Goal: Participate in discussion: Engage in conversation with other users on a specific topic

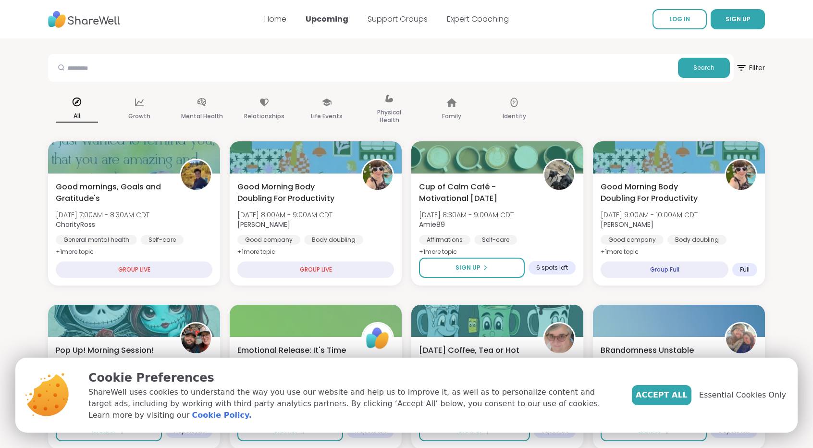
click at [672, 401] on span "Accept All" at bounding box center [662, 395] width 52 height 12
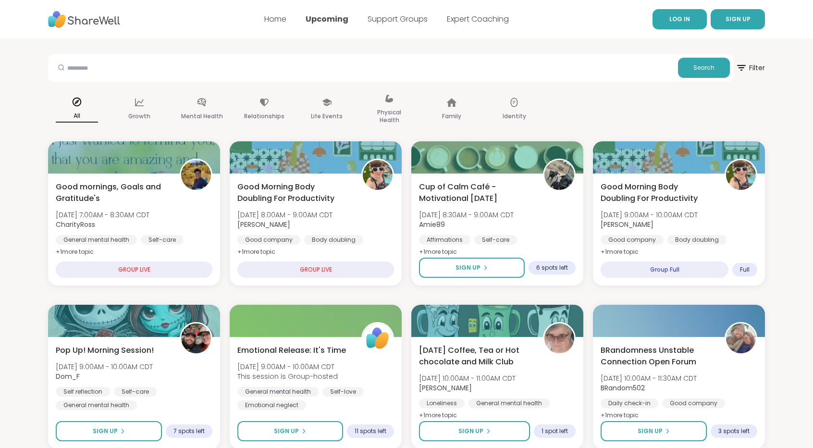
click at [689, 21] on span "LOG IN" at bounding box center [680, 19] width 21 height 8
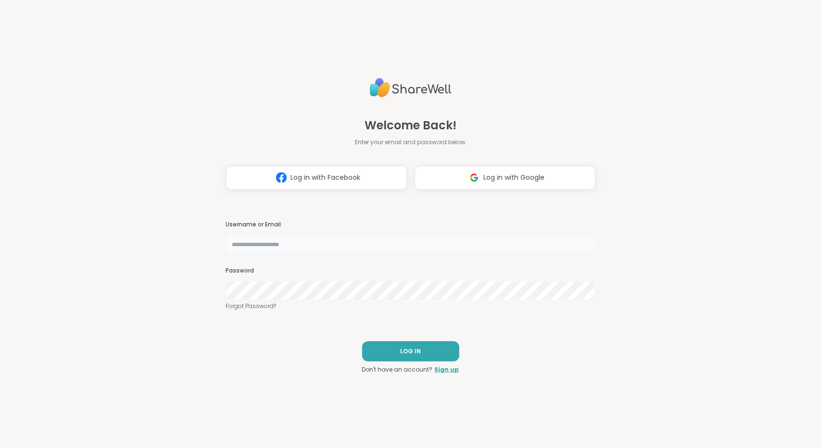
type input "**********"
click at [422, 347] on button "LOG IN" at bounding box center [410, 351] width 97 height 20
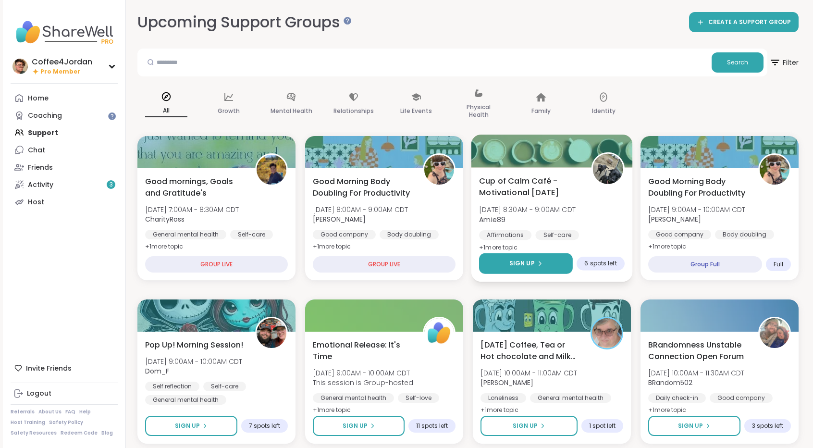
click at [540, 265] on icon at bounding box center [540, 264] width 6 height 6
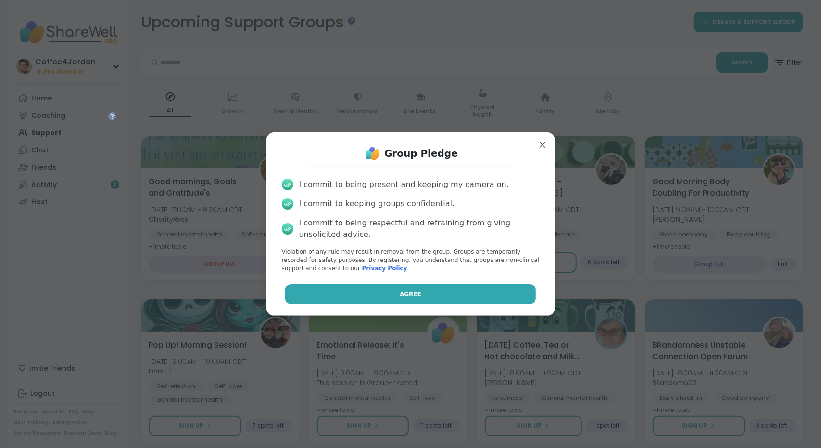
click at [500, 299] on button "Agree" at bounding box center [410, 294] width 250 height 20
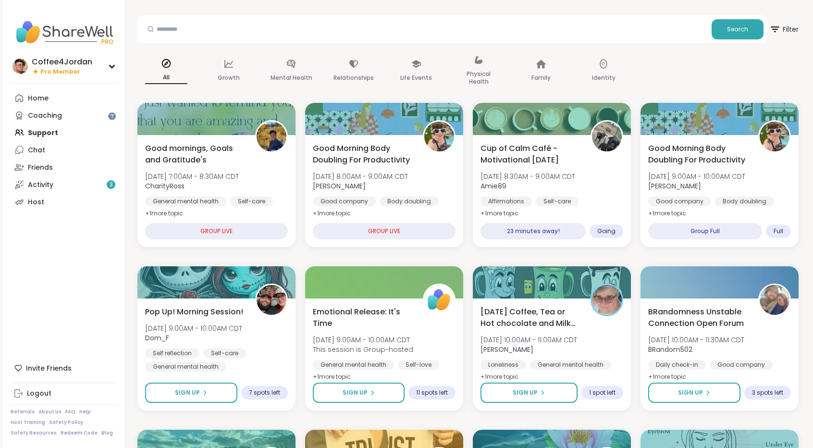
scroll to position [40, 0]
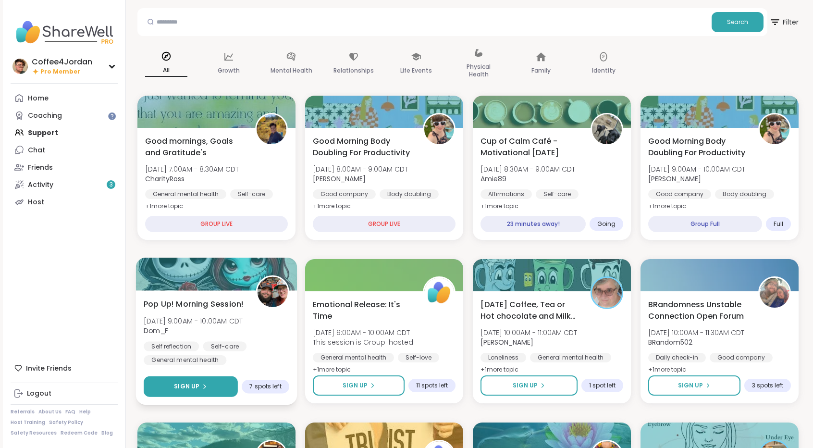
click at [210, 390] on button "Sign Up" at bounding box center [191, 386] width 94 height 21
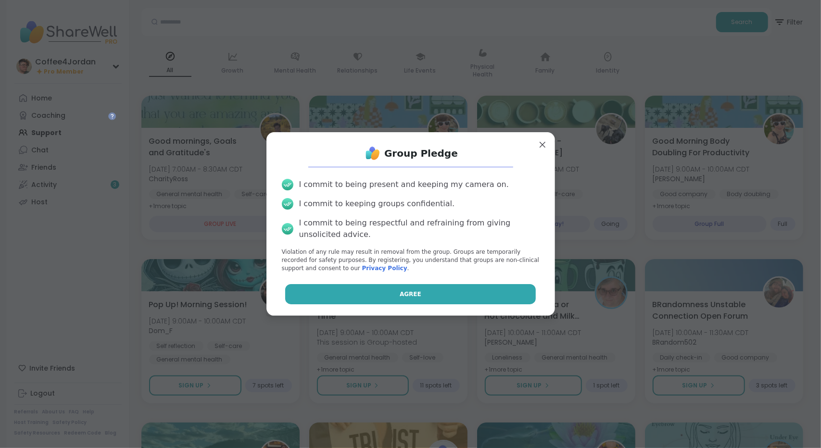
click at [413, 287] on button "Agree" at bounding box center [410, 294] width 250 height 20
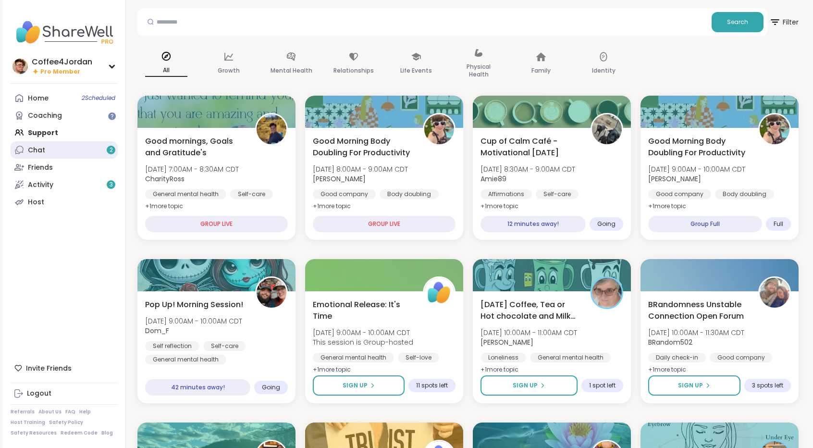
click at [60, 150] on link "Chat 2" at bounding box center [64, 149] width 107 height 17
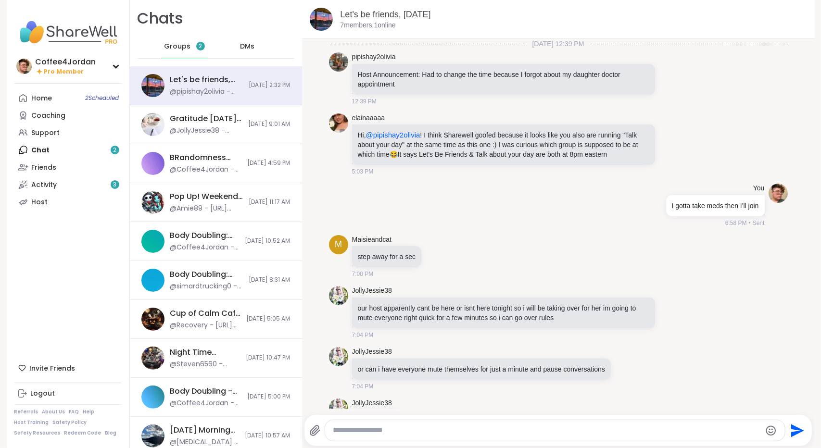
scroll to position [1742, 0]
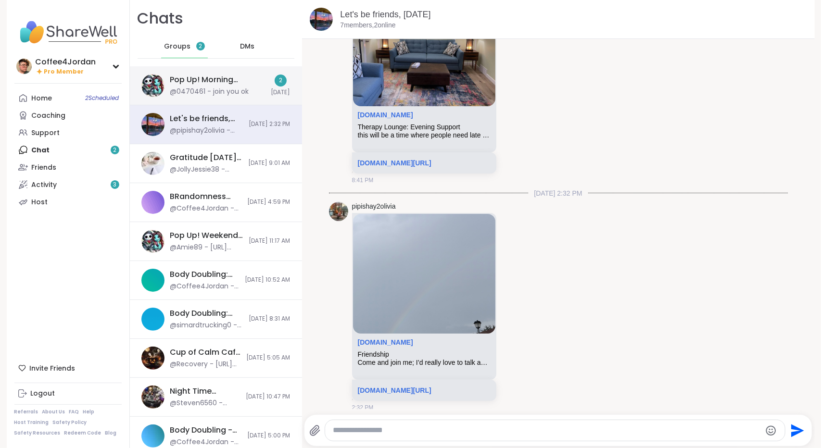
click at [230, 82] on div "Pop Up! Morning Session!, Oct 06" at bounding box center [217, 80] width 95 height 11
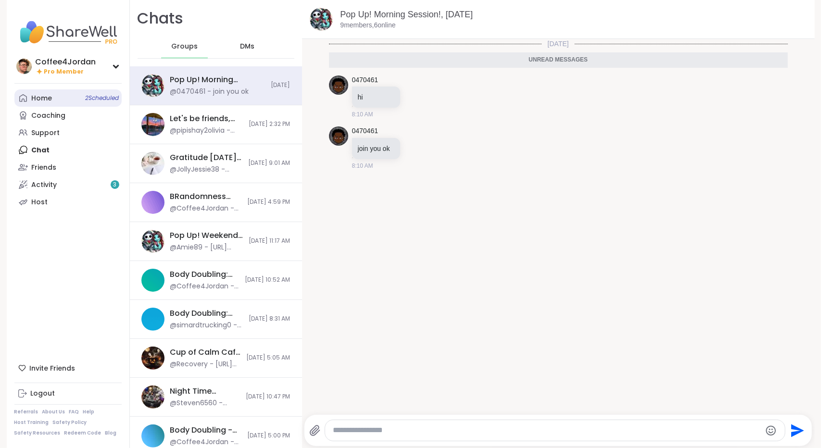
click at [109, 96] on span "2 Scheduled" at bounding box center [103, 98] width 34 height 8
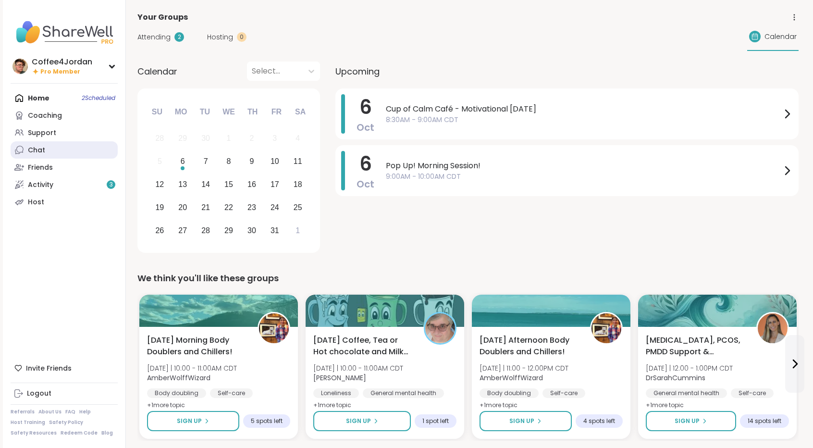
click at [61, 145] on link "Chat" at bounding box center [64, 149] width 107 height 17
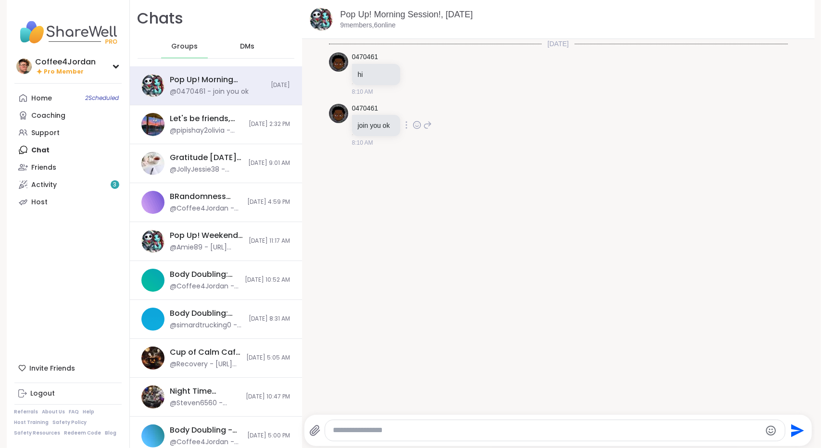
click at [331, 109] on img at bounding box center [338, 113] width 19 height 19
click at [336, 69] on img at bounding box center [338, 61] width 19 height 19
click at [361, 57] on link "0470461" at bounding box center [365, 57] width 26 height 10
click at [61, 97] on link "Home 2 Scheduled" at bounding box center [67, 97] width 107 height 17
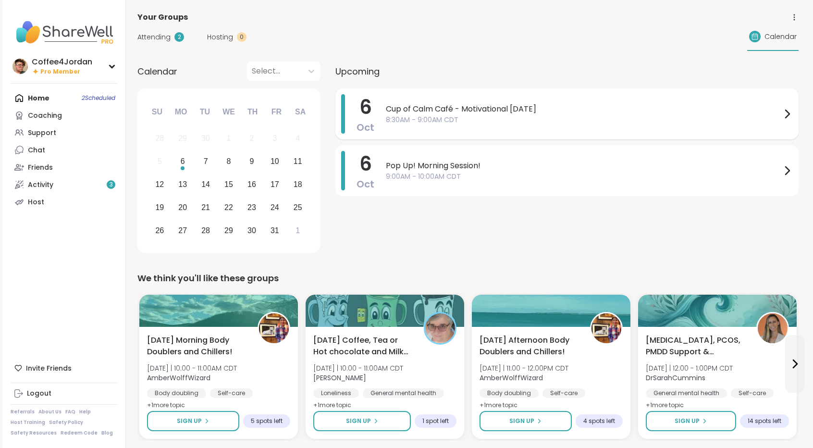
click at [430, 113] on span "Cup of Calm Café - Motivational Monday" at bounding box center [584, 109] width 396 height 12
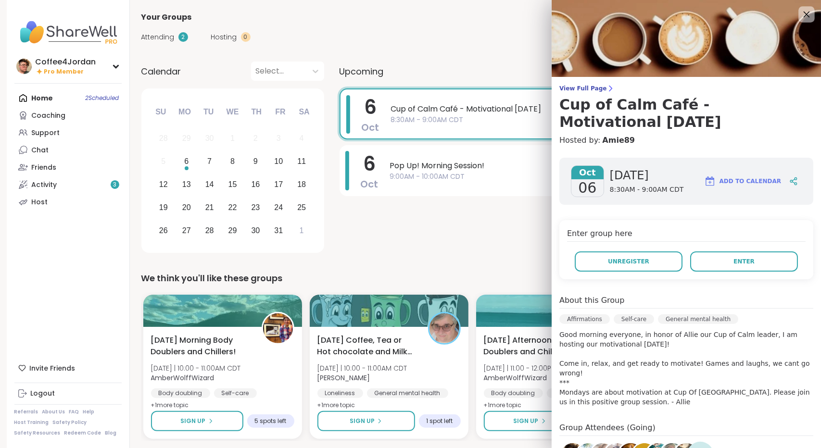
click at [800, 9] on icon at bounding box center [806, 14] width 12 height 12
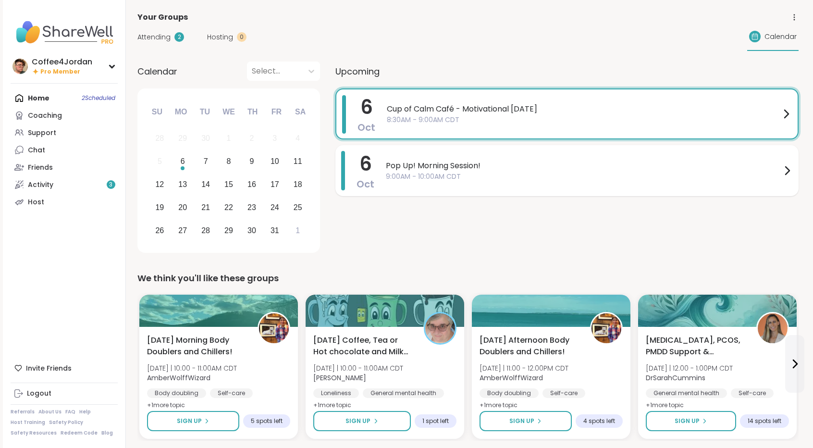
click at [651, 151] on div "Pop Up! Morning Session! 9:00AM - 10:00AM CDT" at bounding box center [589, 170] width 407 height 39
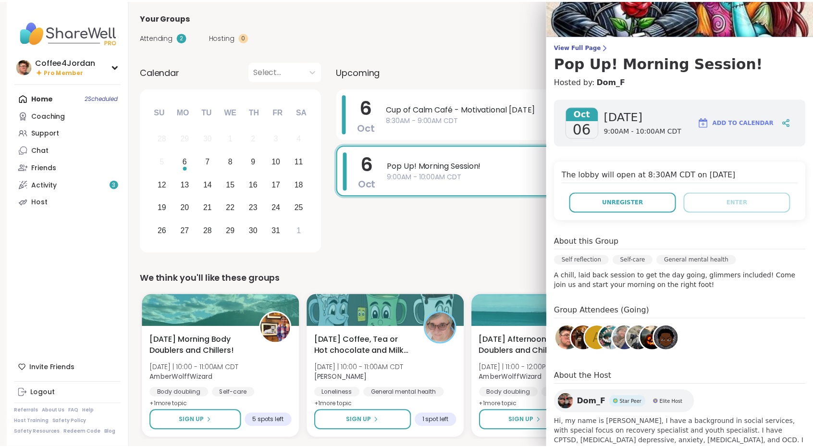
scroll to position [82, 0]
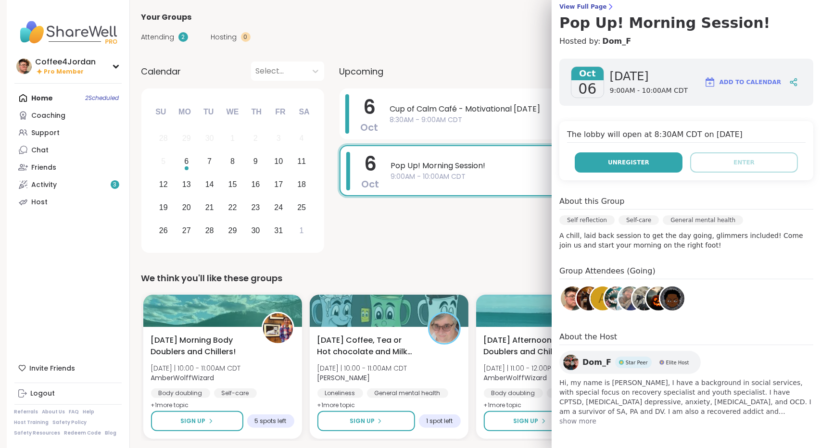
click at [643, 171] on button "Unregister" at bounding box center [628, 162] width 108 height 20
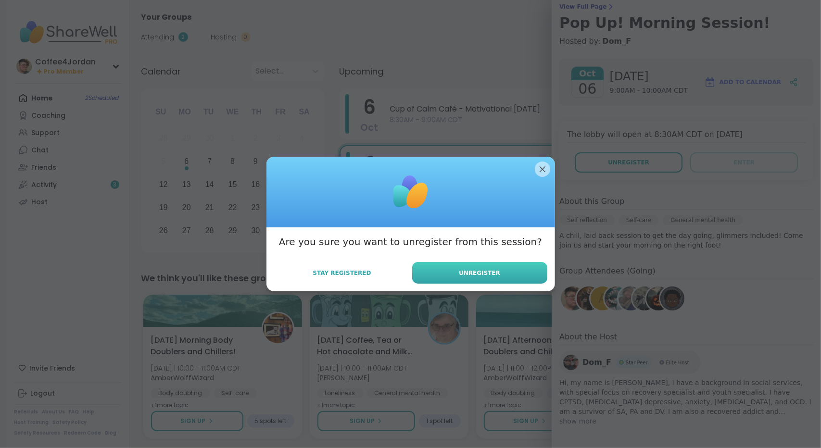
click at [463, 276] on span "Unregister" at bounding box center [479, 273] width 41 height 9
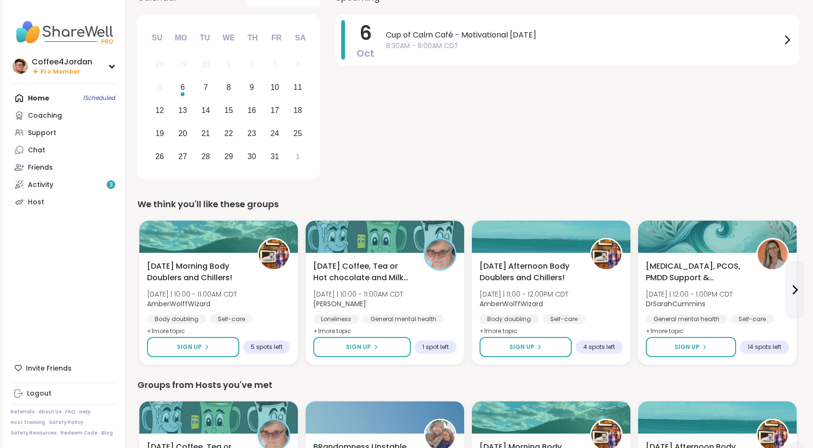
scroll to position [111, 0]
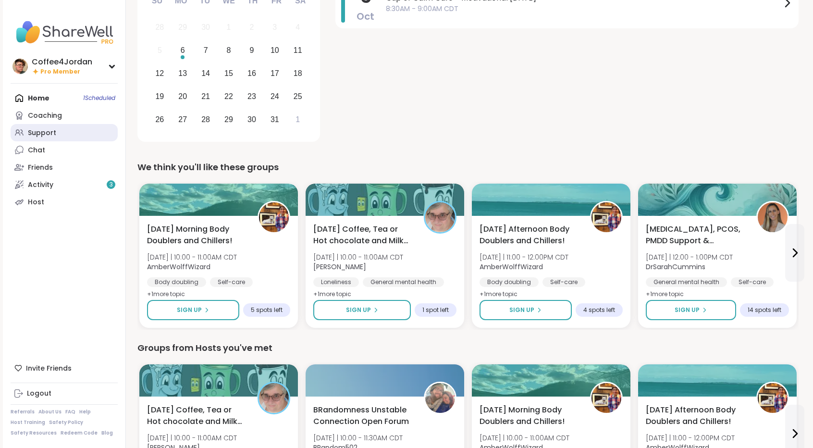
click at [96, 132] on link "Support" at bounding box center [64, 132] width 107 height 17
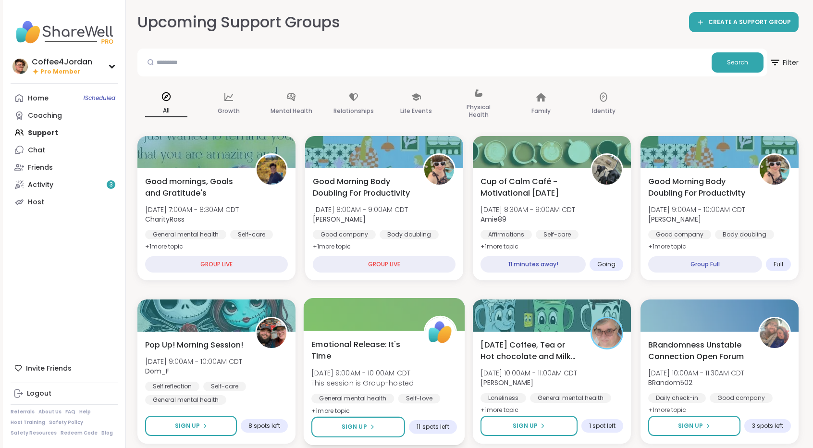
click at [415, 357] on div "Emotional Release: It's Time Mon, Oct 06 | 9:00AM - 10:00AM CDT This session is…" at bounding box center [384, 377] width 146 height 78
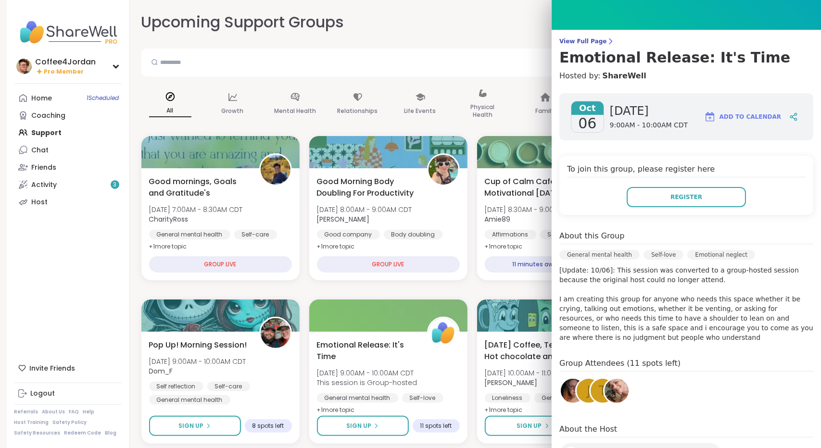
scroll to position [11, 0]
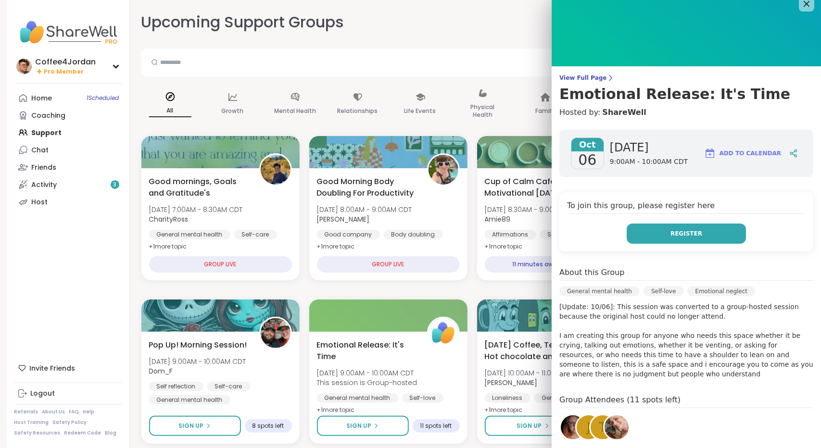
click at [716, 238] on button "Register" at bounding box center [685, 234] width 119 height 20
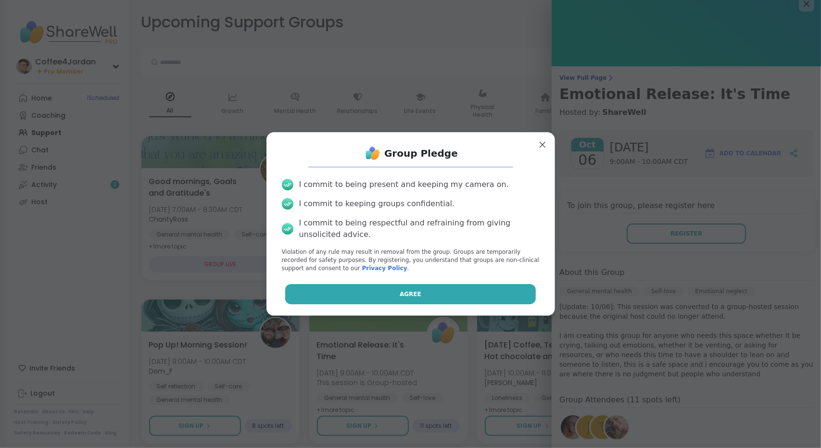
click at [513, 294] on button "Agree" at bounding box center [410, 294] width 250 height 20
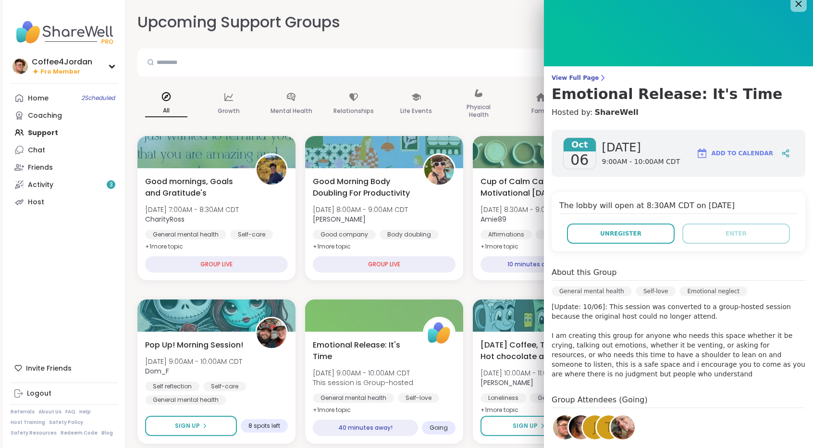
click at [796, 4] on icon at bounding box center [799, 4] width 6 height 6
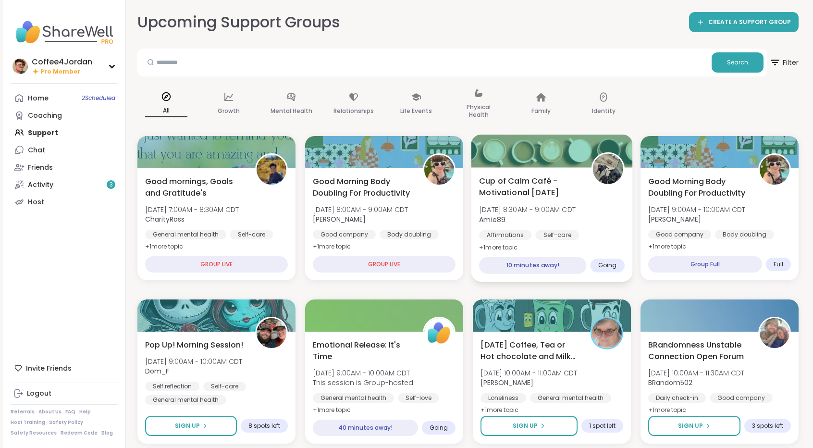
click at [589, 231] on div "Affirmations Self-care General mental health" at bounding box center [552, 242] width 146 height 24
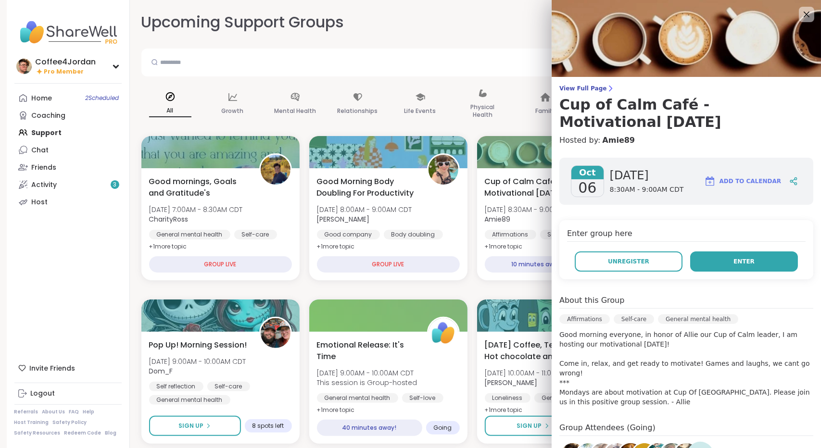
click at [745, 262] on button "Enter" at bounding box center [744, 261] width 108 height 20
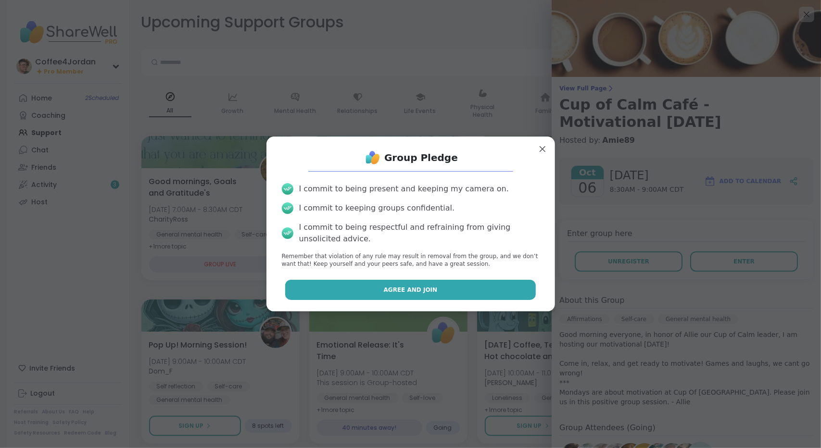
click at [484, 292] on button "Agree and Join" at bounding box center [410, 290] width 250 height 20
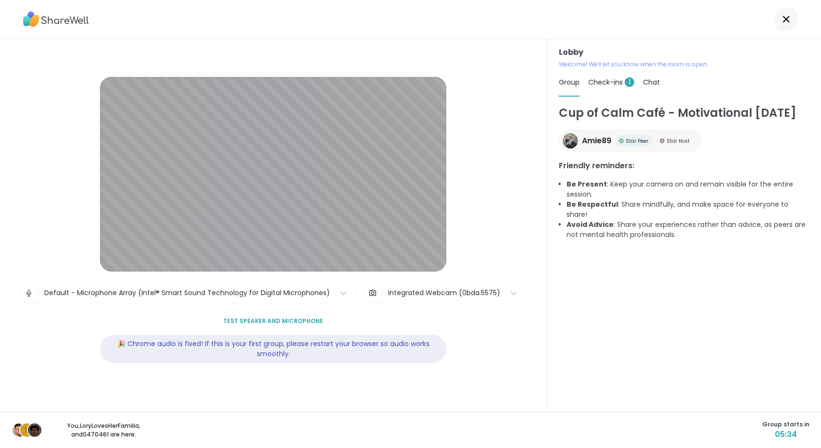
click at [620, 76] on div "Check-ins 1" at bounding box center [611, 82] width 46 height 27
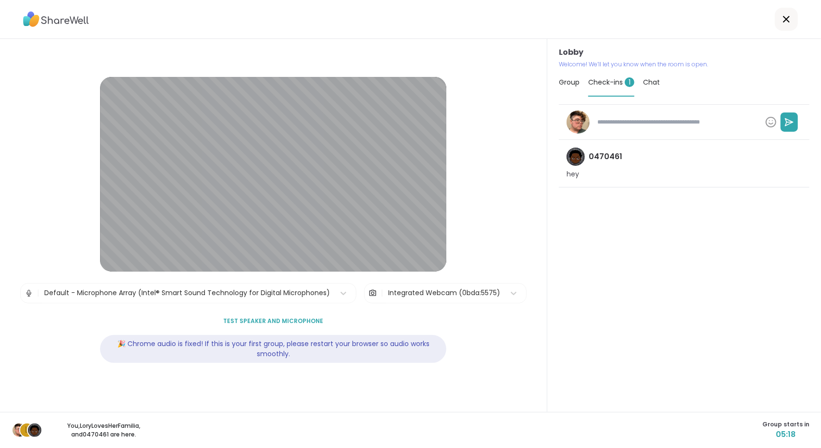
type textarea "*"
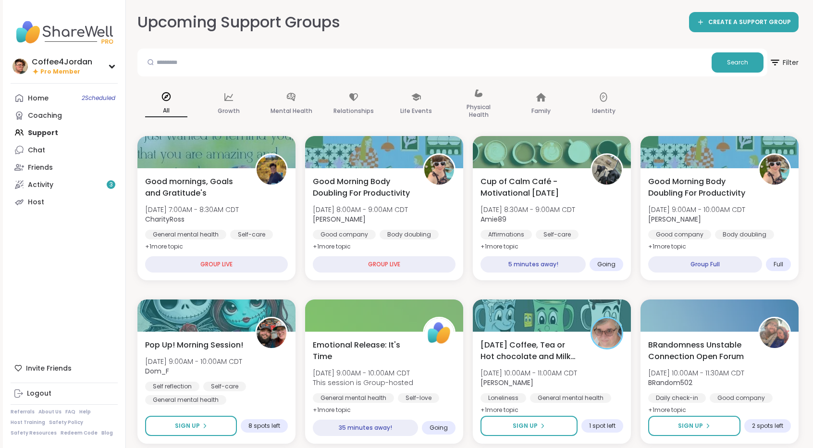
click at [109, 92] on link "Home 2 Scheduled" at bounding box center [64, 97] width 107 height 17
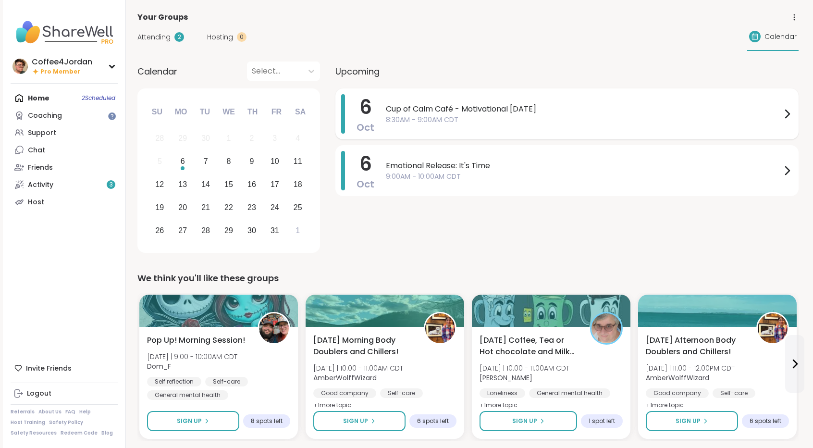
click at [516, 109] on span "Cup of Calm Café - Motivational Monday" at bounding box center [584, 109] width 396 height 12
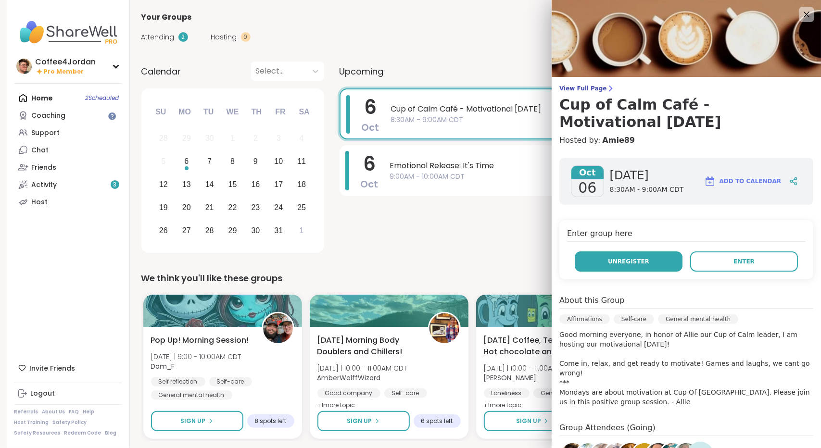
click at [643, 261] on button "Unregister" at bounding box center [628, 261] width 108 height 20
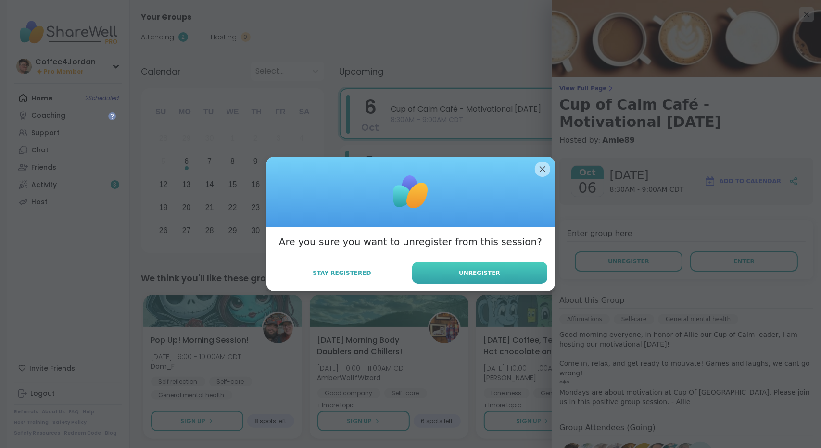
click at [531, 275] on button "Unregister" at bounding box center [479, 273] width 135 height 22
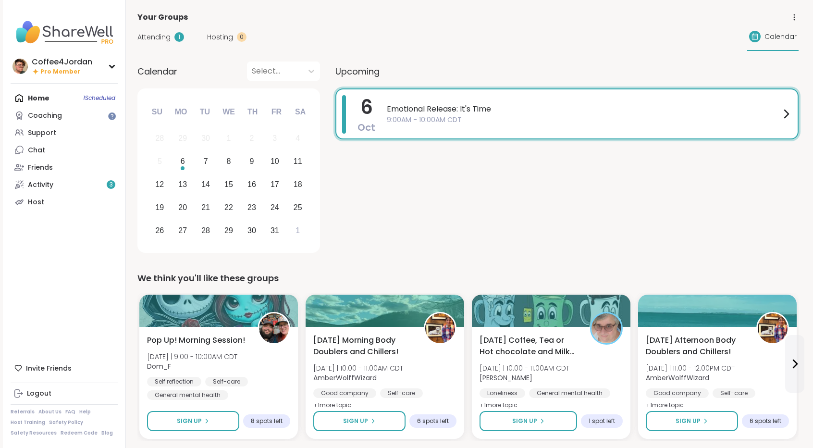
scroll to position [1, 0]
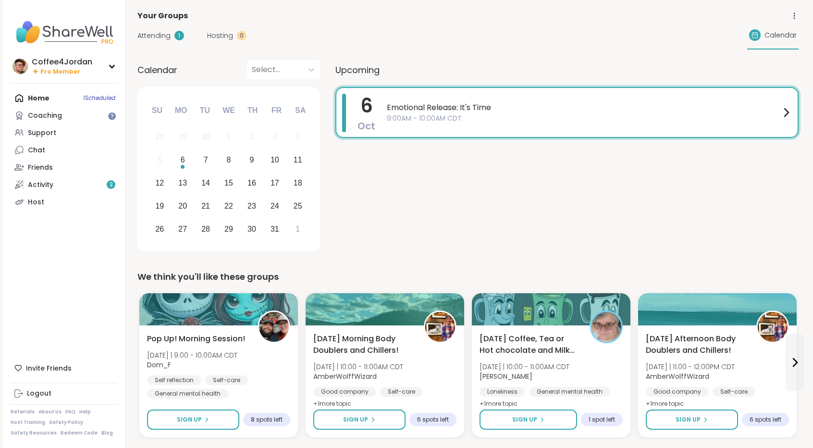
click at [490, 117] on span "9:00AM - 10:00AM CDT" at bounding box center [584, 118] width 394 height 10
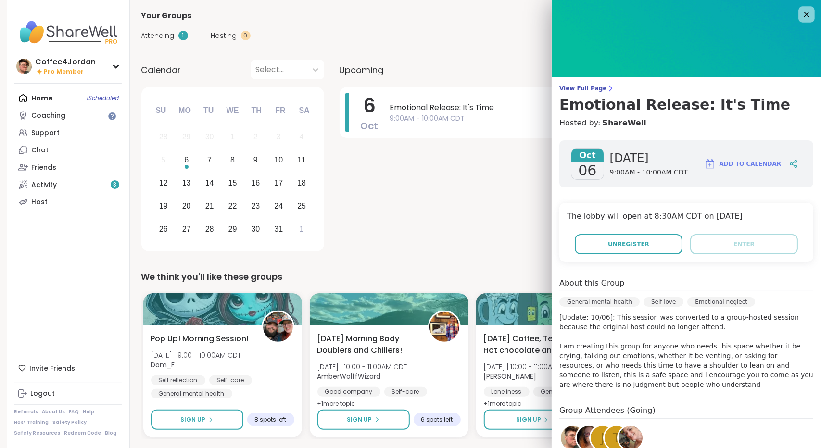
click at [803, 12] on icon at bounding box center [806, 15] width 6 height 6
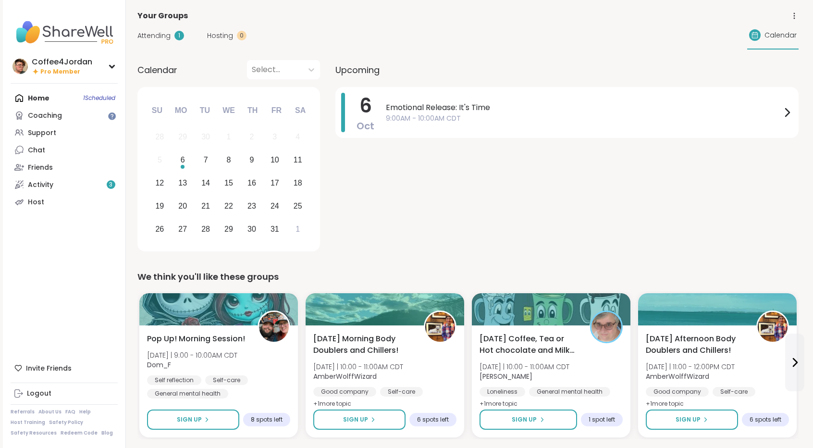
scroll to position [161, 0]
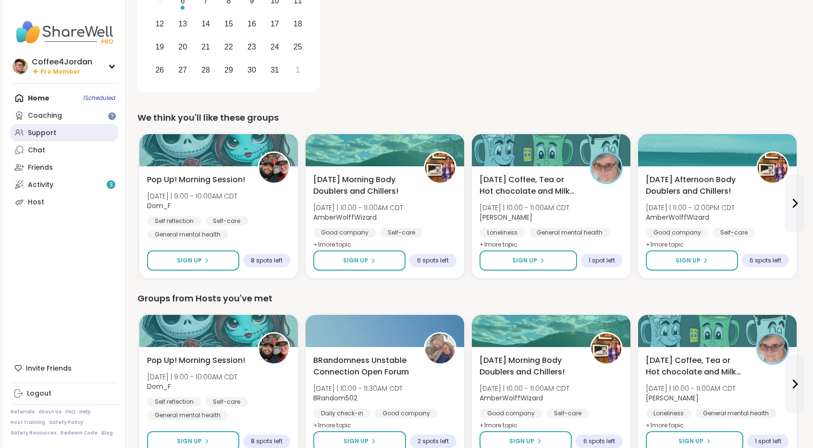
click at [72, 126] on link "Support" at bounding box center [64, 132] width 107 height 17
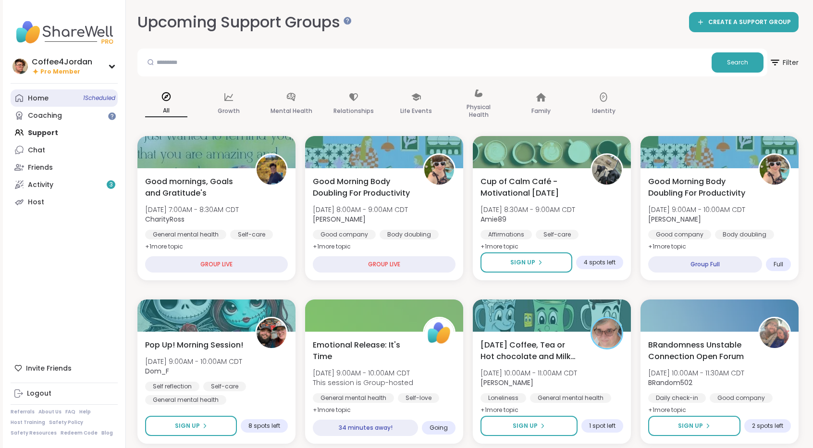
click at [83, 98] on span "1 Scheduled" at bounding box center [99, 98] width 32 height 8
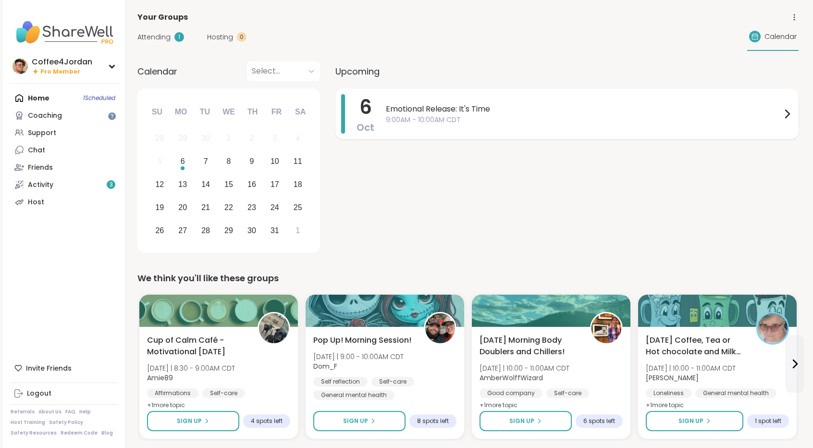
click at [496, 114] on span "Emotional Release: It's Time" at bounding box center [584, 109] width 396 height 12
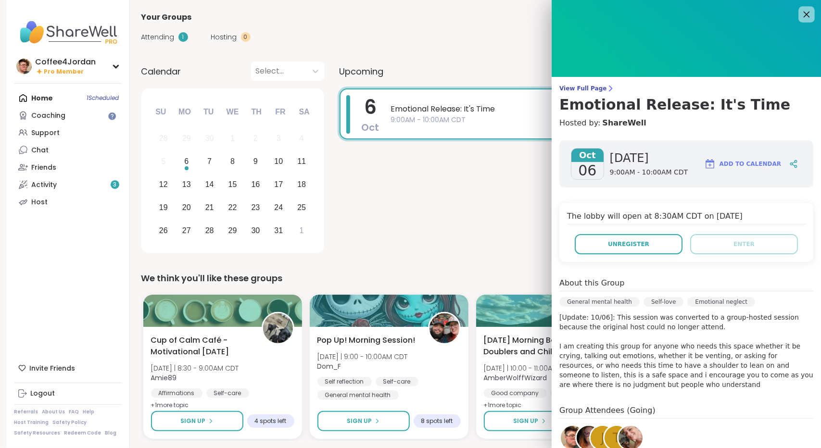
click at [800, 15] on icon at bounding box center [806, 14] width 12 height 12
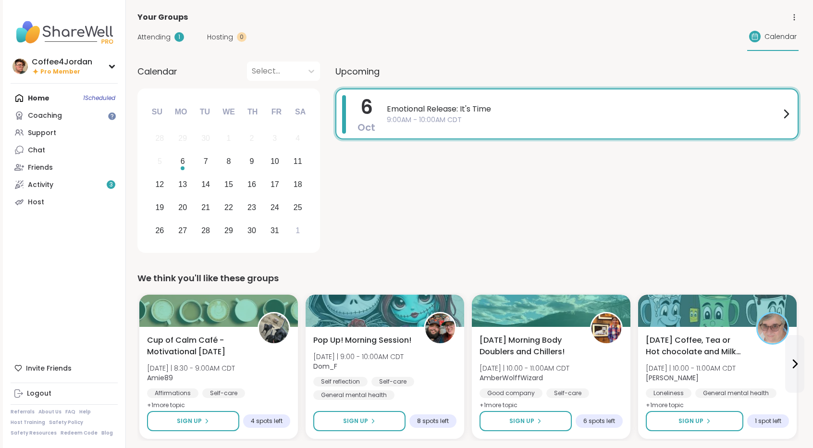
click at [436, 99] on div "Emotional Release: It's Time 9:00AM - 10:00AM CDT" at bounding box center [589, 113] width 405 height 37
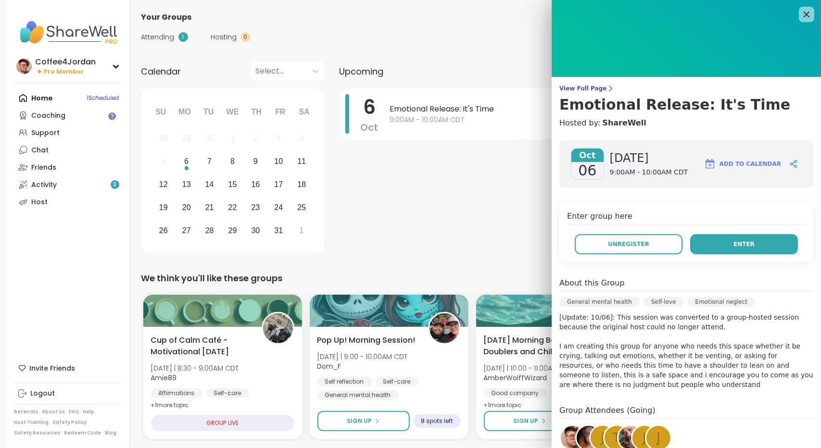
click at [733, 241] on span "Enter" at bounding box center [743, 244] width 21 height 9
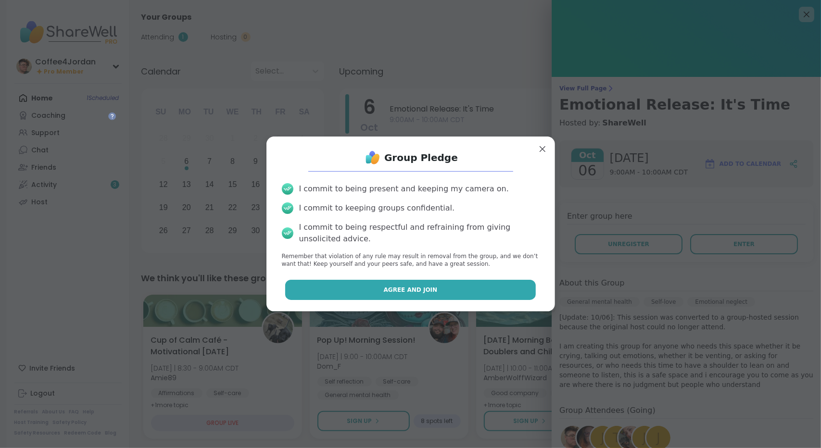
click at [457, 285] on button "Agree and Join" at bounding box center [410, 290] width 250 height 20
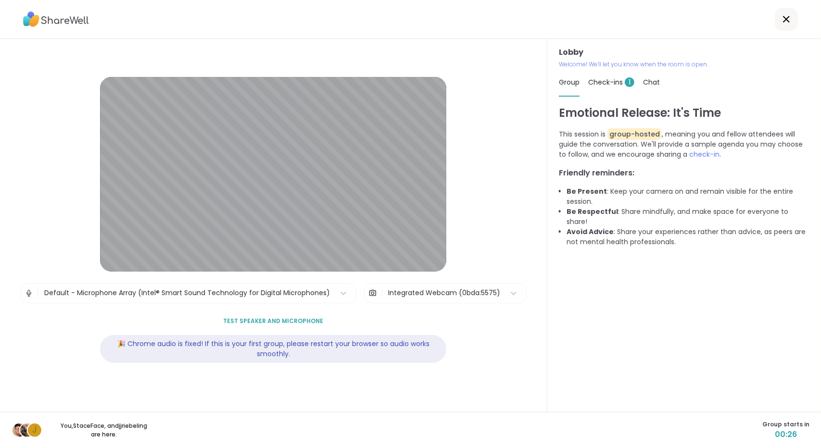
click at [603, 79] on span "Check-ins 1" at bounding box center [611, 82] width 46 height 10
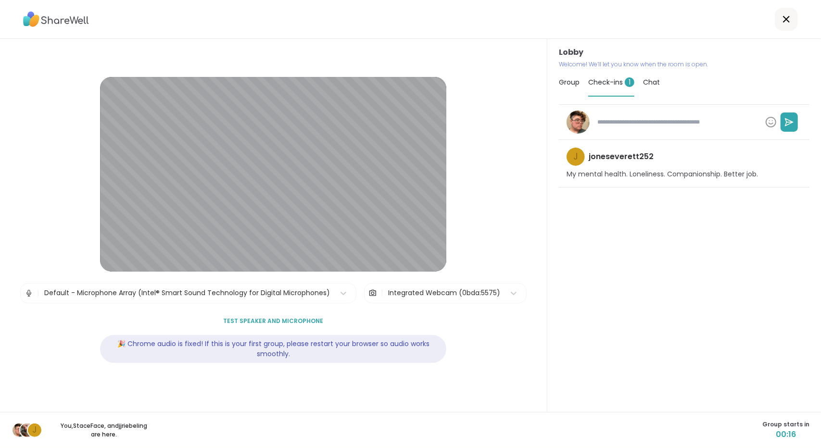
type textarea "*"
click at [563, 80] on span "Group" at bounding box center [569, 82] width 21 height 10
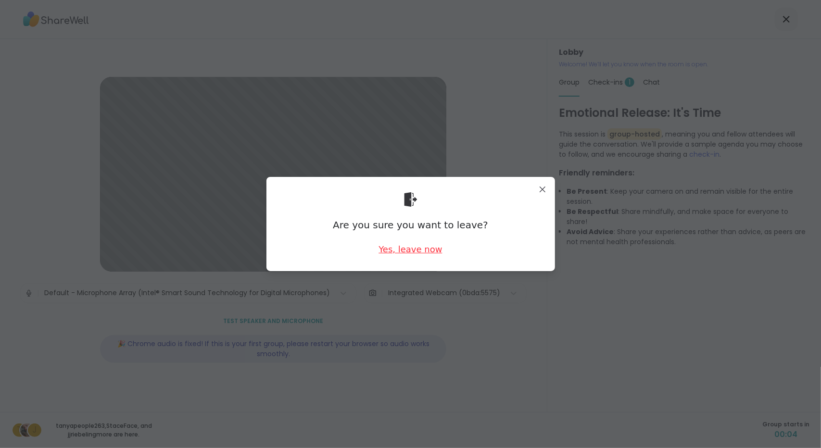
click at [405, 253] on div "Yes, leave now" at bounding box center [409, 249] width 63 height 12
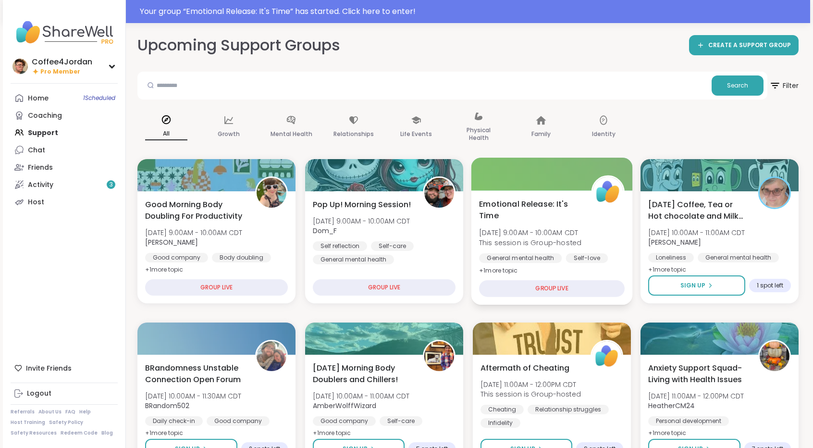
click at [600, 237] on div "Emotional Release: It's Time [DATE] 9:00AM - 10:00AM CDT This session is Group-…" at bounding box center [552, 237] width 146 height 78
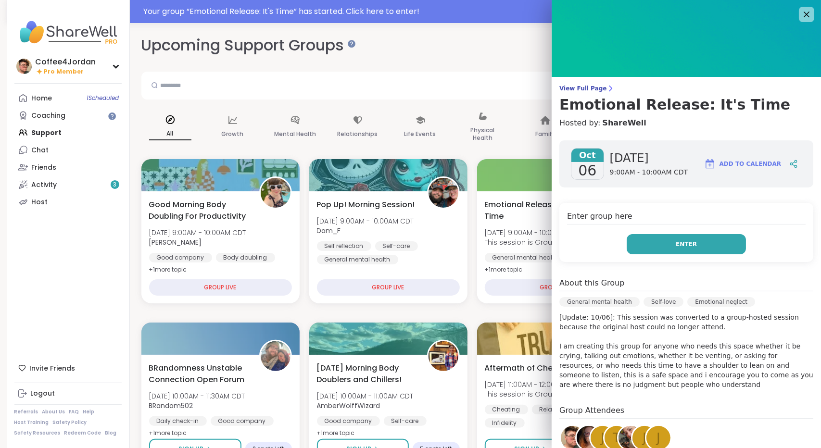
click at [686, 245] on button "Enter" at bounding box center [685, 244] width 119 height 20
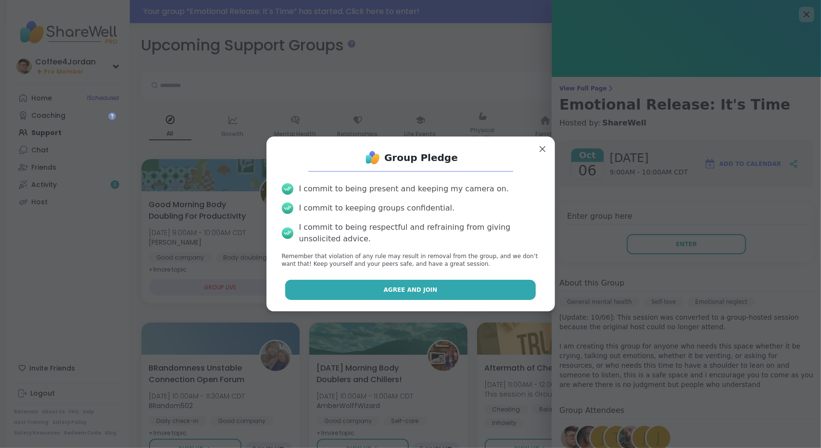
click at [475, 283] on button "Agree and Join" at bounding box center [410, 290] width 250 height 20
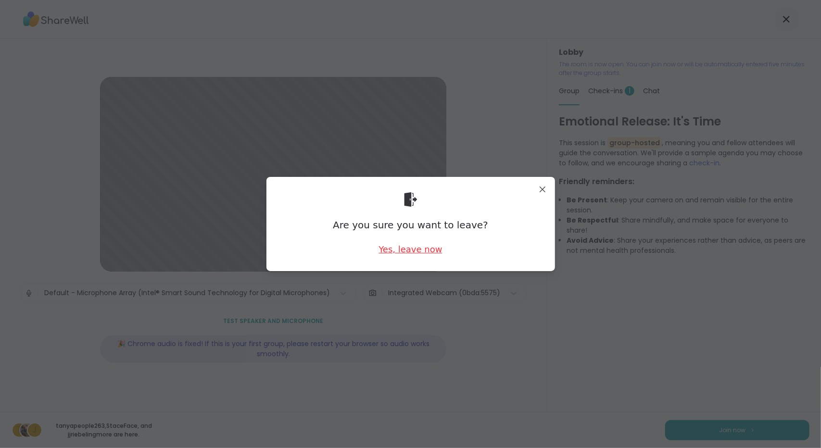
click at [408, 251] on div "Yes, leave now" at bounding box center [409, 249] width 63 height 12
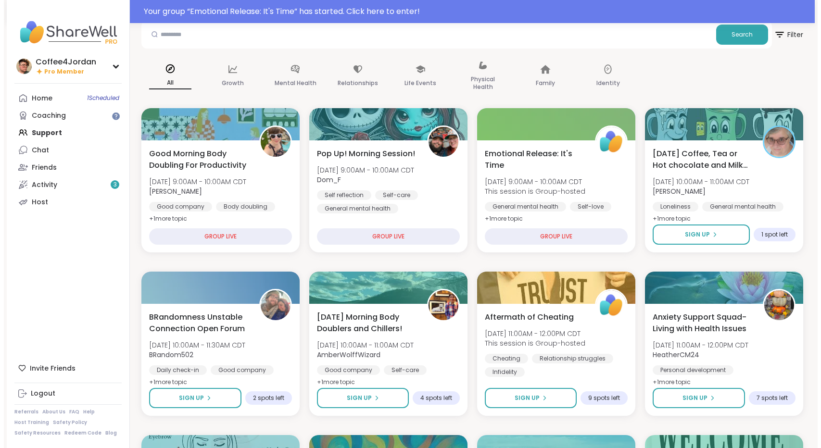
scroll to position [60, 0]
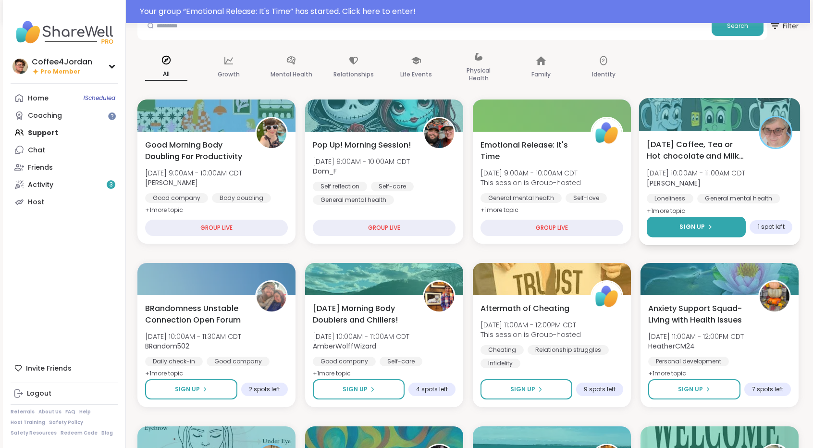
click at [707, 226] on icon at bounding box center [710, 227] width 6 height 6
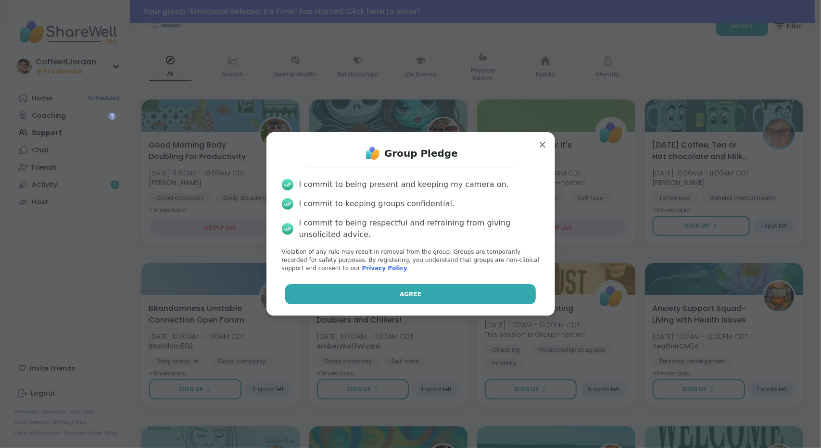
click at [471, 287] on button "Agree" at bounding box center [410, 294] width 250 height 20
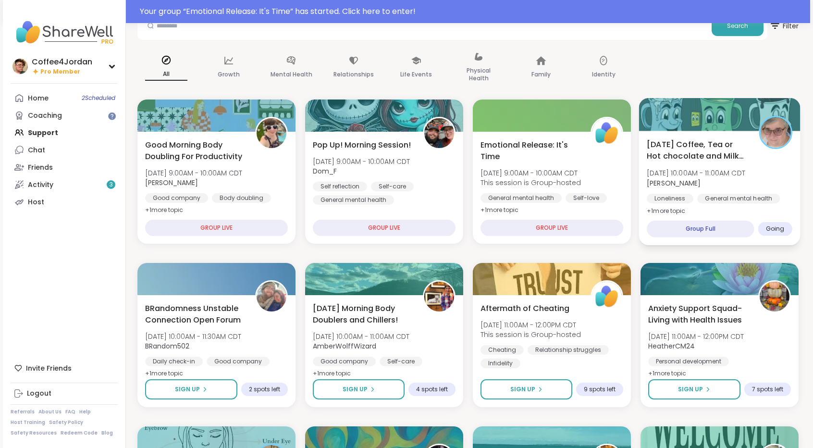
click at [753, 140] on div "Monday Coffee, Tea or Hot chocolate and Milk Club Mon, Oct 06 | 10:00AM - 11:00…" at bounding box center [720, 177] width 146 height 78
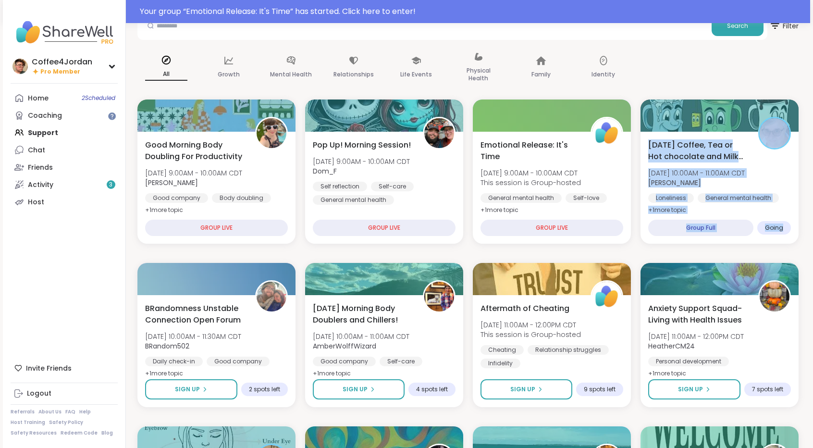
drag, startPoint x: 813, startPoint y: 172, endPoint x: 820, endPoint y: 229, distance: 58.1
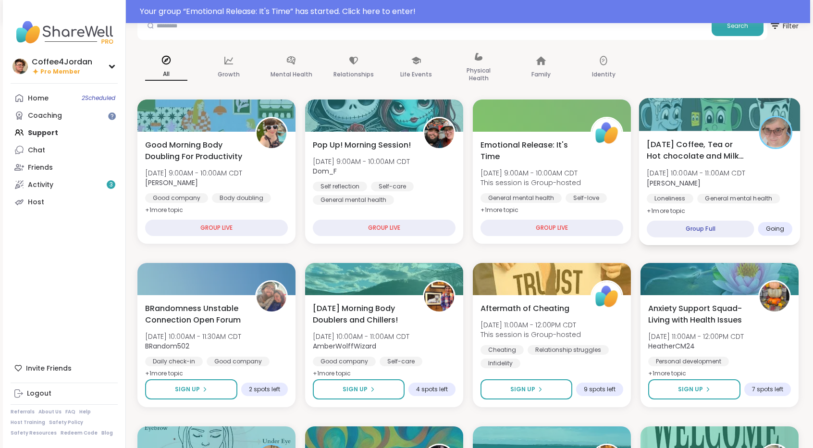
click at [784, 168] on div "Monday Coffee, Tea or Hot chocolate and Milk Club Mon, Oct 06 | 10:00AM - 11:00…" at bounding box center [720, 177] width 146 height 78
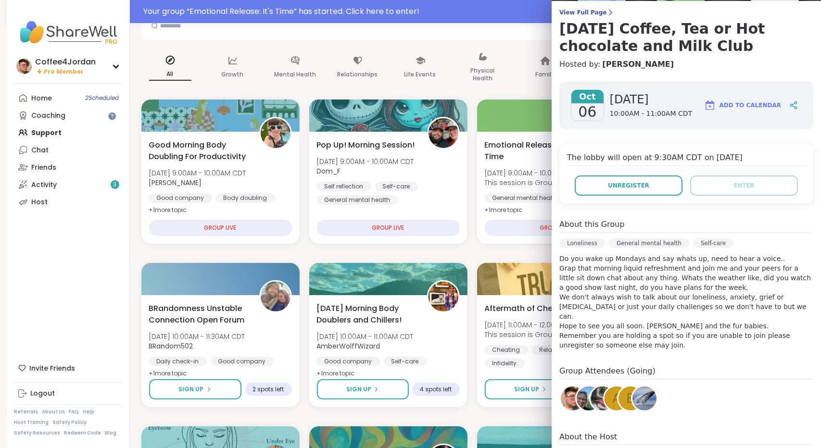
scroll to position [149, 0]
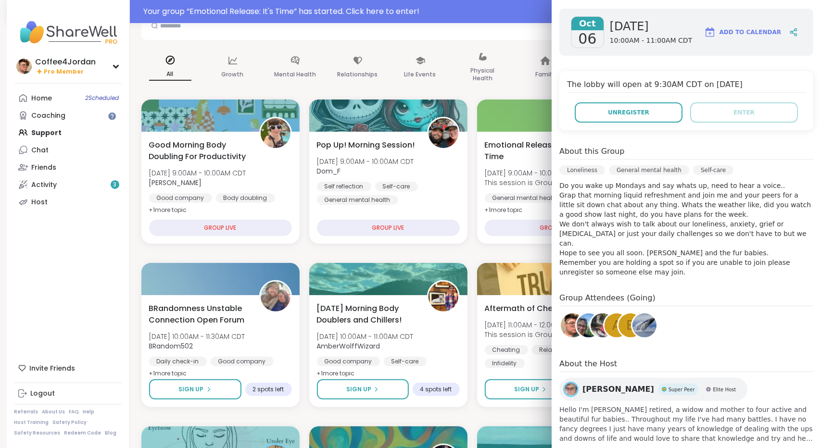
click at [573, 382] on div "Susan Super Peer Elite Host" at bounding box center [653, 389] width 188 height 23
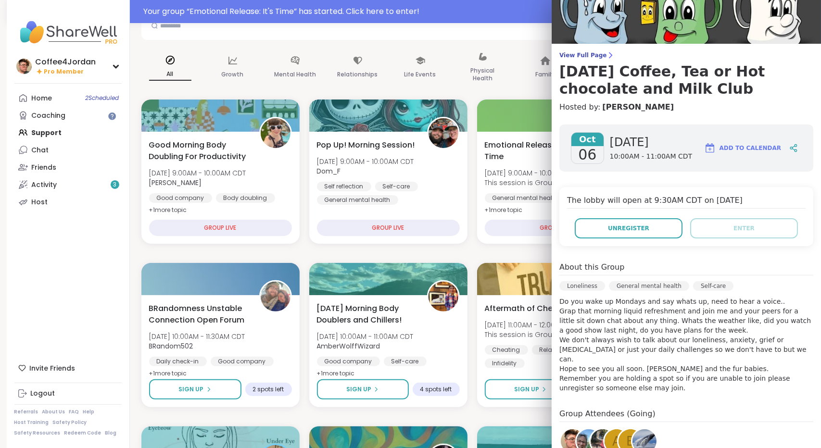
scroll to position [11, 0]
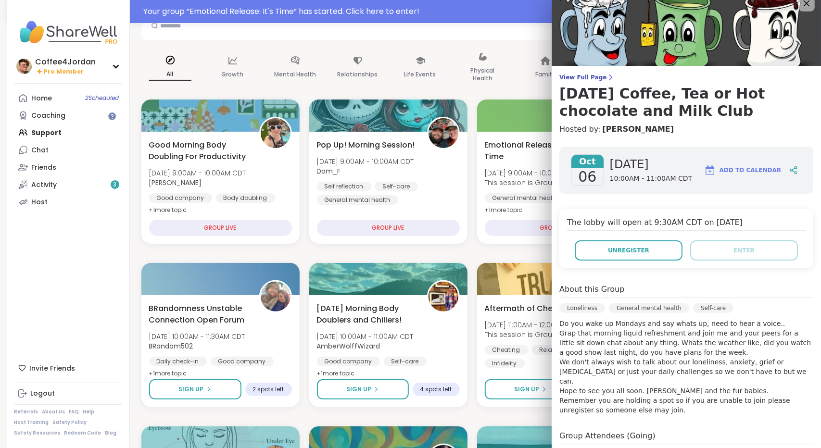
click at [800, 7] on icon at bounding box center [806, 3] width 12 height 12
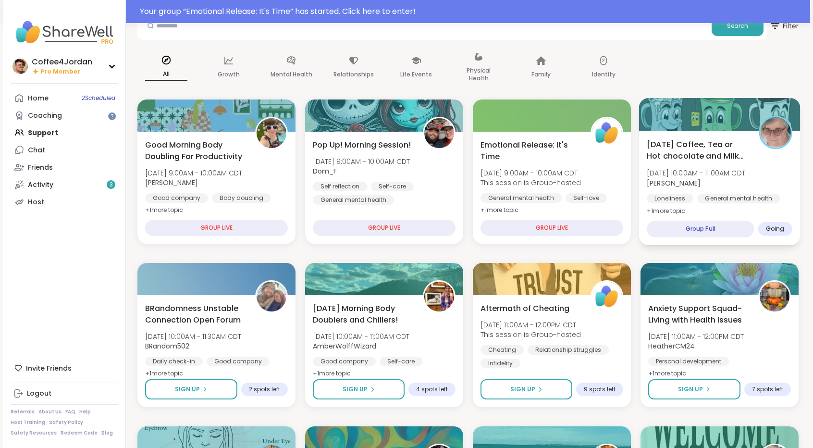
click at [773, 173] on div "Monday Coffee, Tea or Hot chocolate and Milk Club Mon, Oct 06 | 10:00AM - 11:00…" at bounding box center [720, 177] width 146 height 78
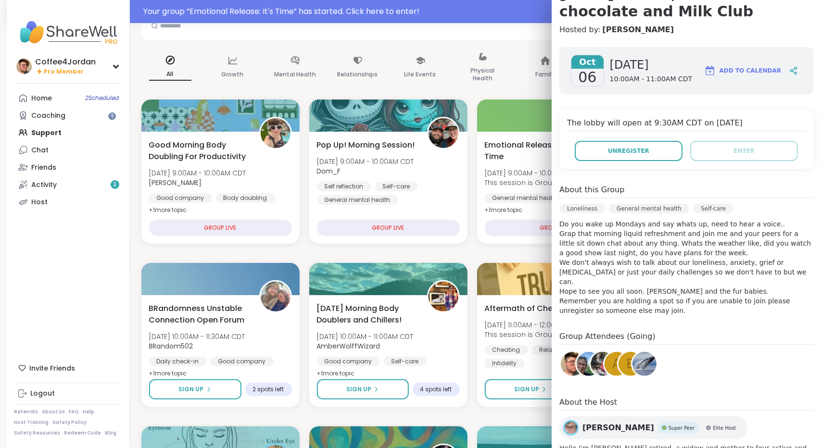
scroll to position [157, 0]
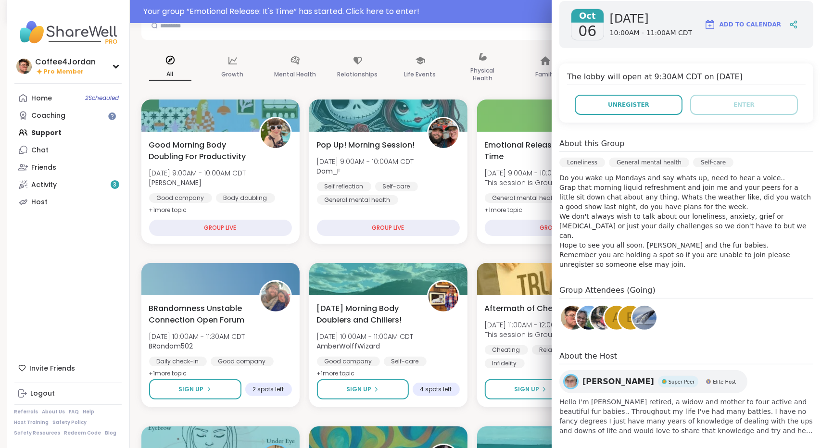
click at [591, 310] on img at bounding box center [602, 318] width 24 height 24
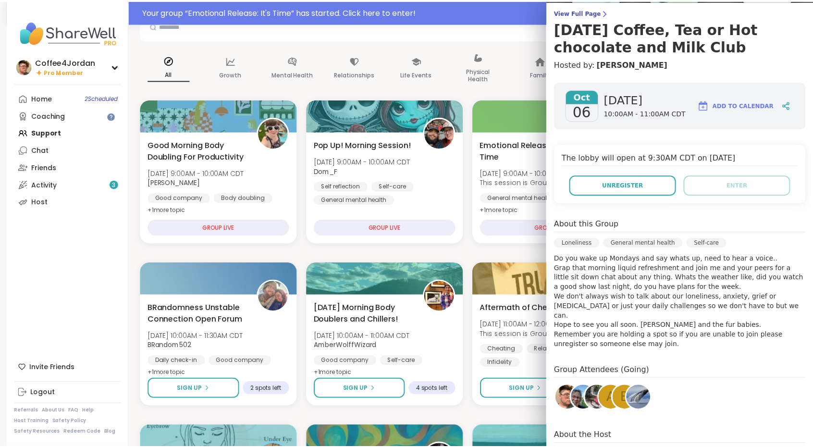
scroll to position [0, 0]
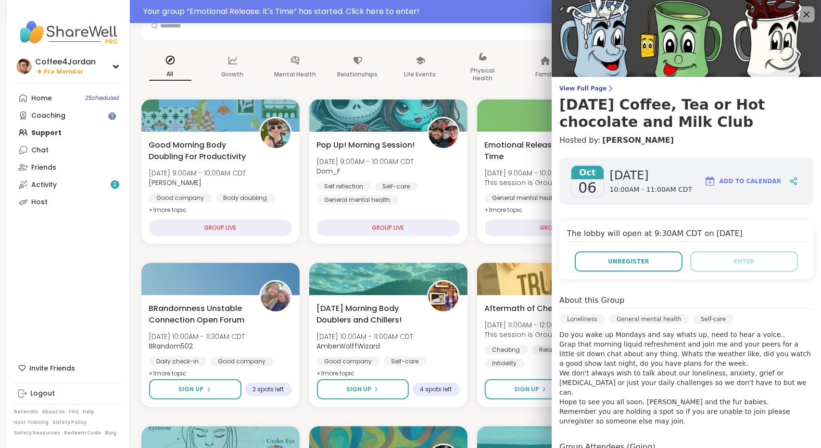
click at [803, 14] on icon at bounding box center [806, 15] width 6 height 6
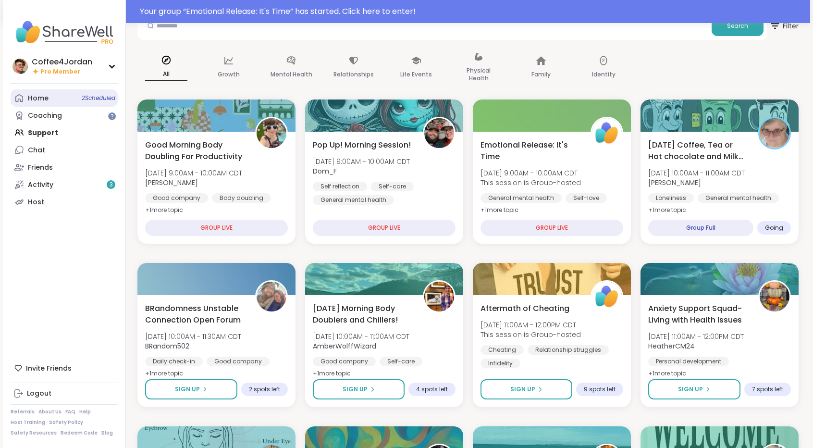
click at [82, 100] on span "2 Scheduled" at bounding box center [99, 98] width 34 height 8
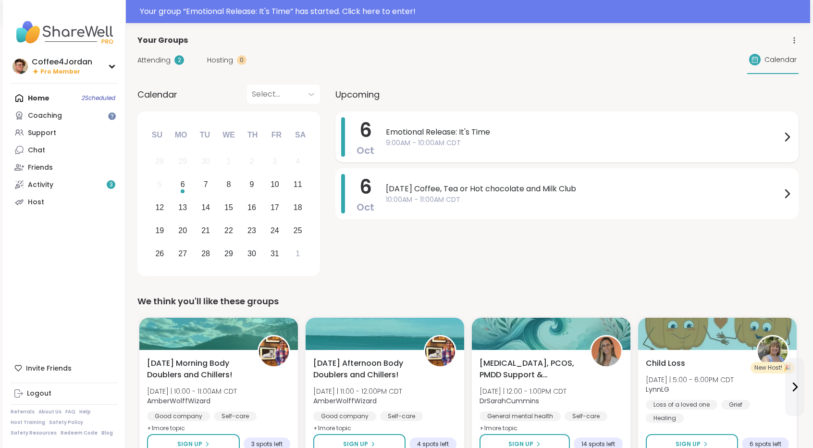
click at [460, 127] on span "Emotional Release: It's Time" at bounding box center [584, 132] width 396 height 12
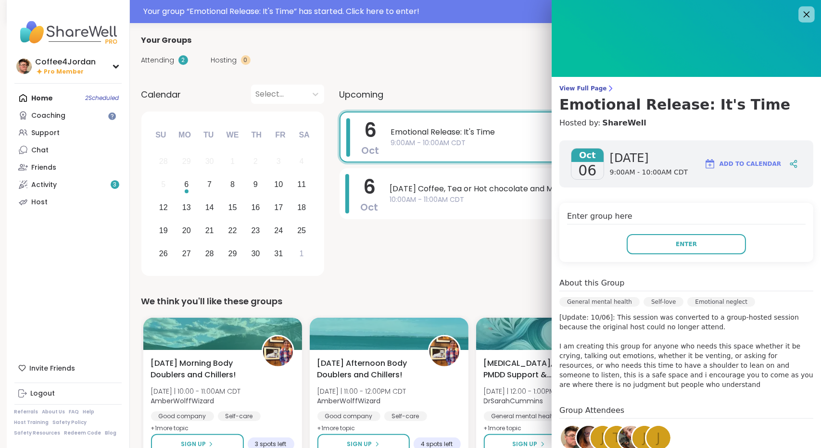
click at [800, 17] on icon at bounding box center [806, 14] width 12 height 12
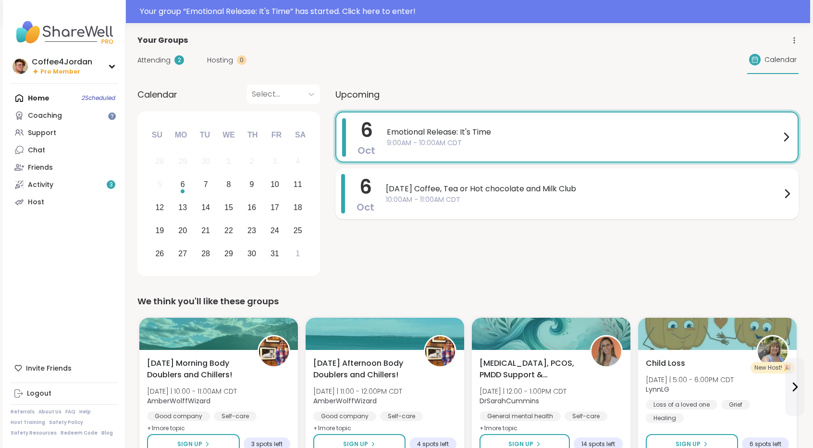
click at [461, 193] on span "[DATE] Coffee, Tea or Hot chocolate and Milk Club" at bounding box center [584, 189] width 396 height 12
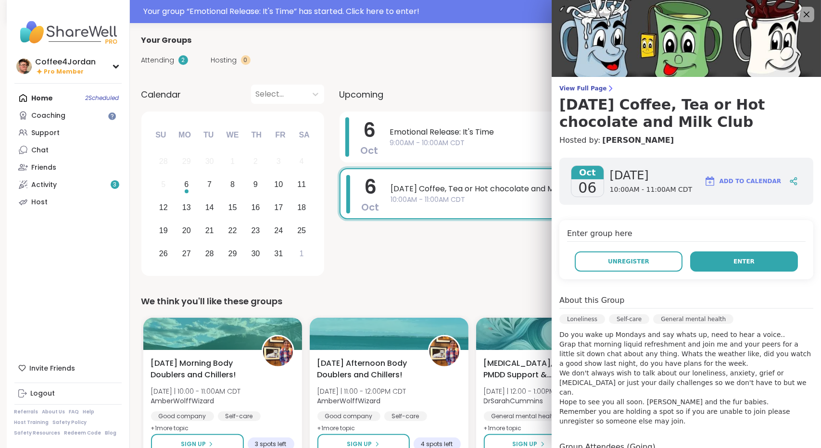
click at [741, 259] on button "Enter" at bounding box center [744, 261] width 108 height 20
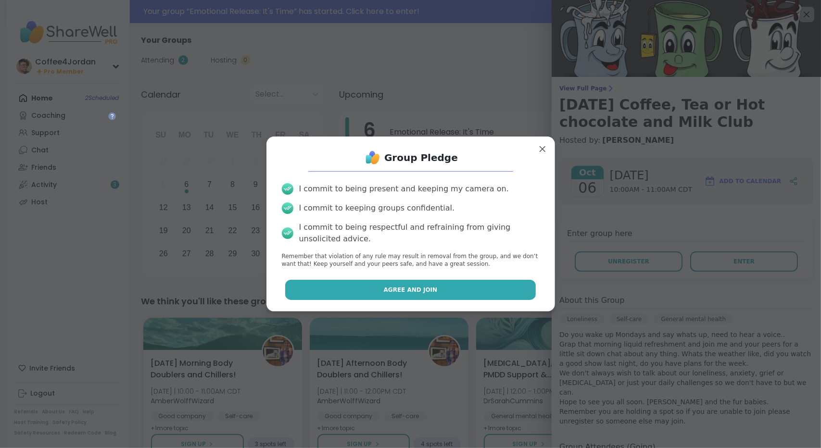
click at [516, 290] on button "Agree and Join" at bounding box center [410, 290] width 250 height 20
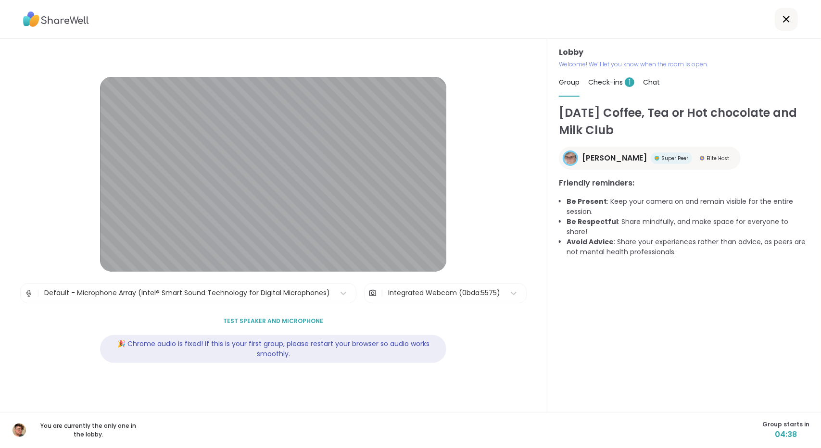
click at [597, 79] on span "Check-ins 1" at bounding box center [611, 82] width 46 height 10
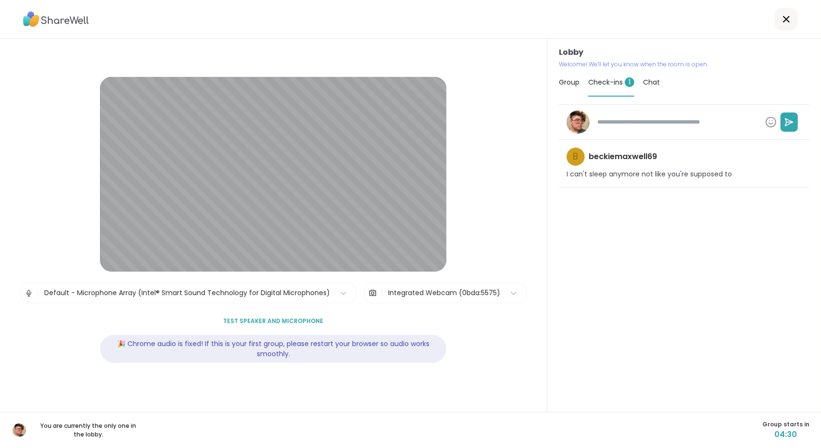
click at [574, 83] on span "Group" at bounding box center [569, 82] width 21 height 10
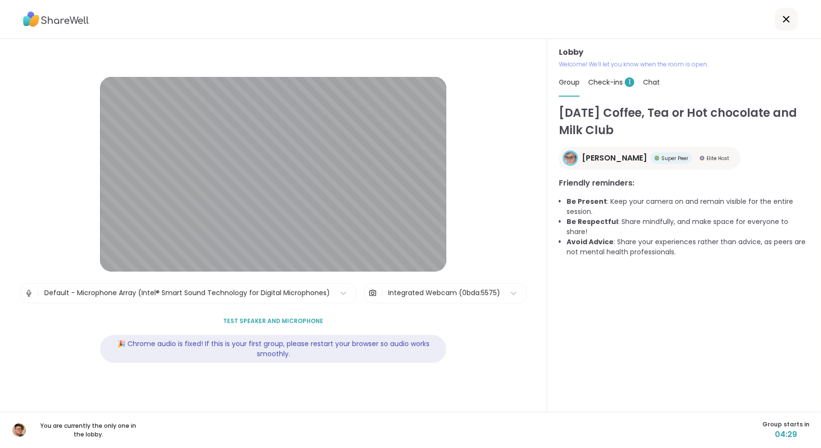
click at [597, 79] on span "Check-ins 1" at bounding box center [611, 82] width 46 height 10
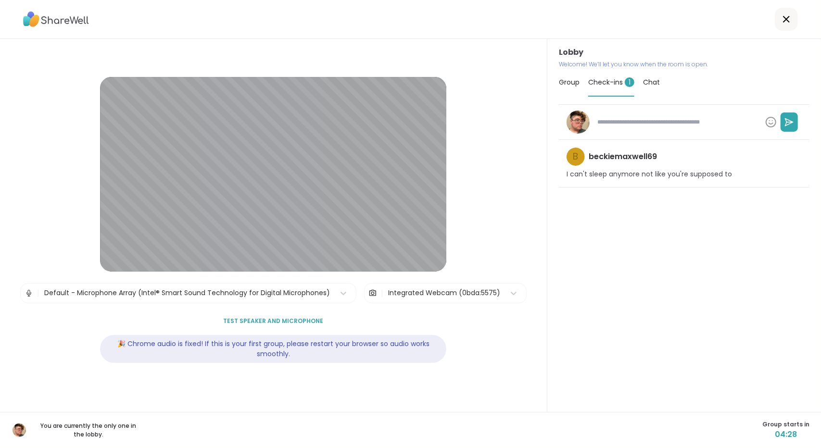
click at [547, 75] on div "Lobby Welcome! We’ll let you know when the room is open. Group Check-ins 1 Chat…" at bounding box center [684, 225] width 274 height 373
click at [560, 86] on span "Group" at bounding box center [569, 82] width 21 height 10
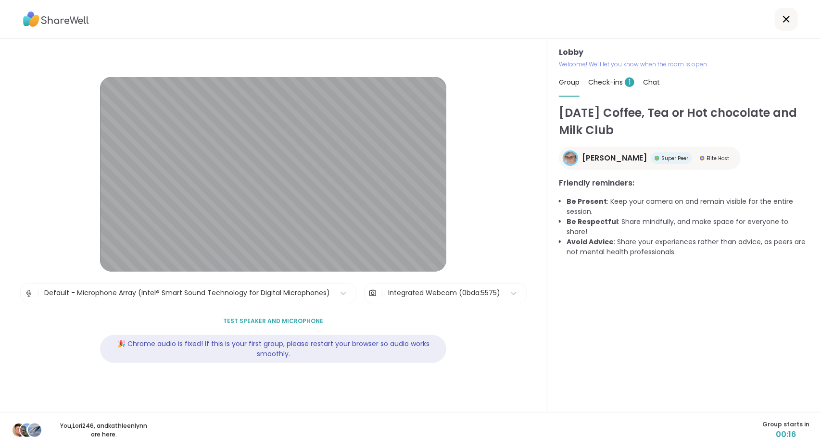
click at [612, 85] on span "Check-ins 1" at bounding box center [611, 82] width 46 height 10
type textarea "*"
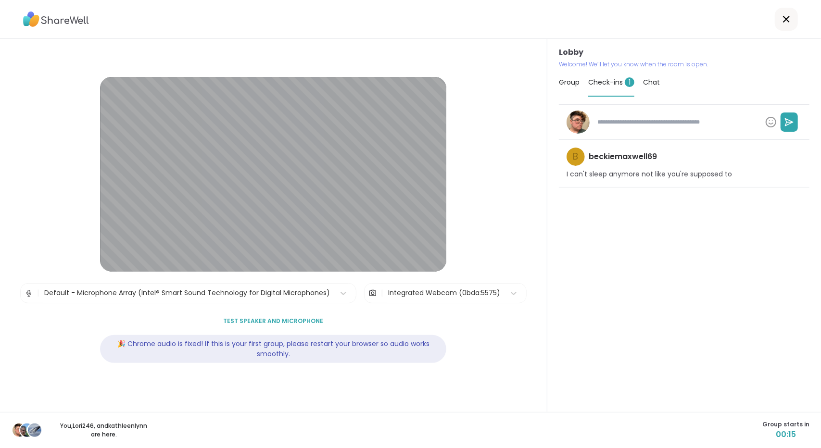
click at [562, 76] on div "Group" at bounding box center [569, 82] width 21 height 27
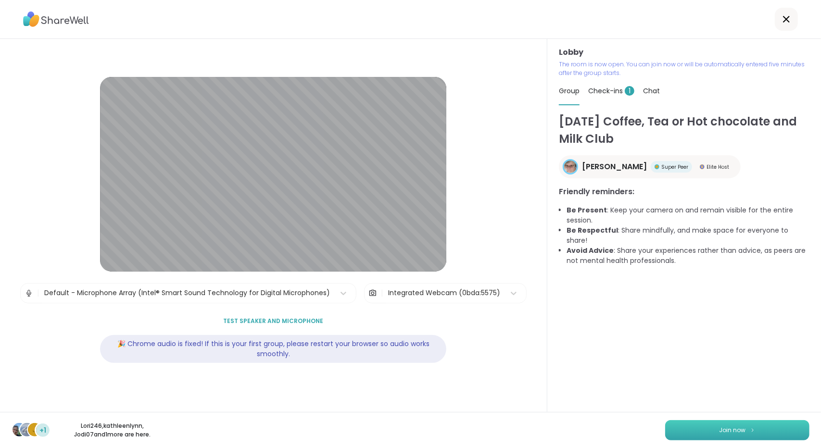
click at [771, 431] on button "Join now" at bounding box center [737, 430] width 144 height 20
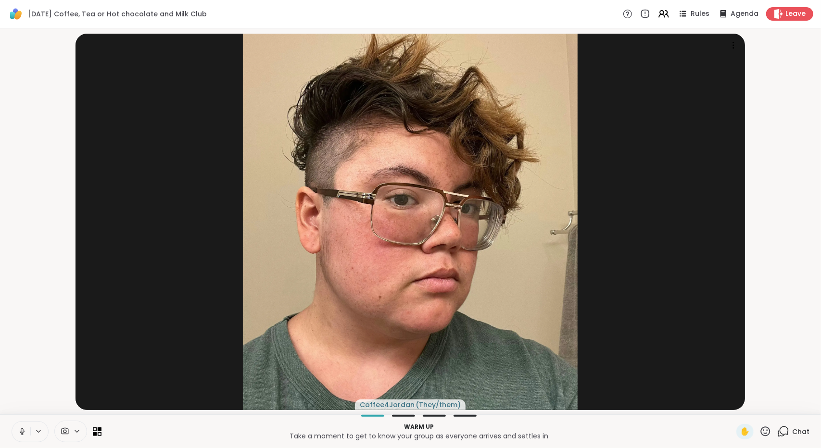
click at [22, 427] on icon at bounding box center [22, 431] width 9 height 9
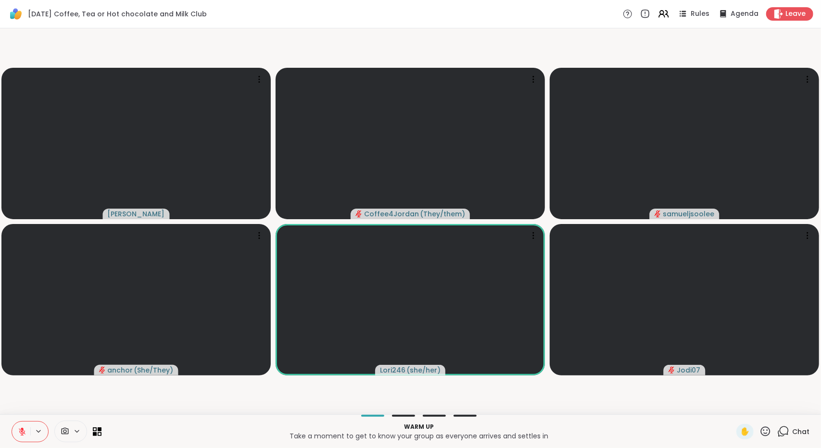
click at [777, 431] on icon at bounding box center [783, 431] width 12 height 12
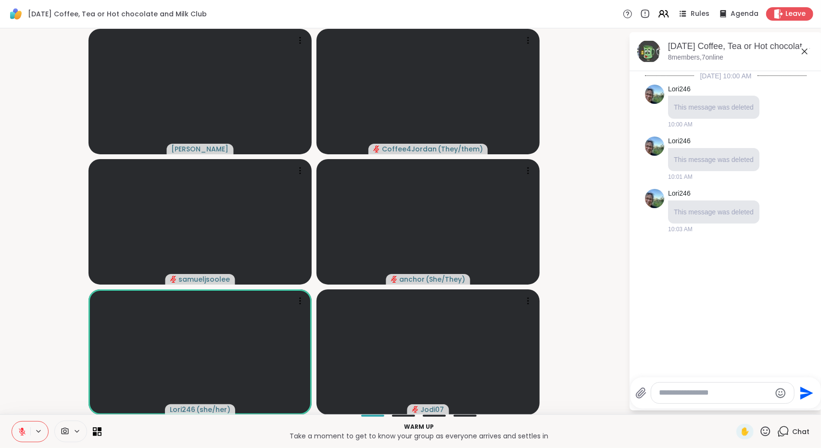
click at [806, 51] on icon at bounding box center [804, 52] width 12 height 12
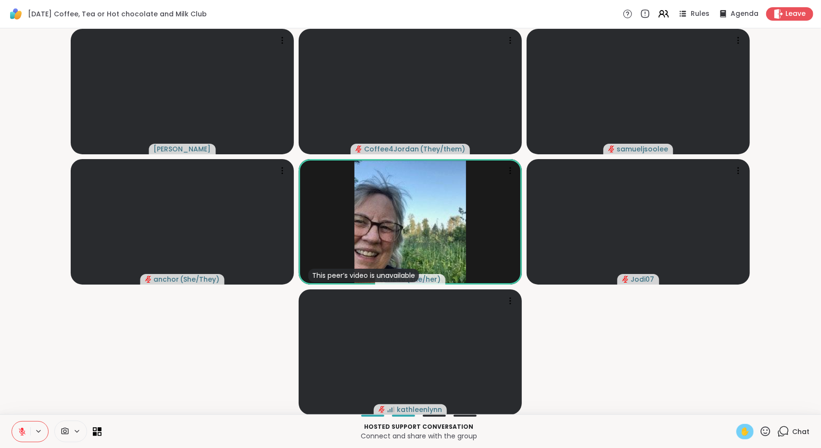
click at [740, 429] on span "✋" at bounding box center [745, 432] width 10 height 12
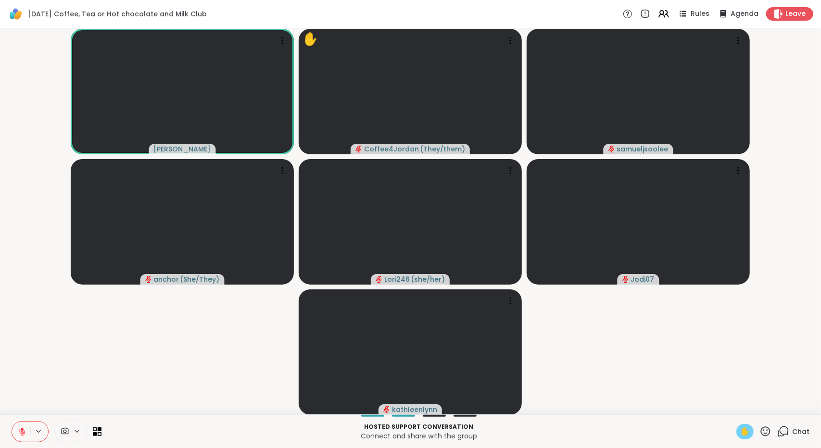
click at [740, 429] on span "✋" at bounding box center [745, 432] width 10 height 12
click at [19, 435] on icon at bounding box center [22, 431] width 9 height 9
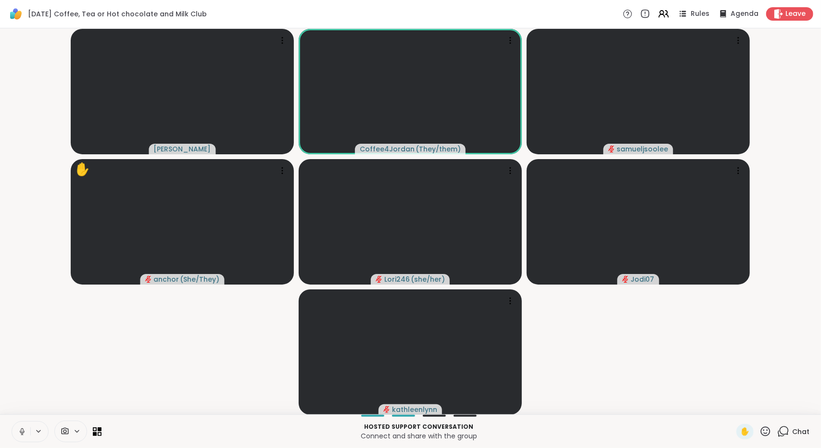
click at [21, 435] on icon at bounding box center [22, 434] width 2 height 0
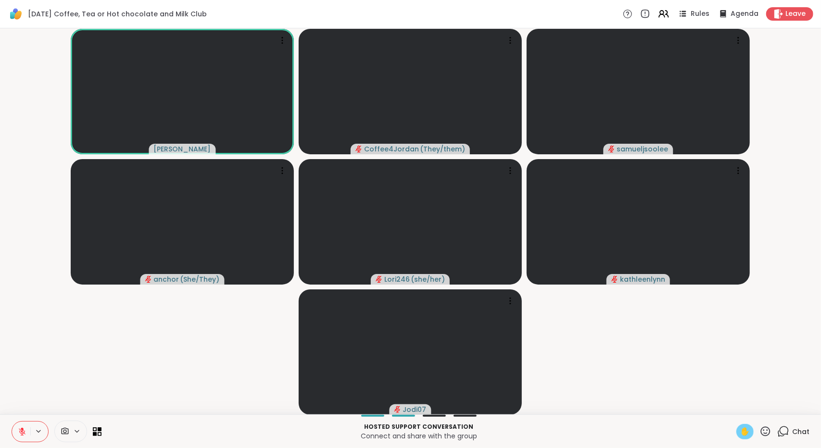
click at [740, 434] on span "✋" at bounding box center [745, 432] width 10 height 12
click at [736, 427] on div "✋" at bounding box center [744, 431] width 17 height 15
click at [15, 424] on button at bounding box center [21, 432] width 18 height 20
click at [23, 431] on icon at bounding box center [22, 430] width 2 height 4
click at [23, 432] on icon at bounding box center [22, 431] width 7 height 7
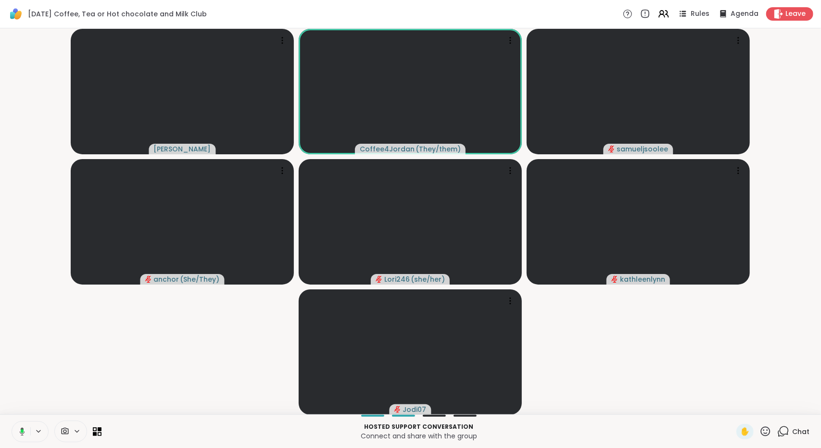
click at [23, 432] on icon at bounding box center [22, 431] width 3 height 4
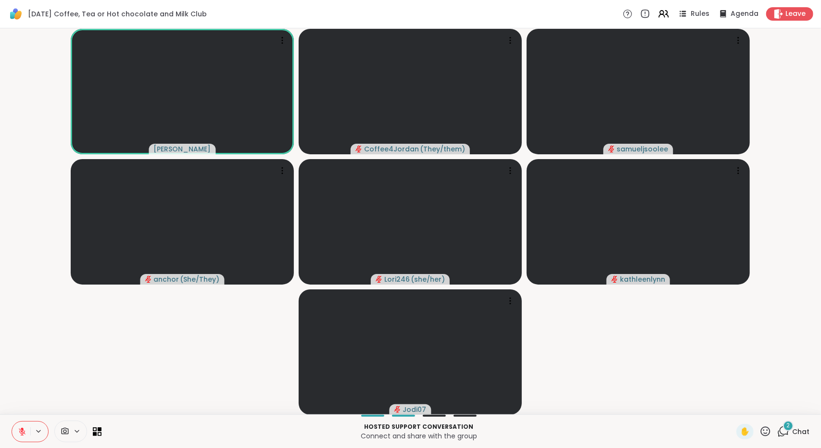
click at [784, 429] on div "2" at bounding box center [788, 426] width 11 height 11
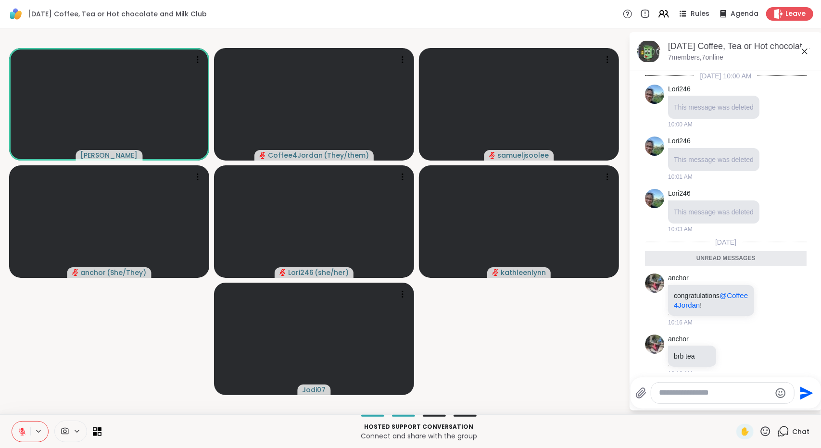
scroll to position [9, 0]
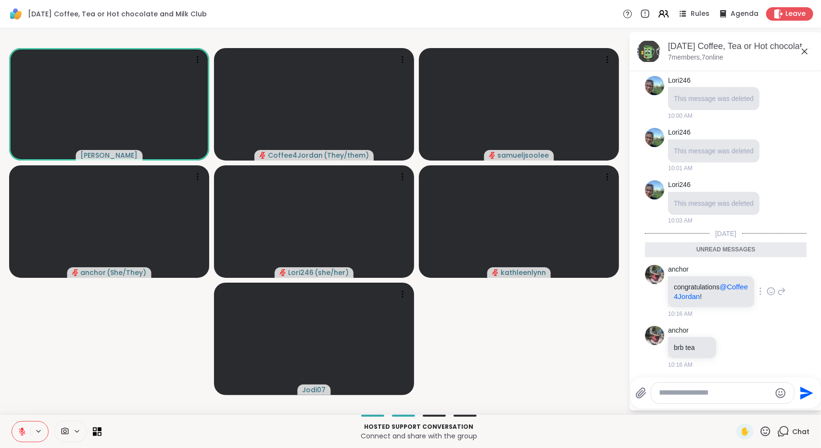
click at [766, 290] on icon at bounding box center [770, 291] width 9 height 10
click at [763, 280] on button "Select Reaction: Heart" at bounding box center [770, 275] width 19 height 19
click at [806, 52] on icon at bounding box center [804, 52] width 6 height 6
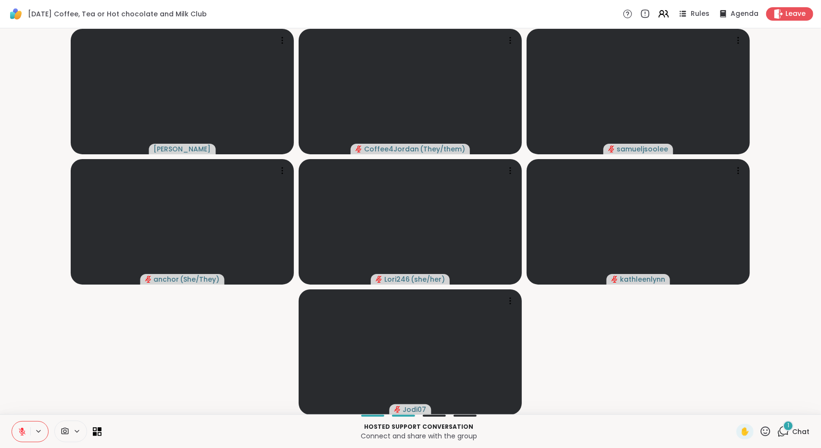
click at [792, 436] on span "Chat" at bounding box center [800, 432] width 17 height 10
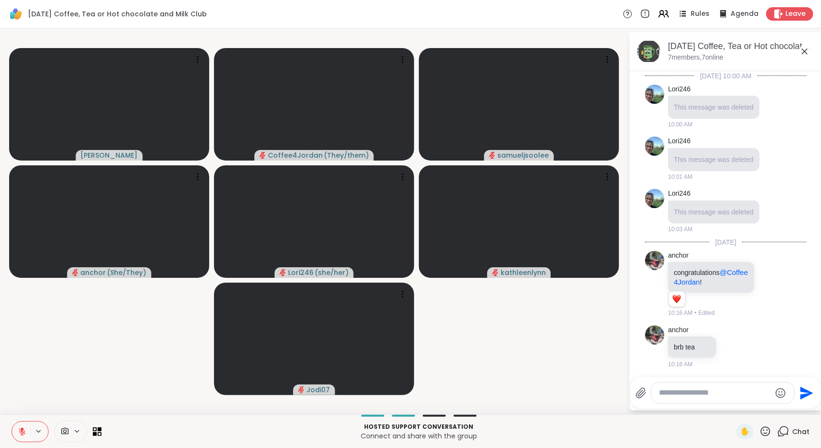
scroll to position [300, 0]
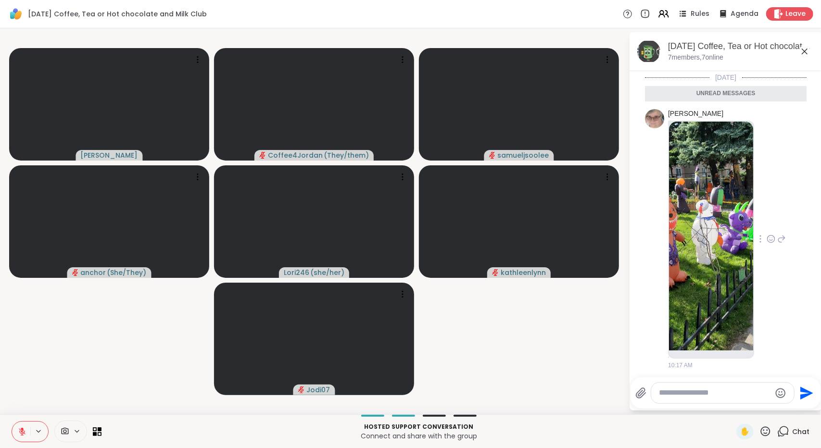
click at [766, 234] on icon at bounding box center [770, 239] width 9 height 10
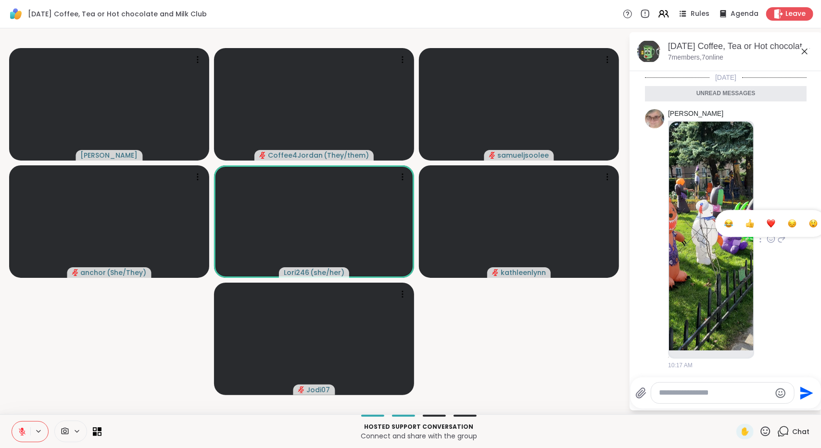
click at [803, 222] on button "Select Reaction: Astonished" at bounding box center [812, 223] width 19 height 19
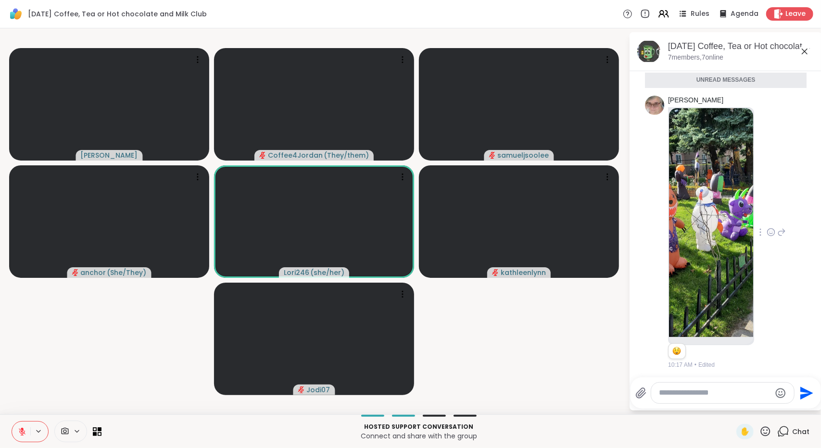
click at [806, 54] on icon at bounding box center [804, 52] width 12 height 12
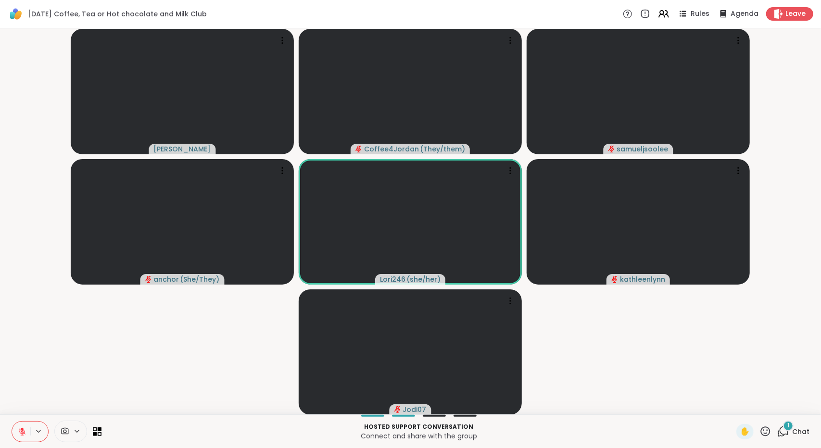
click at [23, 433] on icon at bounding box center [22, 431] width 7 height 7
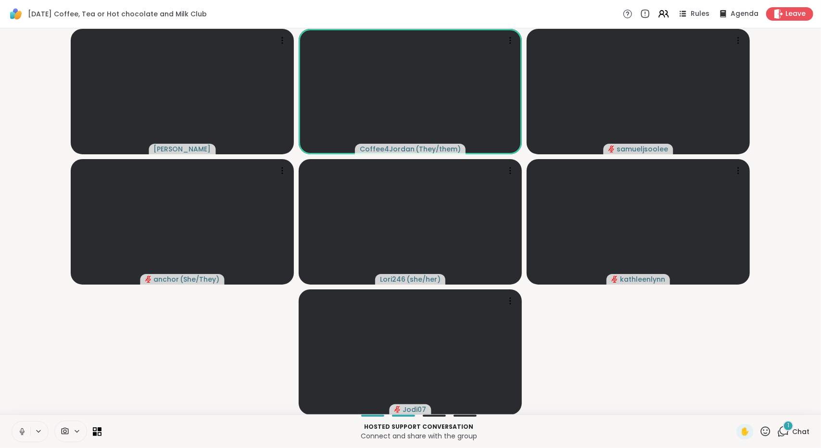
click at [24, 426] on button at bounding box center [21, 432] width 18 height 20
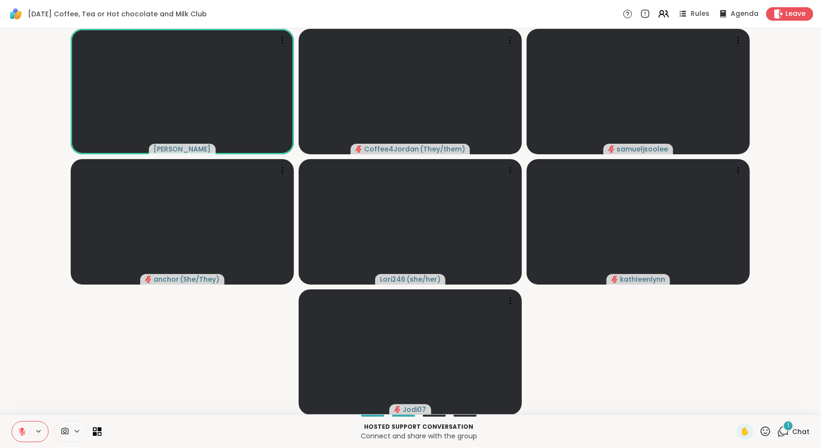
click at [784, 431] on div "1 Chat" at bounding box center [793, 431] width 32 height 15
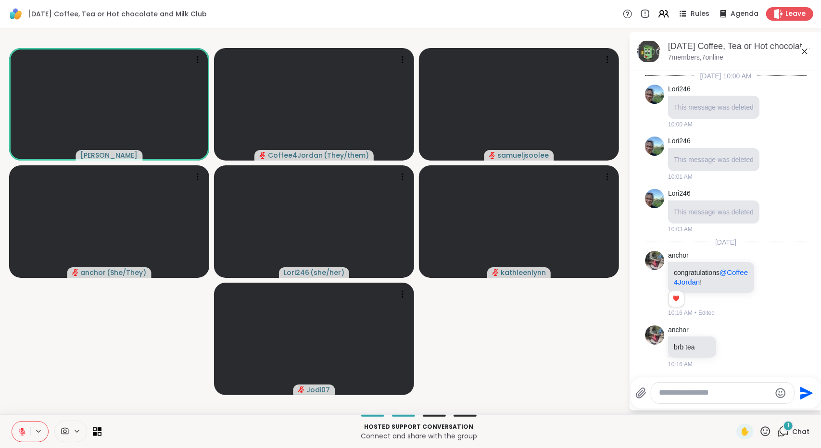
scroll to position [541, 0]
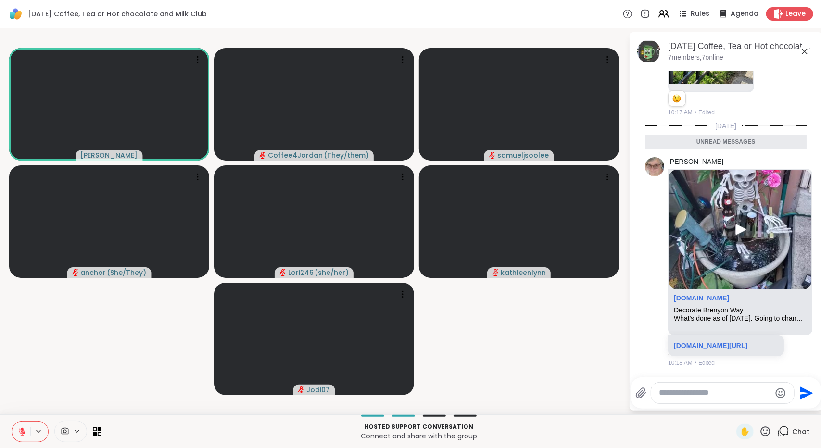
click at [800, 49] on icon at bounding box center [804, 52] width 12 height 12
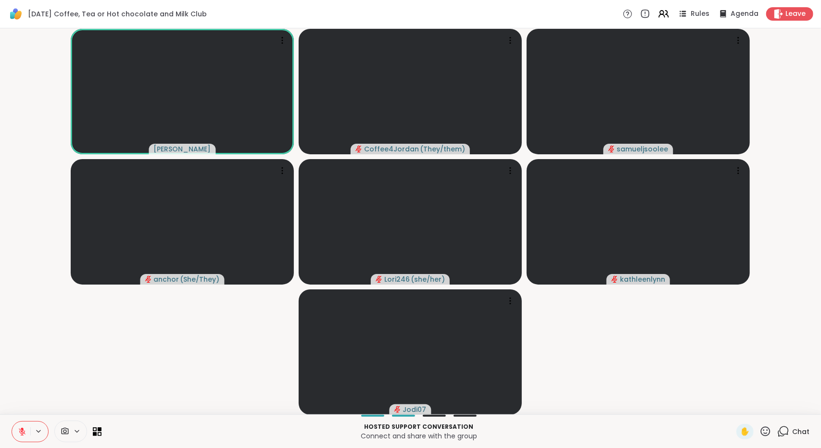
click at [20, 432] on icon at bounding box center [22, 431] width 7 height 7
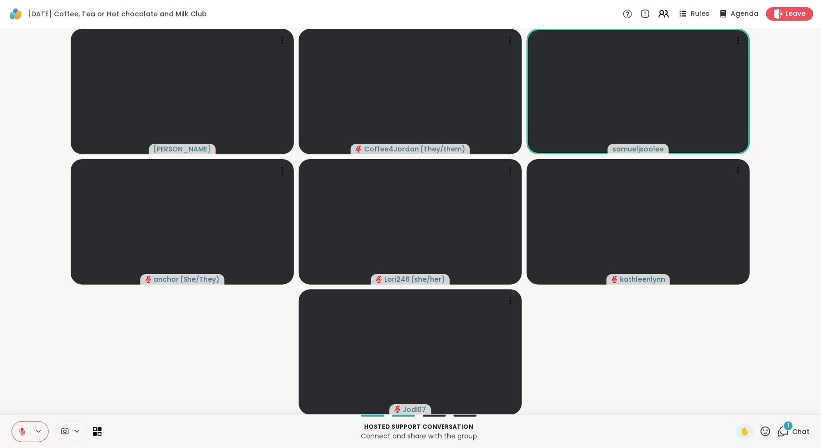
click at [793, 435] on span "Chat" at bounding box center [800, 432] width 17 height 10
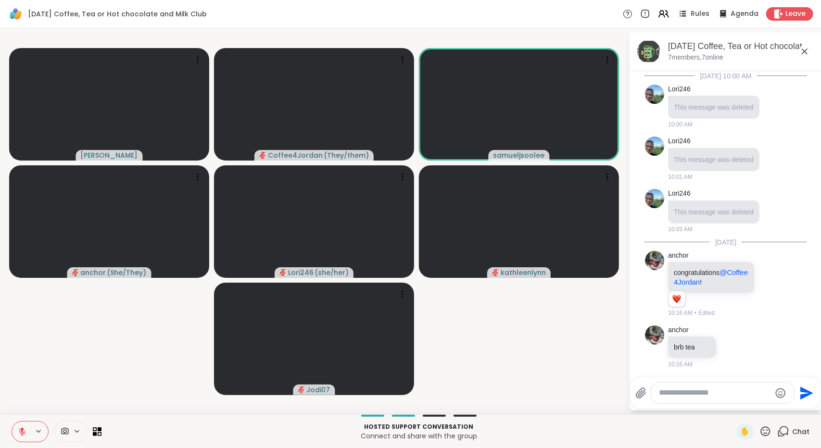
scroll to position [601, 0]
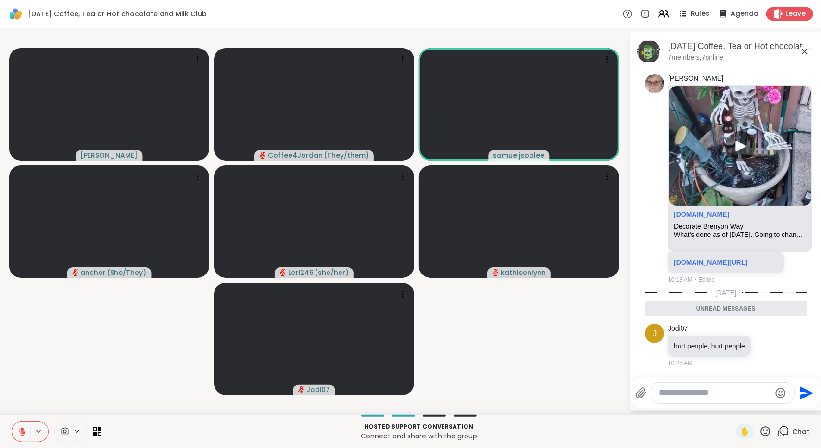
click at [807, 48] on icon at bounding box center [804, 52] width 12 height 12
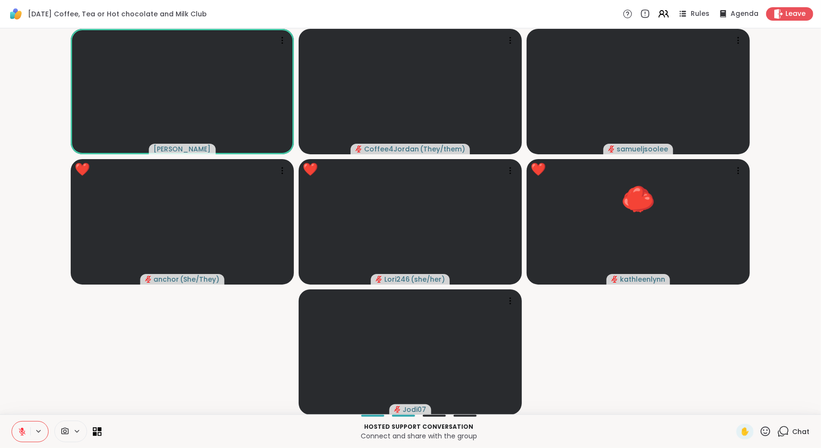
click at [760, 429] on icon at bounding box center [765, 431] width 12 height 12
click at [753, 407] on span "👍" at bounding box center [758, 406] width 10 height 12
click at [744, 433] on div "✋" at bounding box center [744, 431] width 17 height 15
click at [740, 430] on span "✋" at bounding box center [745, 432] width 10 height 12
click at [20, 434] on icon at bounding box center [22, 431] width 9 height 9
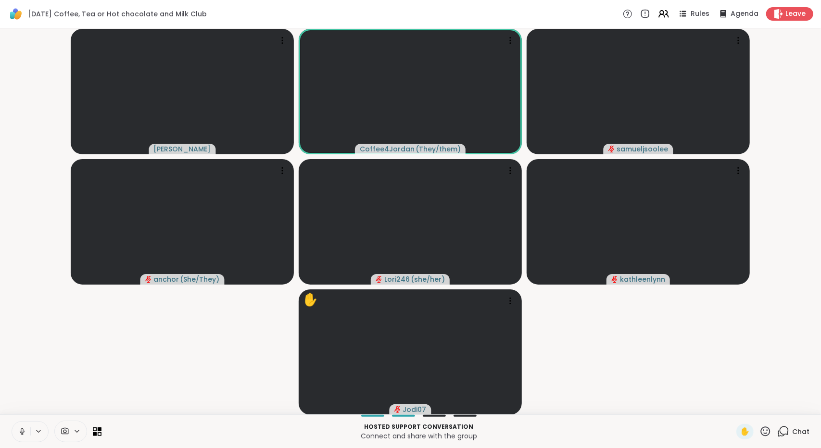
click at [23, 431] on icon at bounding box center [22, 430] width 2 height 4
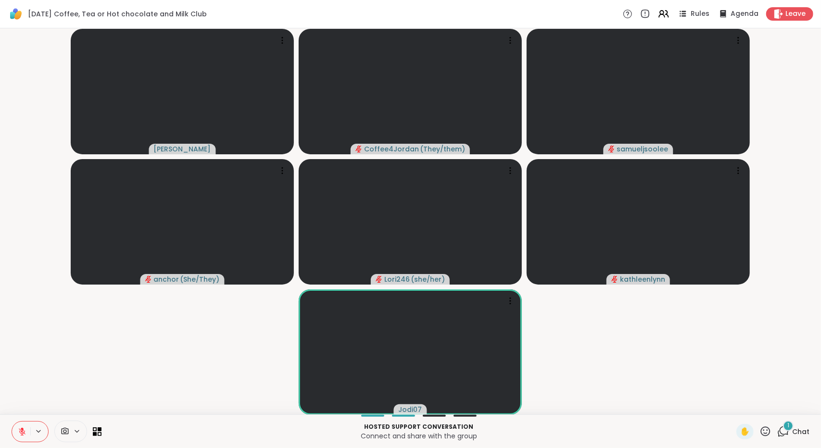
click at [792, 430] on span "Chat" at bounding box center [800, 432] width 17 height 10
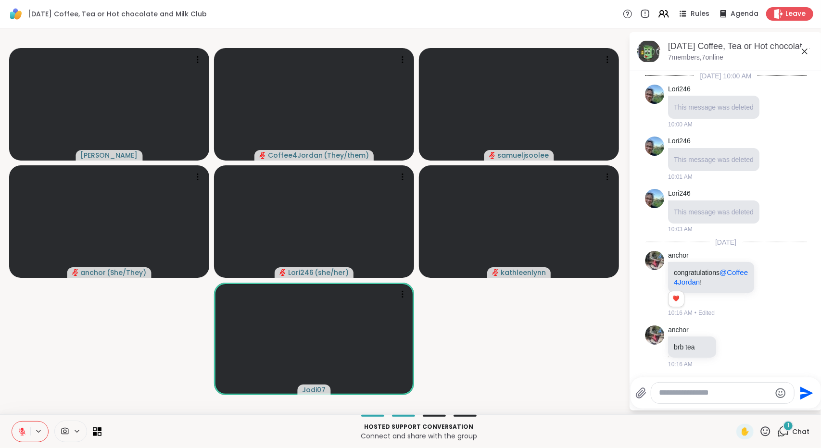
scroll to position [680, 0]
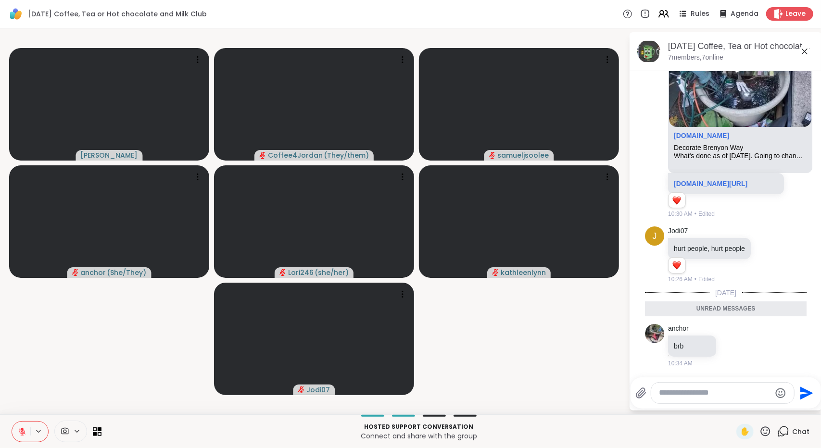
click at [805, 52] on icon at bounding box center [804, 52] width 6 height 6
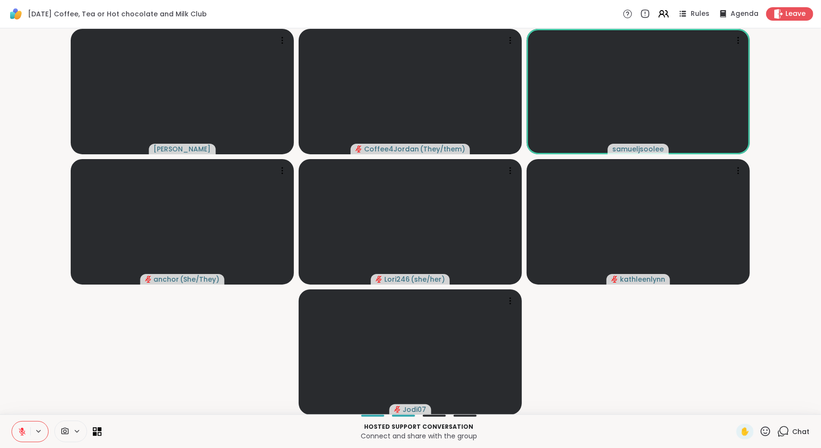
click at [783, 437] on div "Chat" at bounding box center [793, 431] width 32 height 15
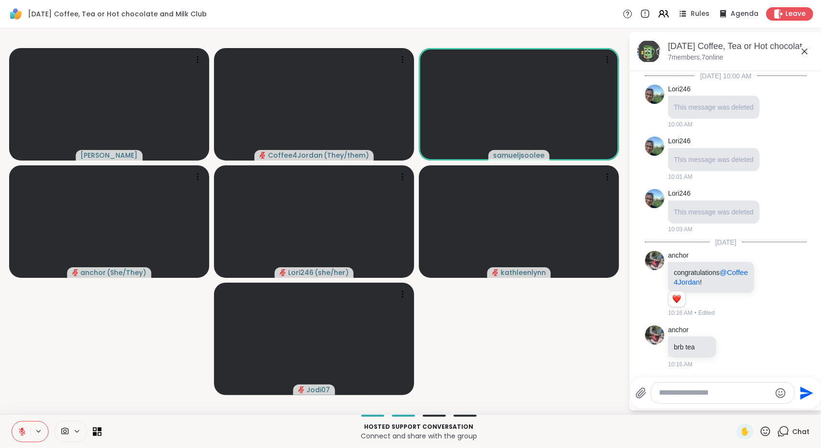
scroll to position [647, 0]
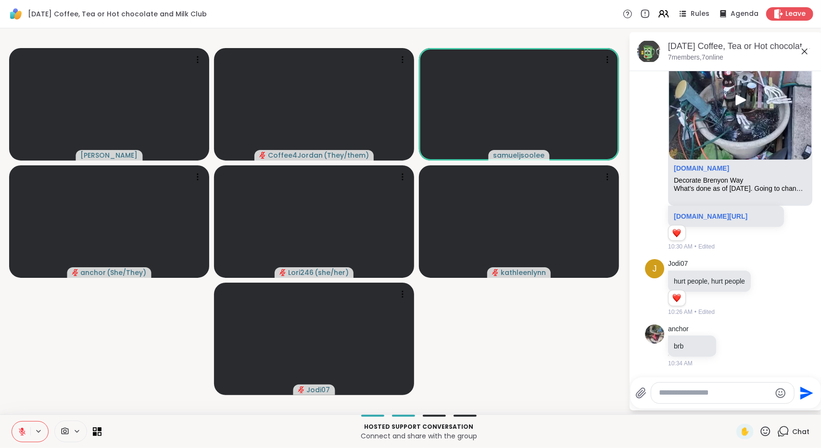
click at [743, 390] on textarea "Type your message" at bounding box center [715, 393] width 112 height 10
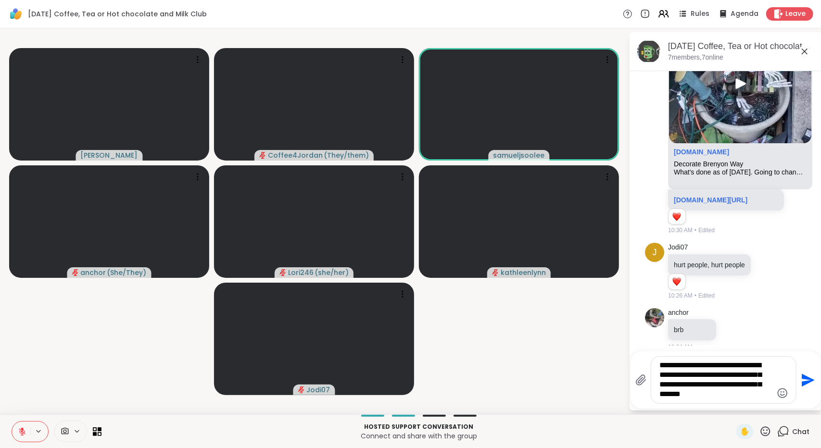
type textarea "**********"
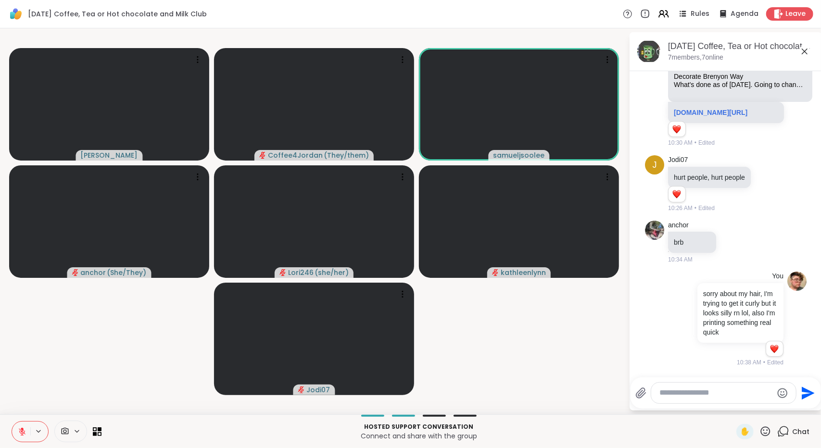
scroll to position [760, 0]
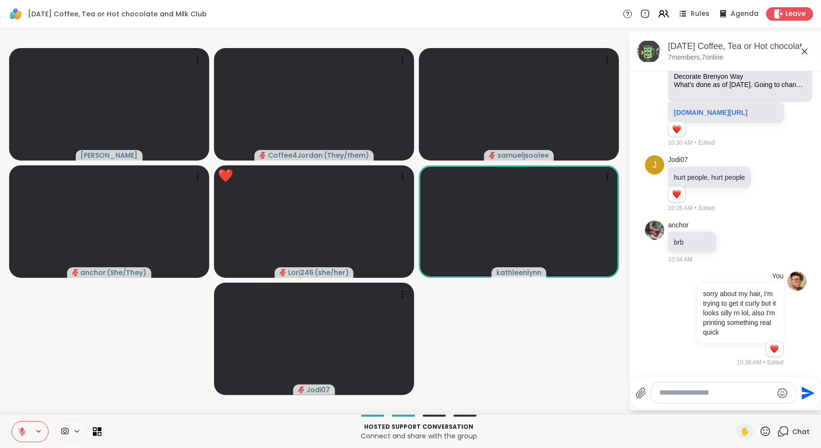
click at [759, 427] on icon at bounding box center [765, 431] width 12 height 12
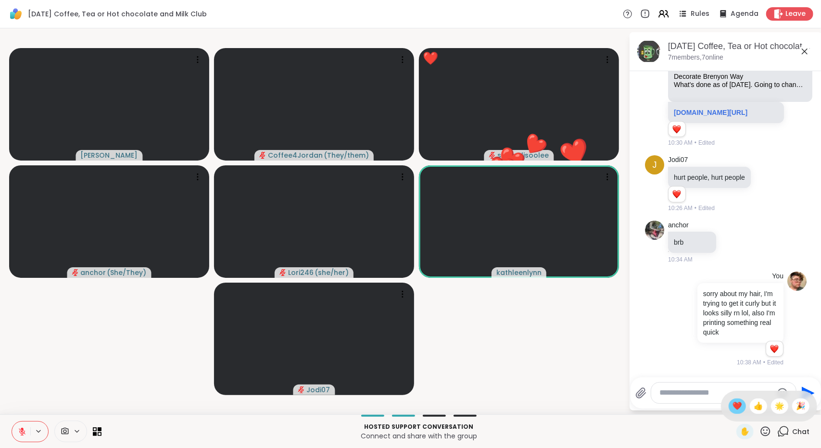
click at [732, 402] on span "❤️" at bounding box center [737, 406] width 10 height 12
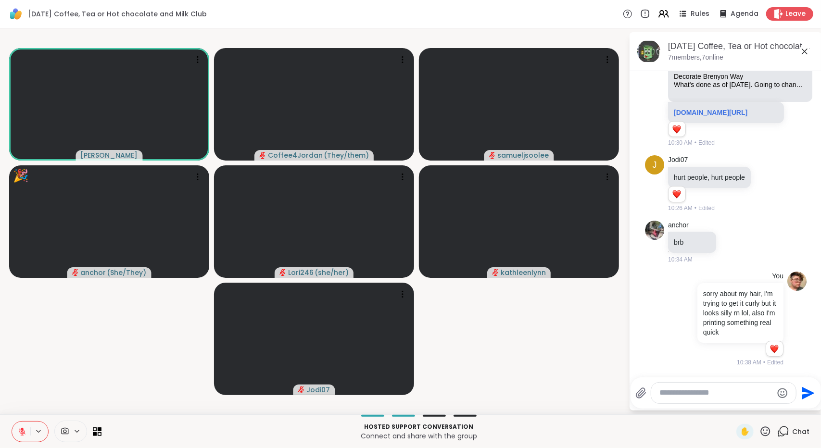
click at [735, 394] on textarea "Type your message" at bounding box center [715, 393] width 112 height 10
type textarea "*"
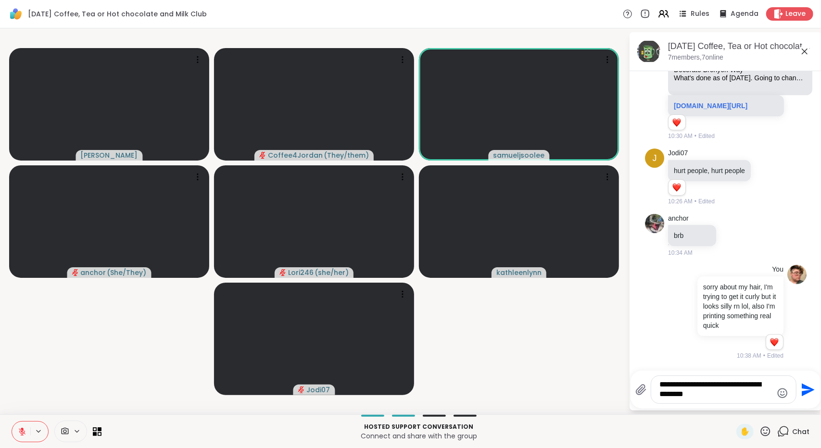
type textarea "**********"
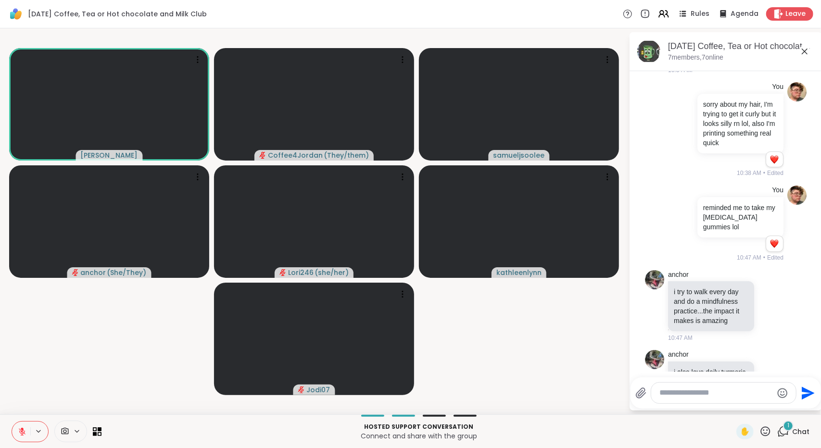
scroll to position [994, 0]
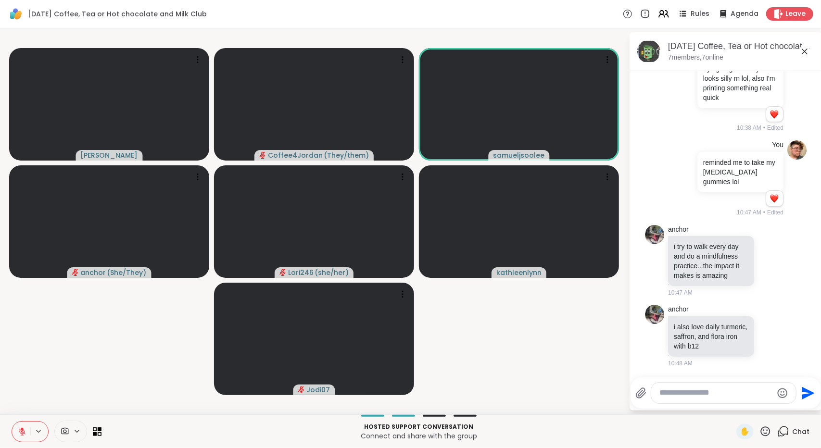
click at [587, 382] on video-player-container "Susan Coffee4Jordan ( They/them ) samueljsoolee anchor ( She/They ) Lori246 ( s…" at bounding box center [314, 221] width 617 height 378
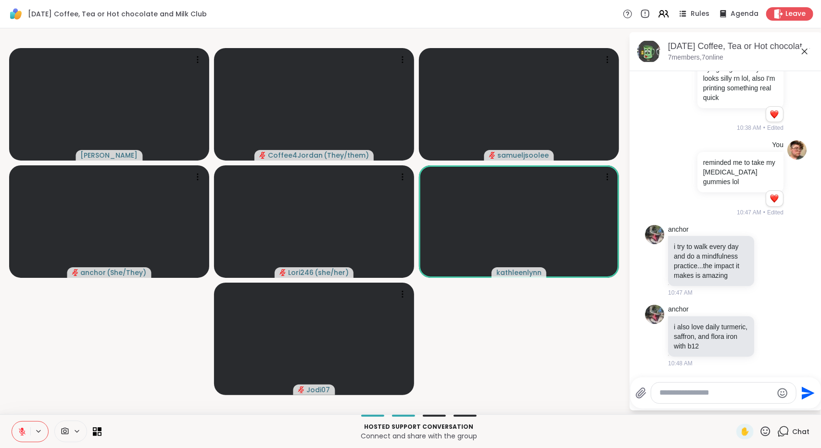
click at [661, 398] on div at bounding box center [723, 393] width 145 height 21
click at [671, 393] on textarea "Type your message" at bounding box center [715, 393] width 112 height 10
type textarea "**********"
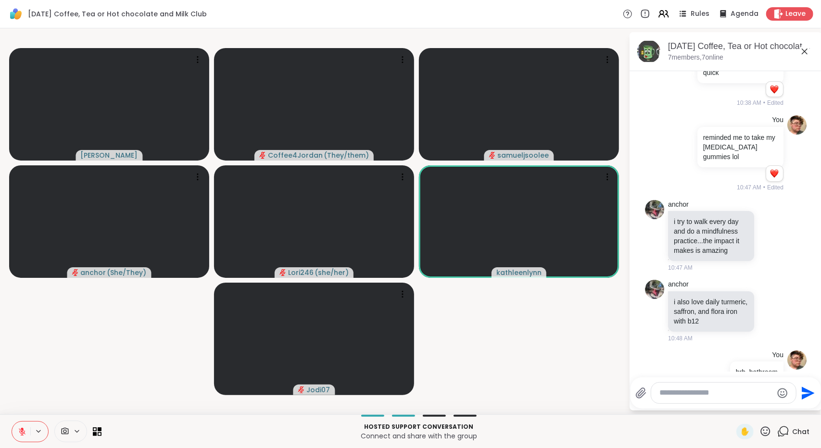
scroll to position [1045, 0]
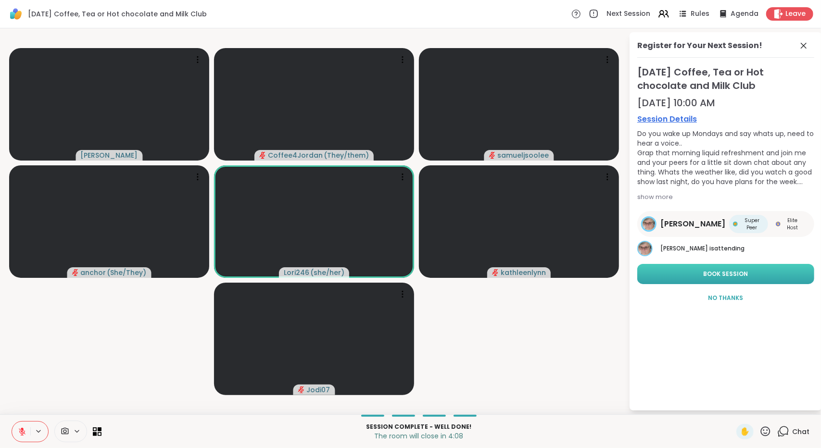
click at [783, 272] on button "Book Session" at bounding box center [725, 274] width 177 height 20
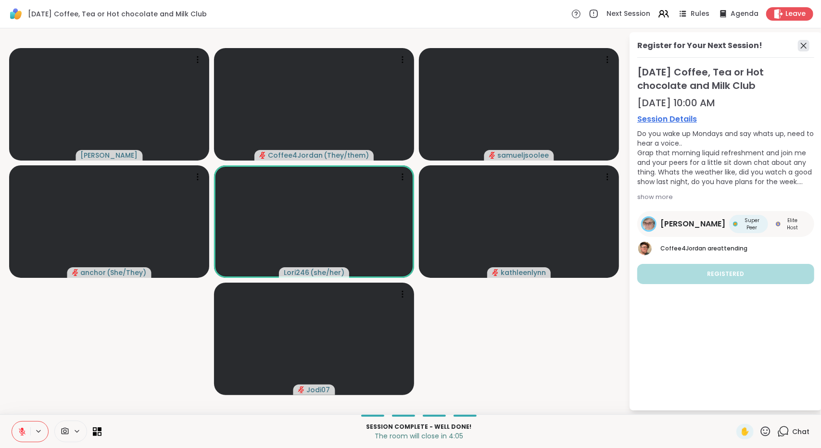
click at [804, 45] on icon at bounding box center [803, 46] width 6 height 6
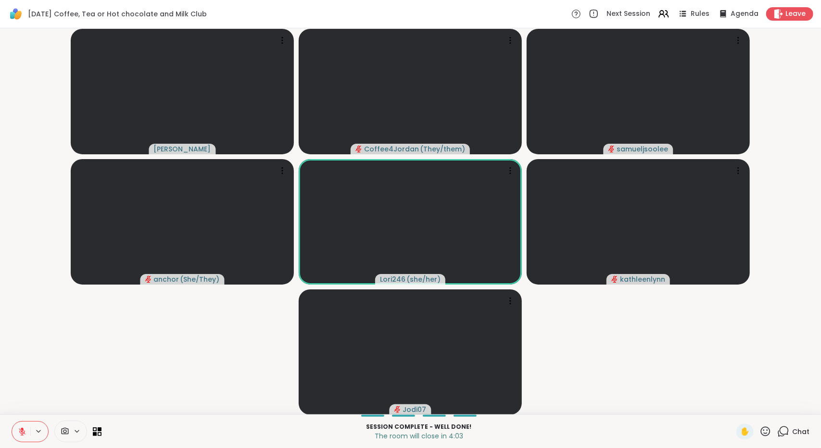
click at [792, 432] on span "Chat" at bounding box center [800, 432] width 17 height 10
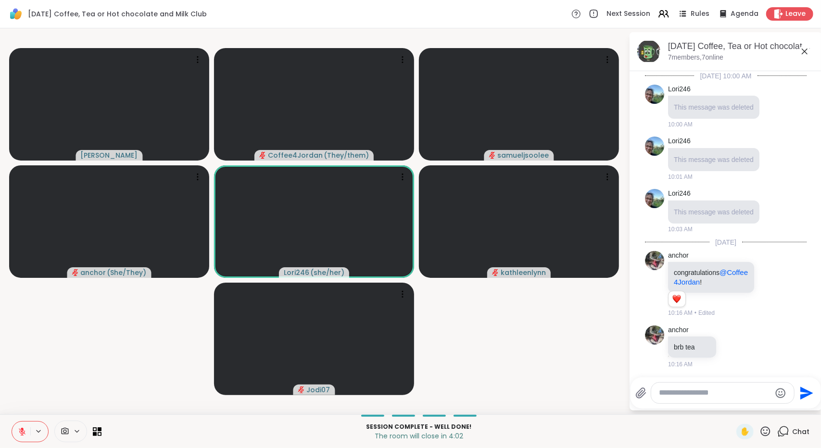
scroll to position [1072, 0]
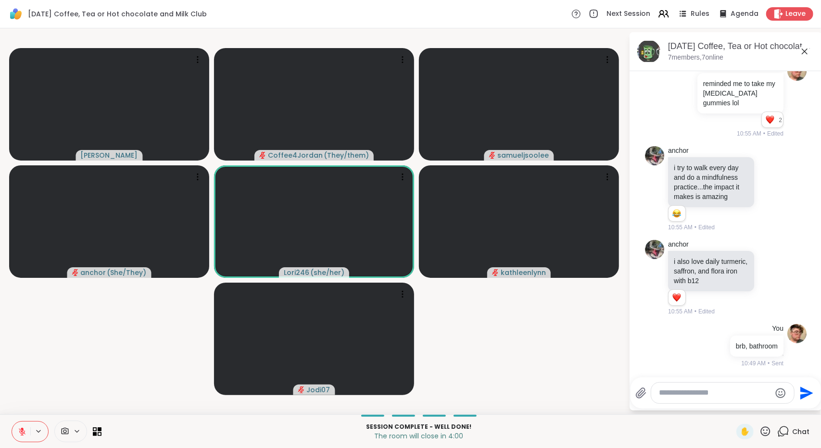
click at [804, 50] on icon at bounding box center [804, 52] width 12 height 12
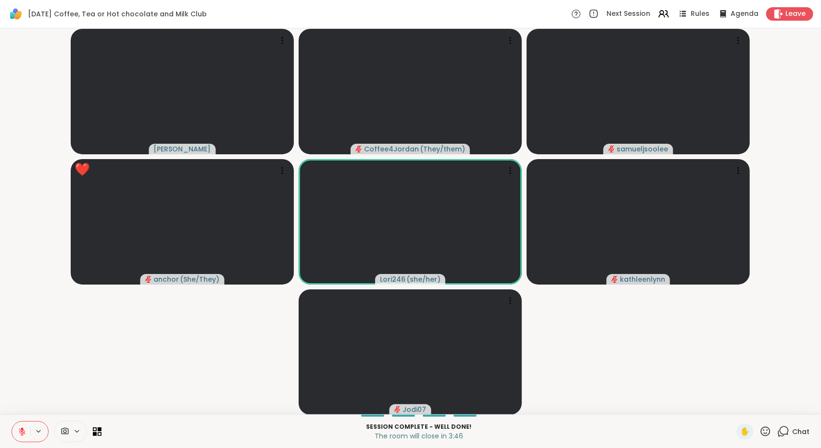
click at [781, 428] on icon at bounding box center [783, 430] width 9 height 9
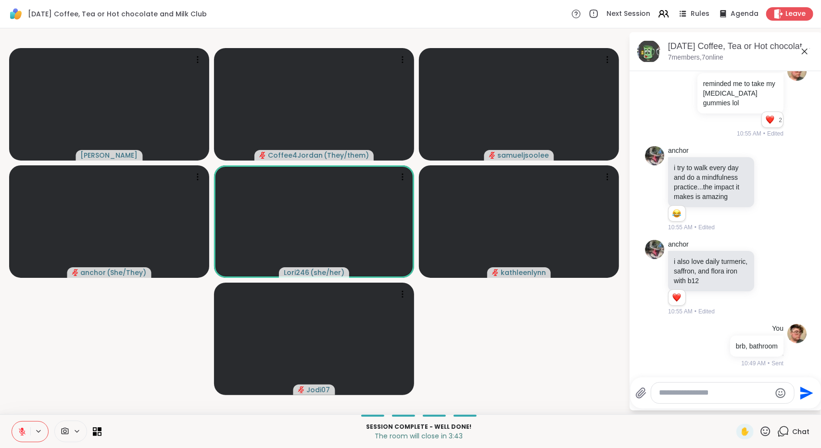
click at [806, 51] on icon at bounding box center [804, 52] width 12 height 12
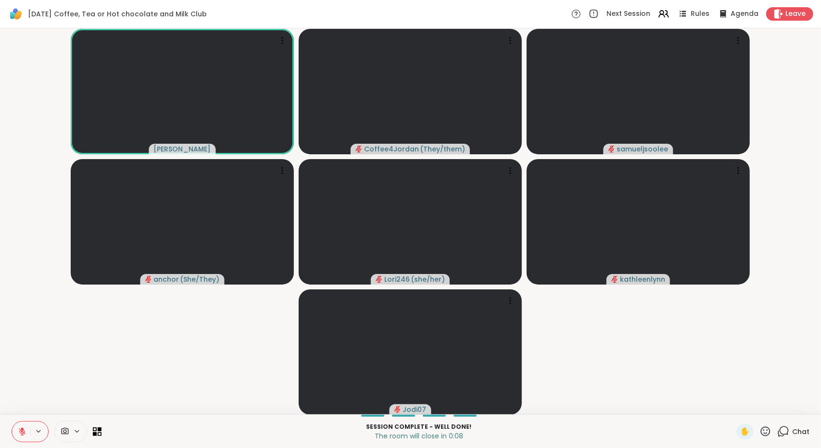
click at [22, 428] on icon at bounding box center [22, 429] width 3 height 4
click at [23, 426] on button at bounding box center [21, 432] width 18 height 20
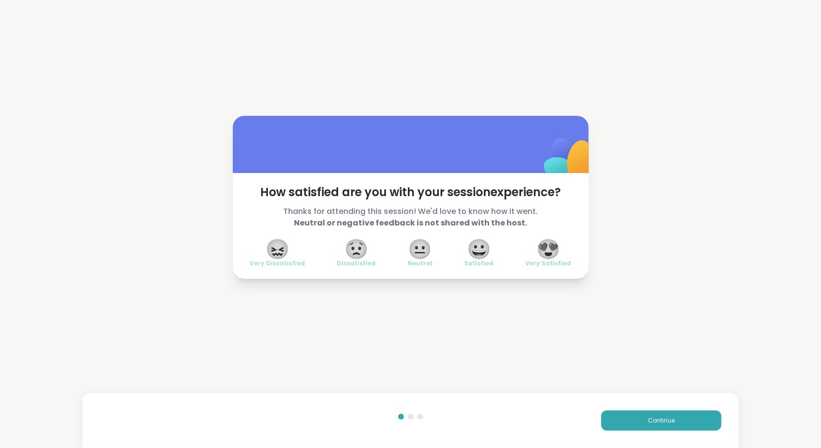
click at [556, 258] on span "😍" at bounding box center [548, 248] width 24 height 17
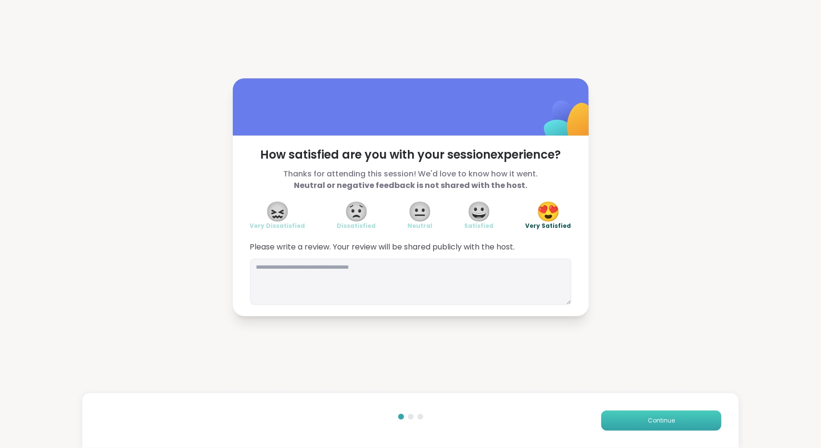
click at [626, 418] on button "Continue" at bounding box center [661, 420] width 120 height 20
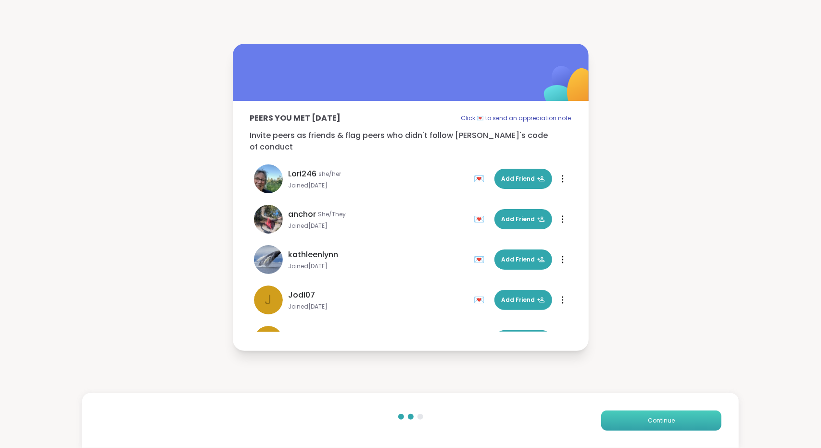
click at [617, 424] on button "Continue" at bounding box center [661, 420] width 120 height 20
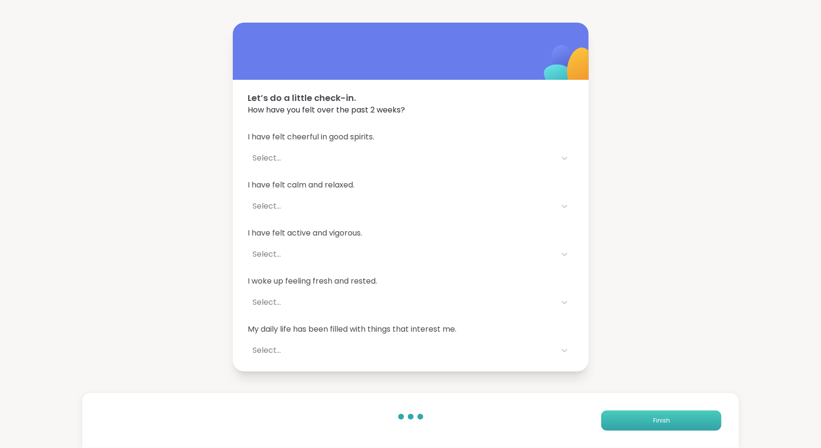
click at [617, 424] on button "Finish" at bounding box center [661, 420] width 120 height 20
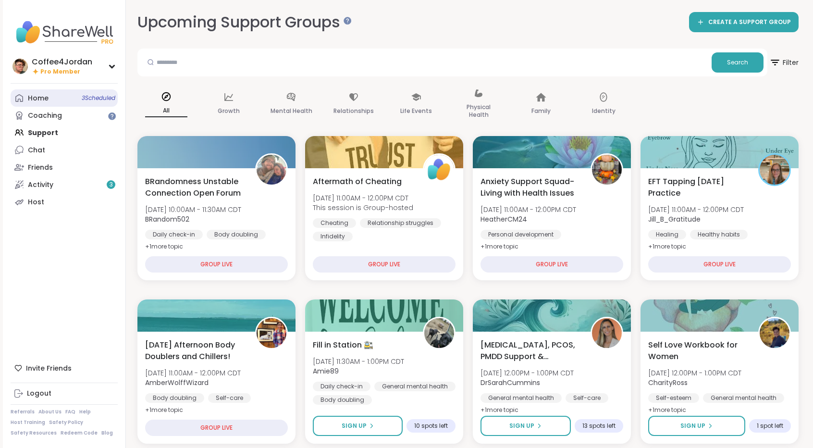
click at [30, 102] on div "Home 3 Scheduled" at bounding box center [38, 99] width 21 height 10
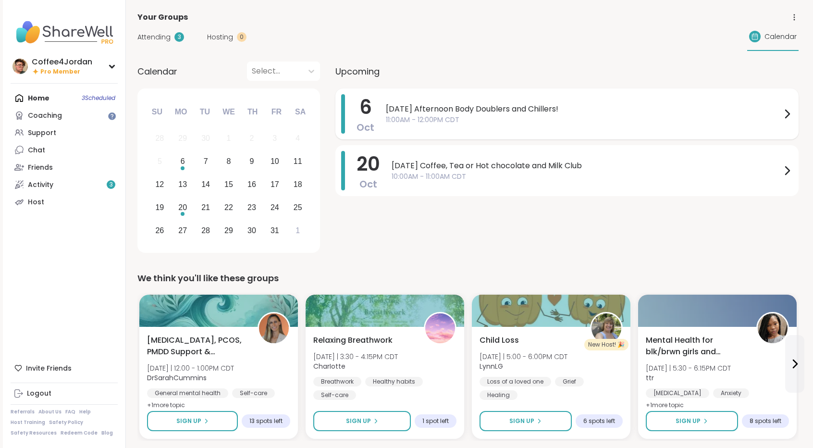
click at [512, 117] on span "11:00AM - 12:00PM CDT" at bounding box center [584, 120] width 396 height 10
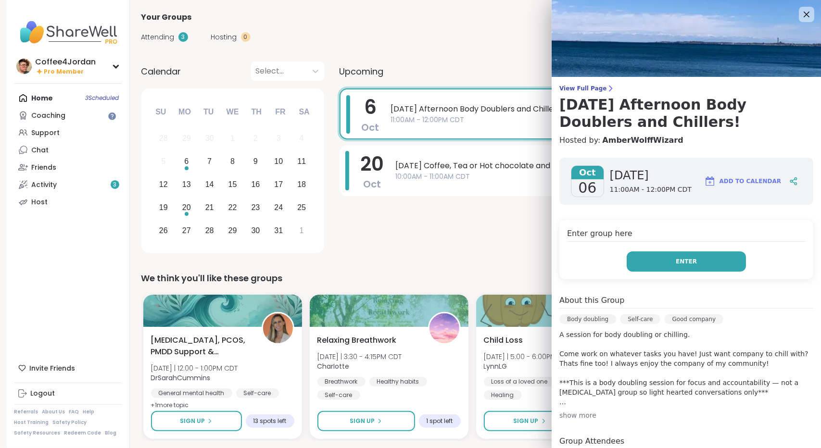
click at [654, 254] on button "Enter" at bounding box center [685, 261] width 119 height 20
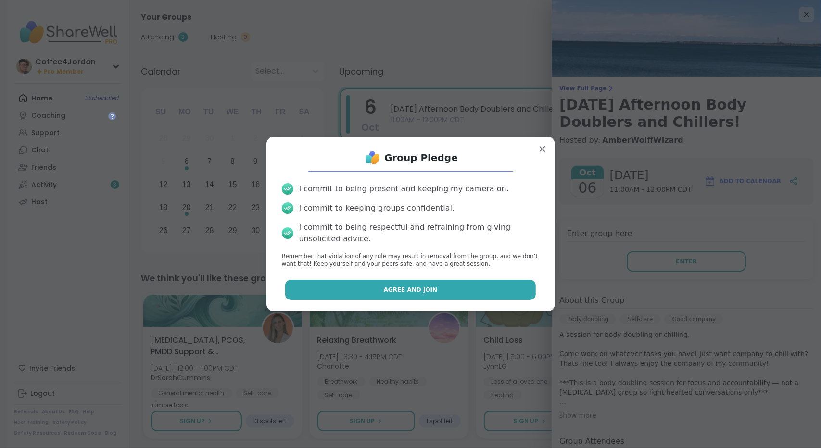
click at [480, 284] on button "Agree and Join" at bounding box center [410, 290] width 250 height 20
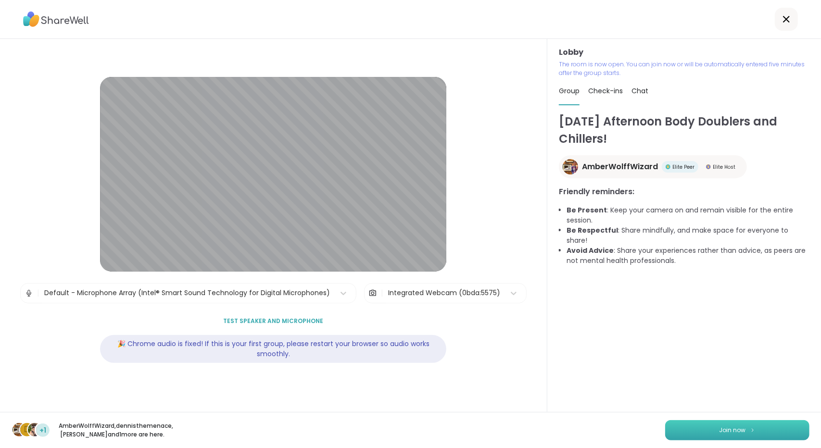
click at [705, 425] on button "Join now" at bounding box center [737, 430] width 144 height 20
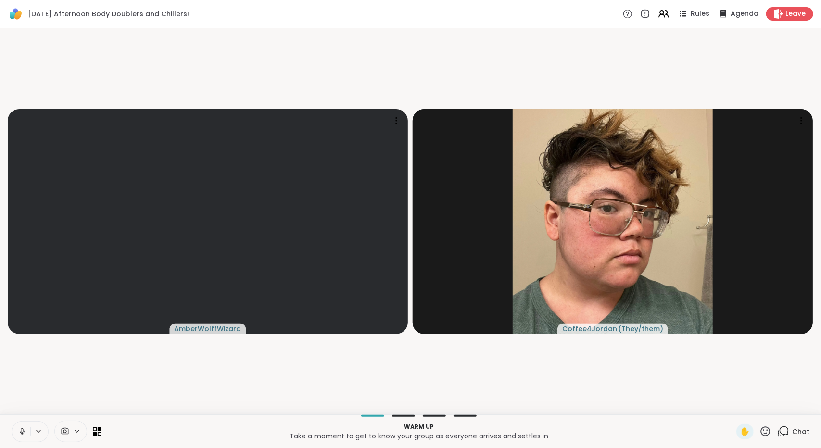
click at [19, 435] on icon at bounding box center [22, 431] width 9 height 9
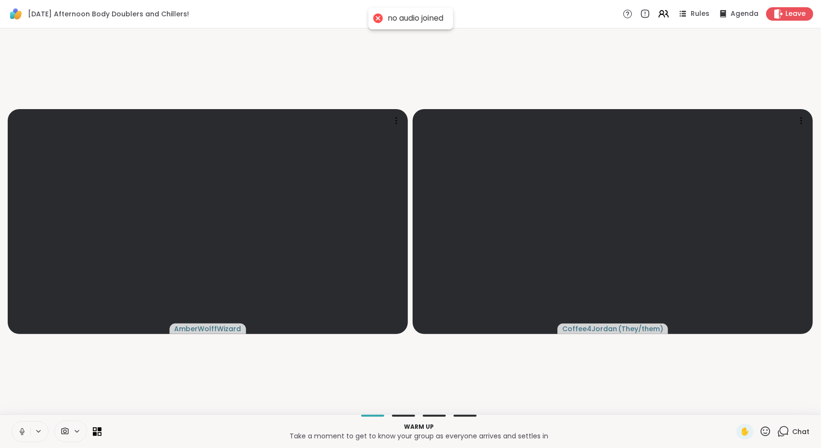
click at [19, 435] on icon at bounding box center [22, 431] width 9 height 9
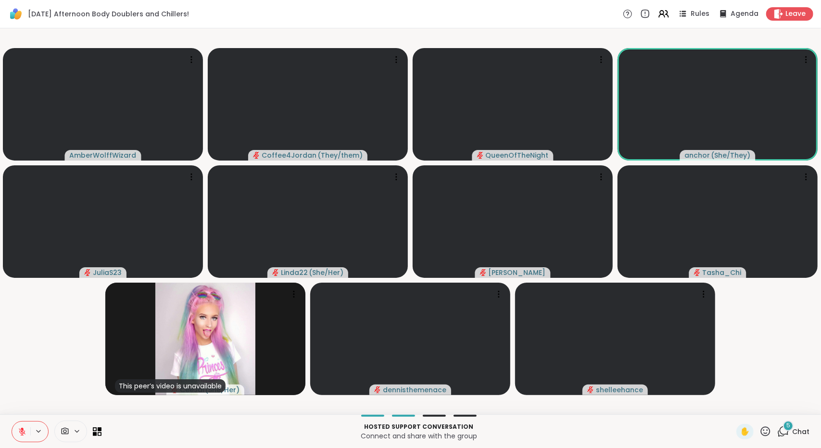
click at [792, 436] on span "Chat" at bounding box center [800, 432] width 17 height 10
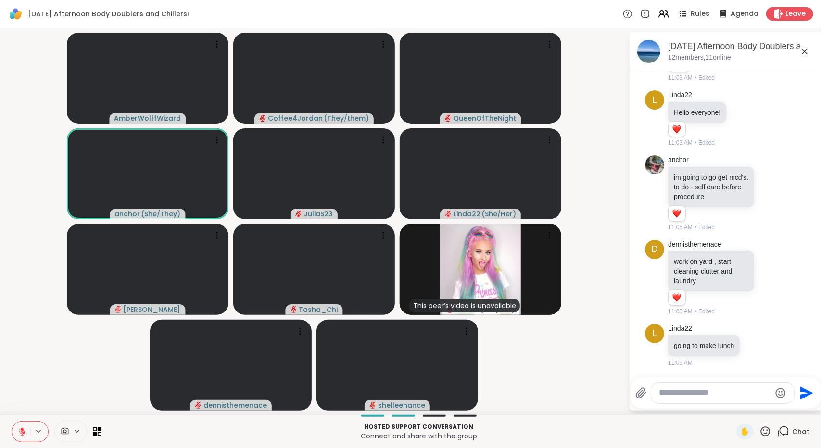
scroll to position [332, 0]
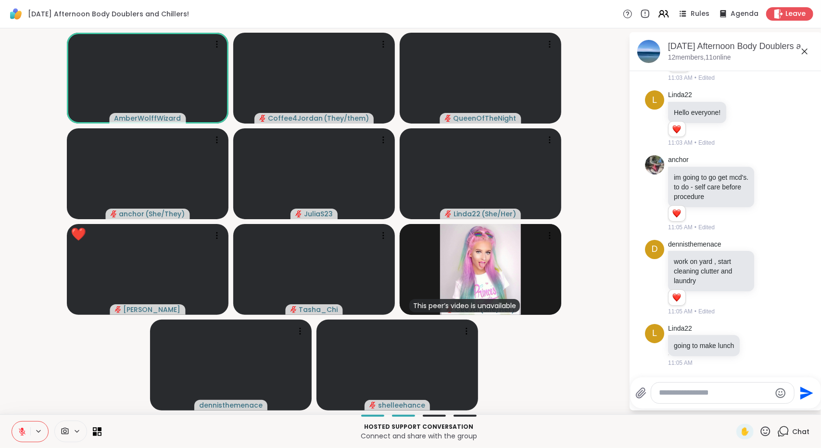
click at [717, 396] on textarea "Type your message" at bounding box center [715, 393] width 112 height 10
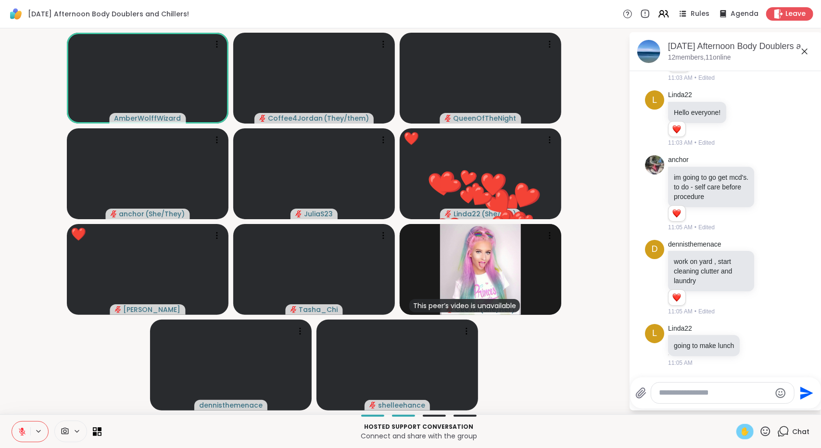
click at [740, 431] on span "✋" at bounding box center [745, 432] width 10 height 12
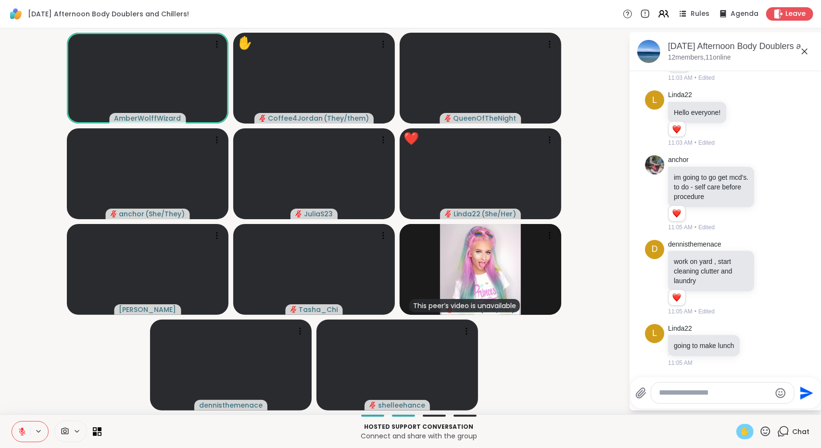
click at [803, 54] on icon at bounding box center [804, 52] width 12 height 12
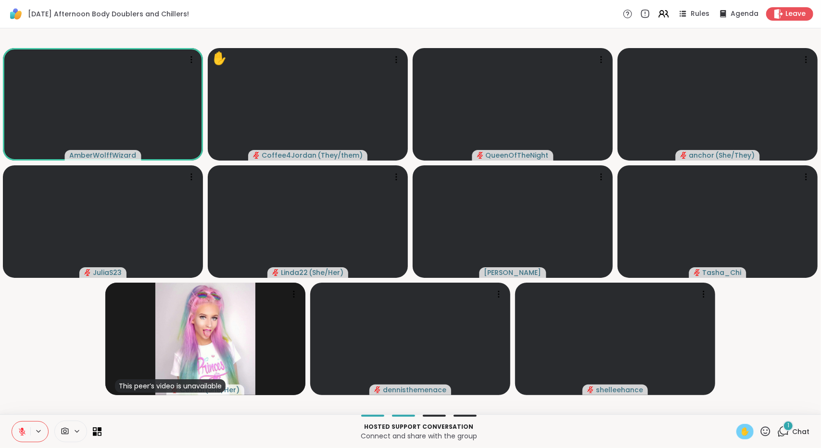
click at [783, 436] on div "1 Chat" at bounding box center [793, 431] width 32 height 15
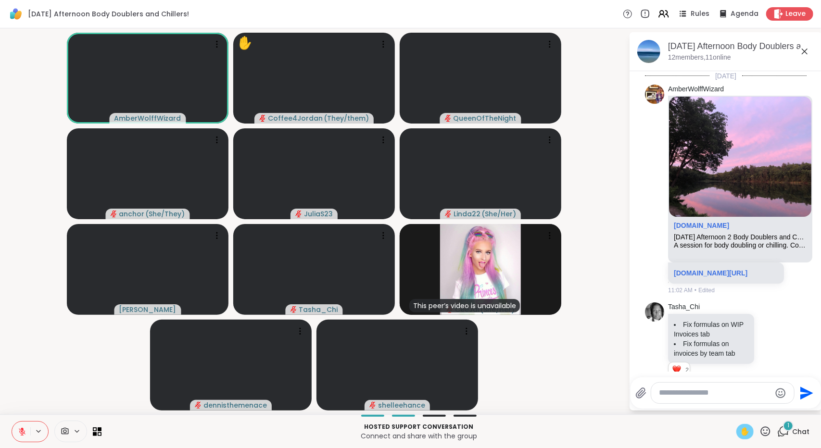
scroll to position [452, 0]
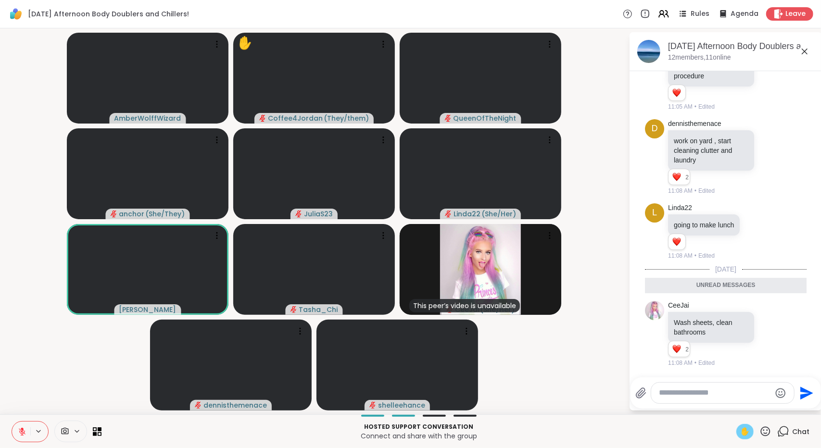
click at [805, 52] on icon at bounding box center [804, 52] width 12 height 12
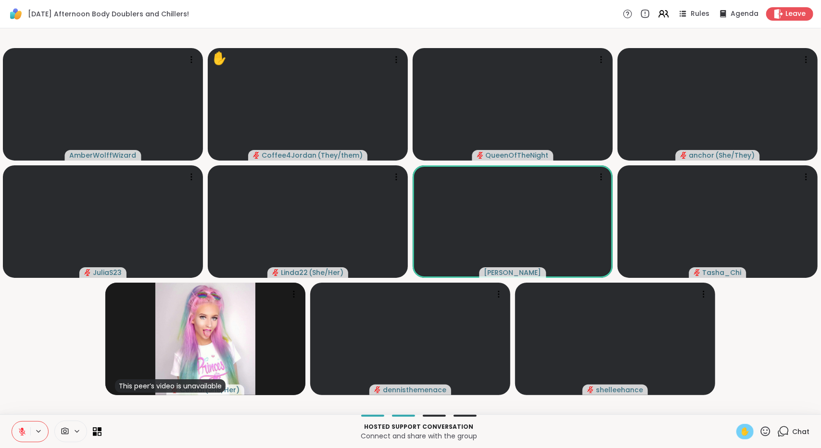
click at [741, 432] on span "✋" at bounding box center [745, 432] width 10 height 12
click at [20, 436] on button at bounding box center [21, 432] width 18 height 20
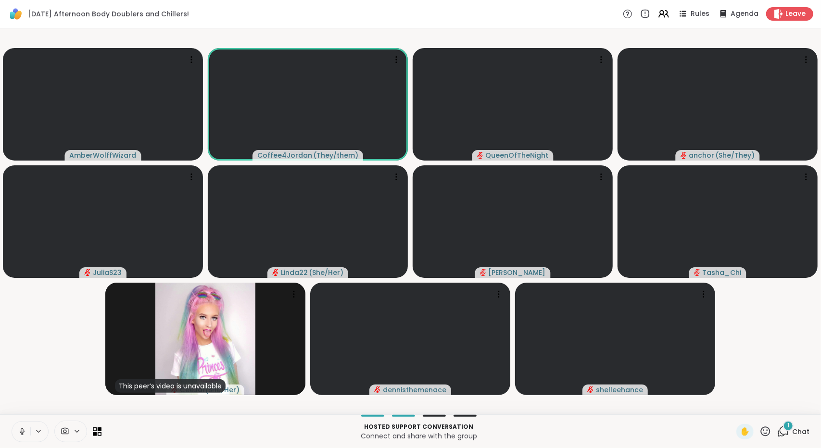
click at [19, 425] on button at bounding box center [21, 432] width 18 height 20
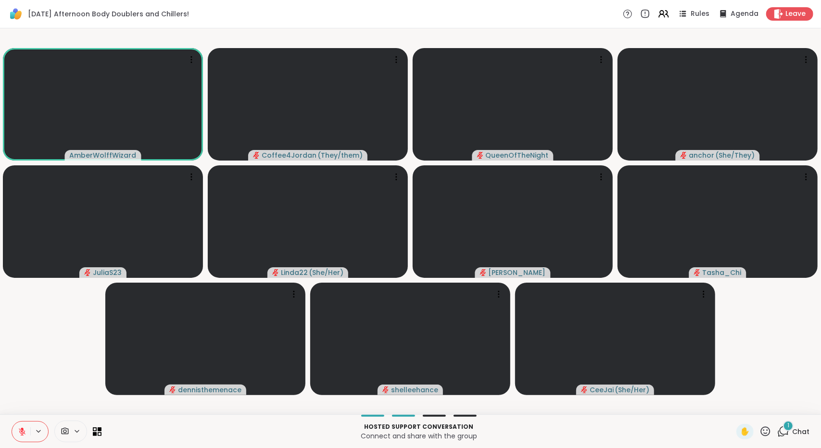
click at [792, 433] on span "Chat" at bounding box center [800, 432] width 17 height 10
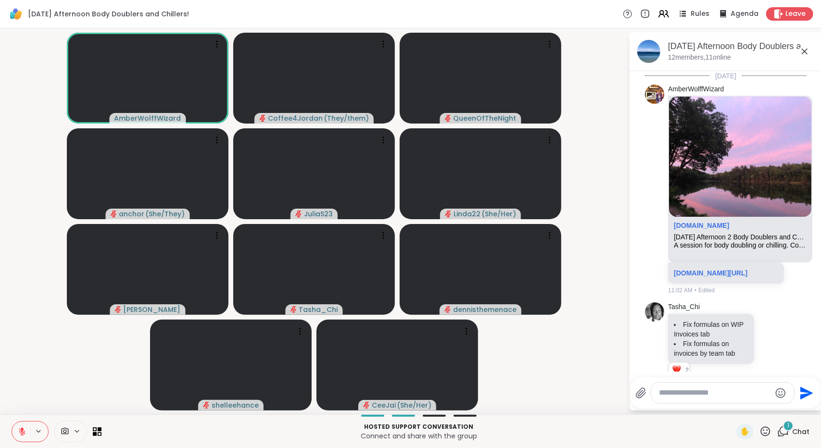
scroll to position [512, 0]
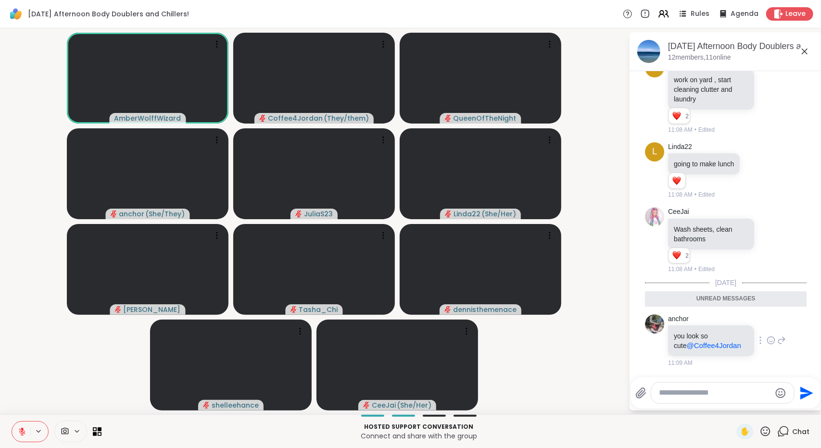
click at [766, 339] on icon at bounding box center [770, 341] width 9 height 10
click at [766, 328] on div "Select Reaction: Heart" at bounding box center [770, 325] width 9 height 9
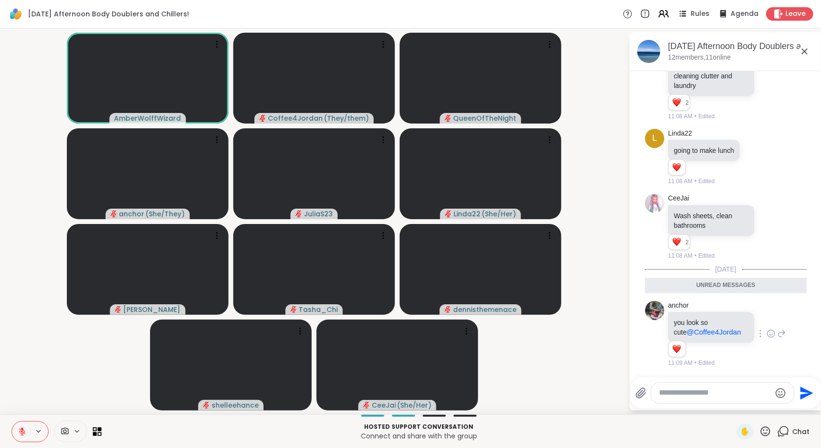
scroll to position [526, 0]
click at [806, 50] on icon at bounding box center [804, 52] width 6 height 6
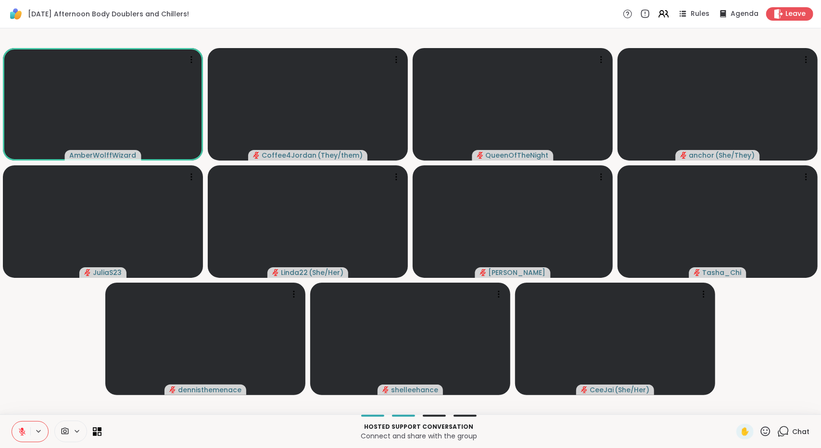
click at [792, 427] on span "Chat" at bounding box center [800, 432] width 17 height 10
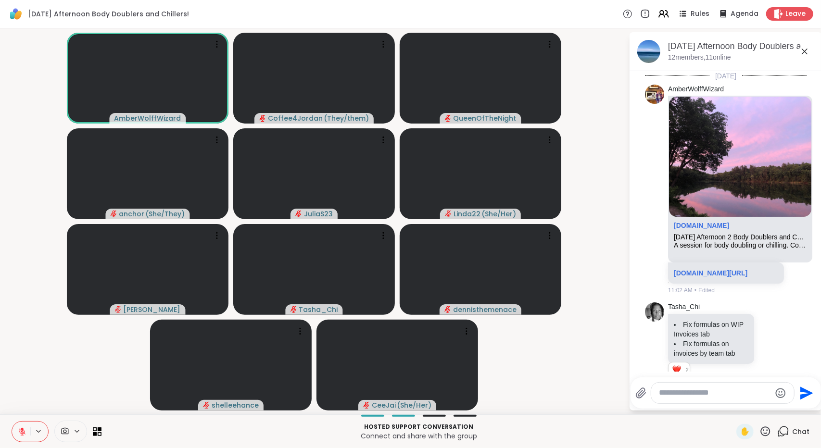
scroll to position [494, 0]
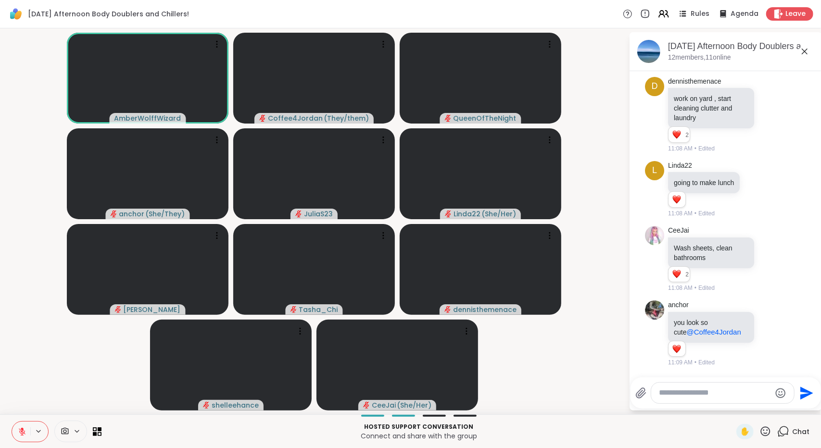
click at [807, 50] on icon at bounding box center [804, 52] width 12 height 12
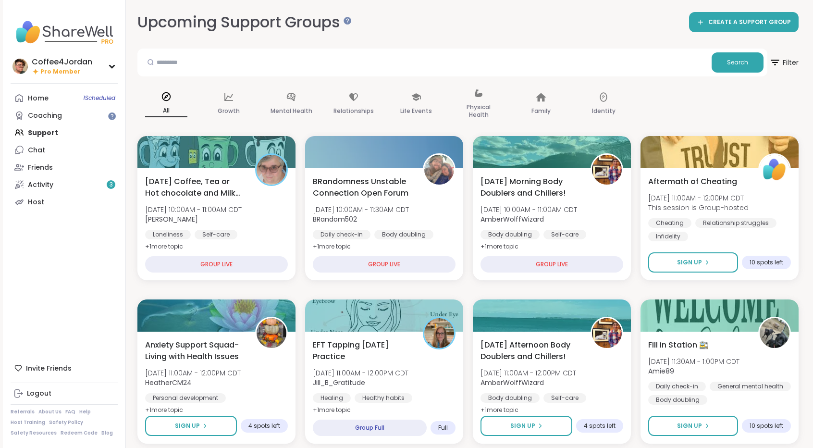
click at [42, 135] on div "Home 1 Scheduled Coaching Support Chat Friends Activity 3 Host" at bounding box center [64, 149] width 107 height 121
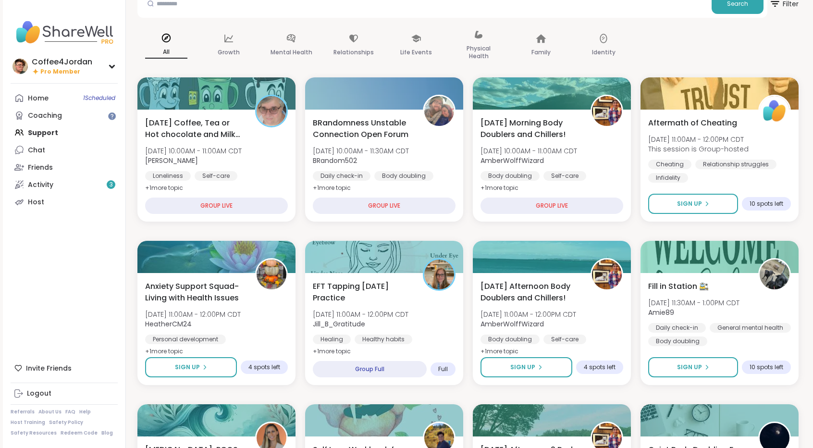
scroll to position [71, 0]
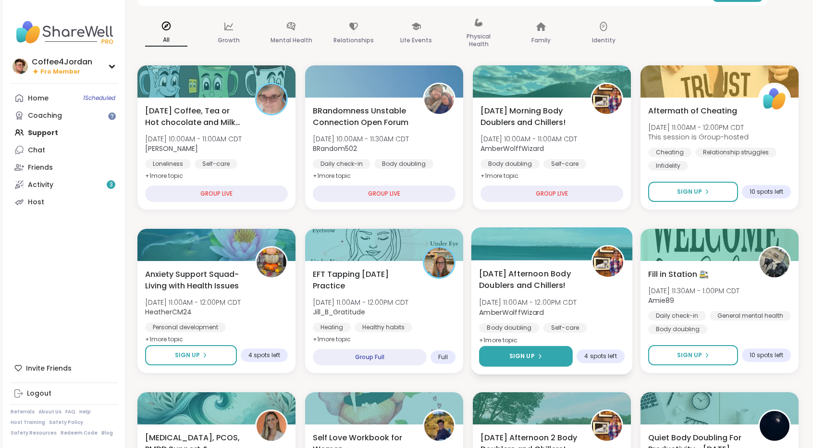
click at [549, 353] on button "Sign Up" at bounding box center [526, 356] width 94 height 21
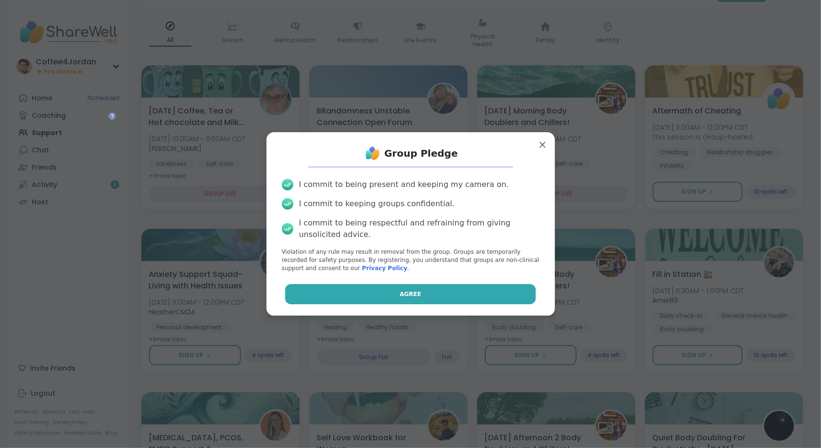
click at [478, 297] on button "Agree" at bounding box center [410, 294] width 250 height 20
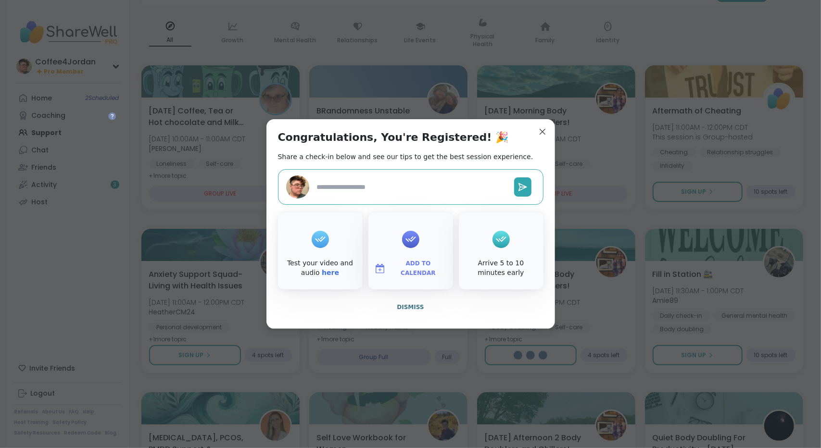
type textarea "*"
click at [409, 306] on span "Dismiss" at bounding box center [410, 307] width 27 height 7
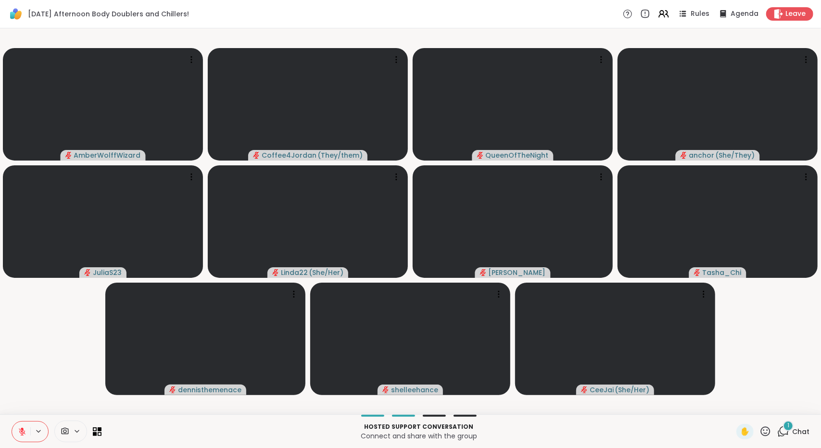
click at [792, 431] on span "Chat" at bounding box center [800, 432] width 17 height 10
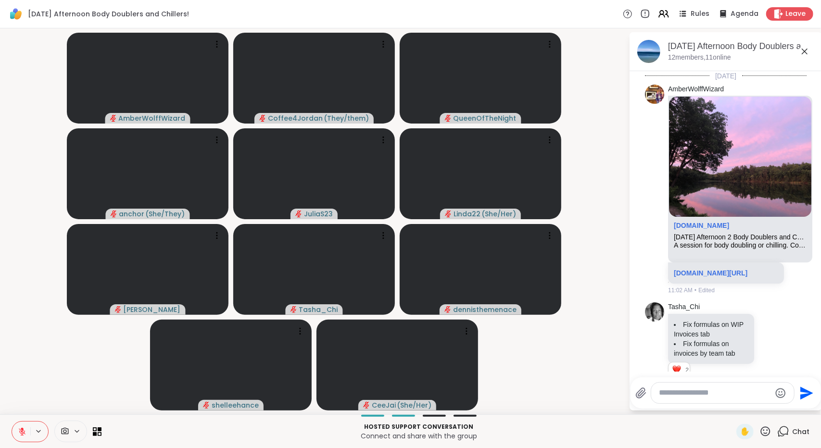
scroll to position [601, 0]
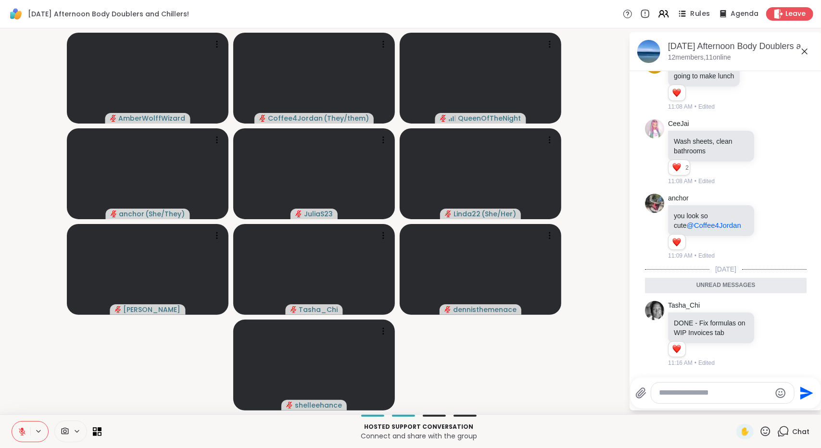
click at [681, 13] on icon at bounding box center [683, 13] width 5 height 1
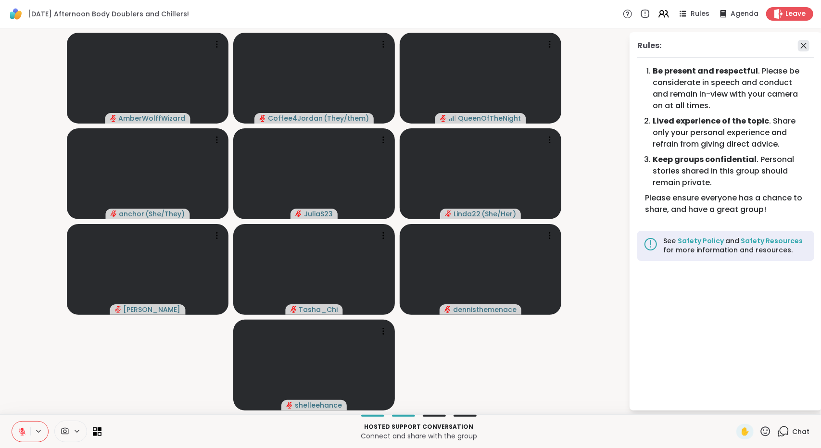
click at [806, 48] on icon at bounding box center [803, 46] width 6 height 6
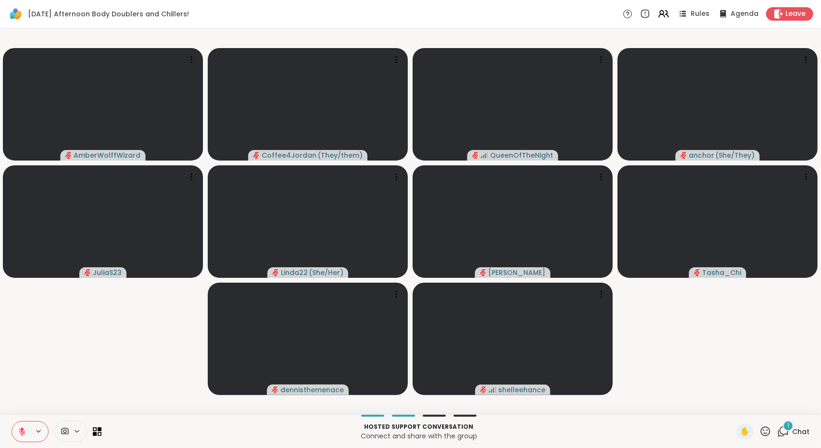
click at [797, 434] on span "Chat" at bounding box center [800, 432] width 17 height 10
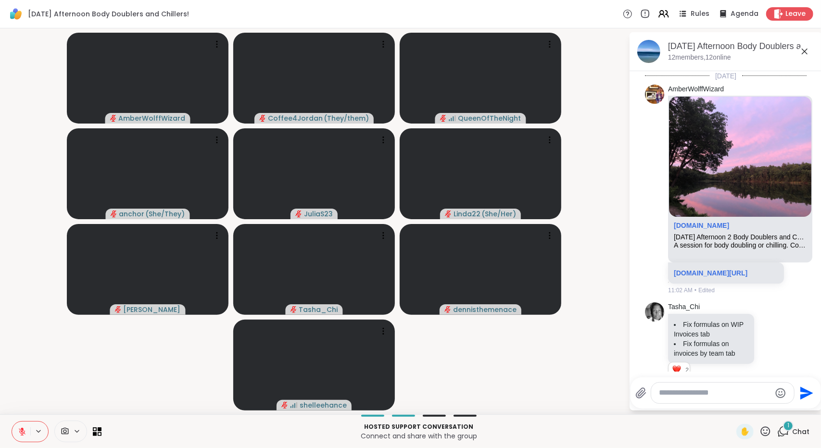
scroll to position [690, 0]
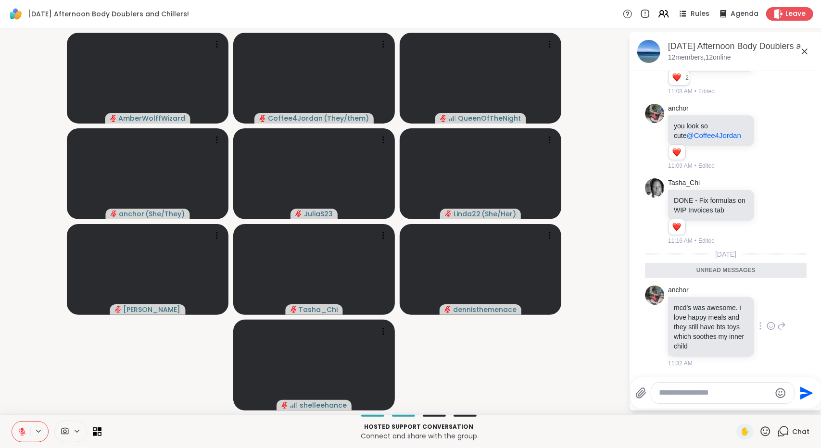
click at [766, 327] on icon at bounding box center [770, 326] width 9 height 10
click at [762, 317] on button "Select Reaction: Heart" at bounding box center [770, 310] width 19 height 19
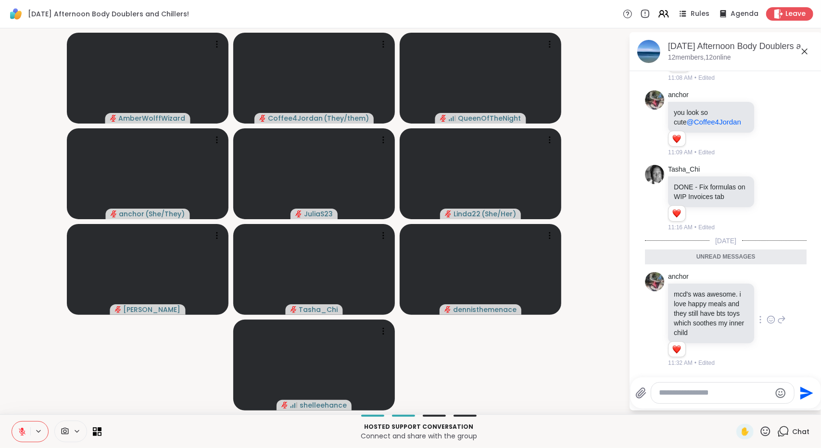
click at [735, 397] on textarea "Type your message" at bounding box center [715, 393] width 112 height 10
type textarea "**********"
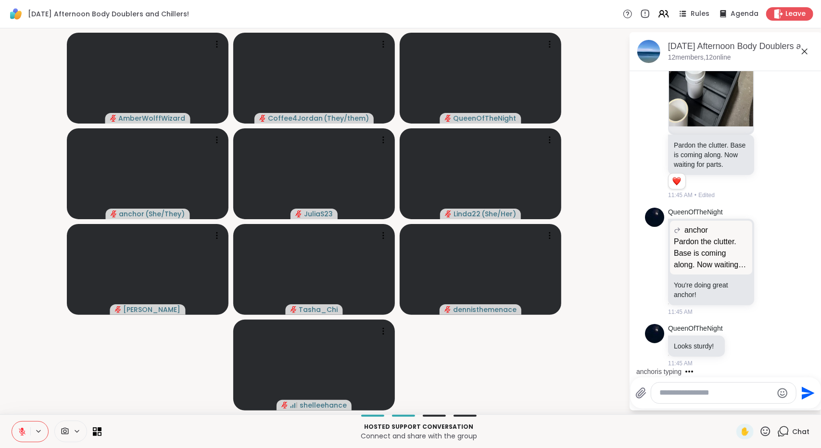
scroll to position [1355, 0]
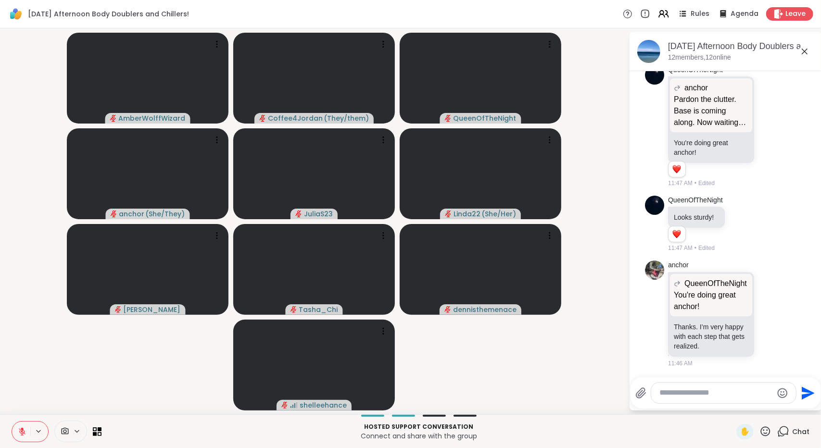
drag, startPoint x: 813, startPoint y: 315, endPoint x: 808, endPoint y: 350, distance: 35.6
click at [808, 350] on html "[DATE] Afternoon Body Doublers and Chillers! Rules Agenda Leave AmberWolffWizar…" at bounding box center [410, 224] width 821 height 448
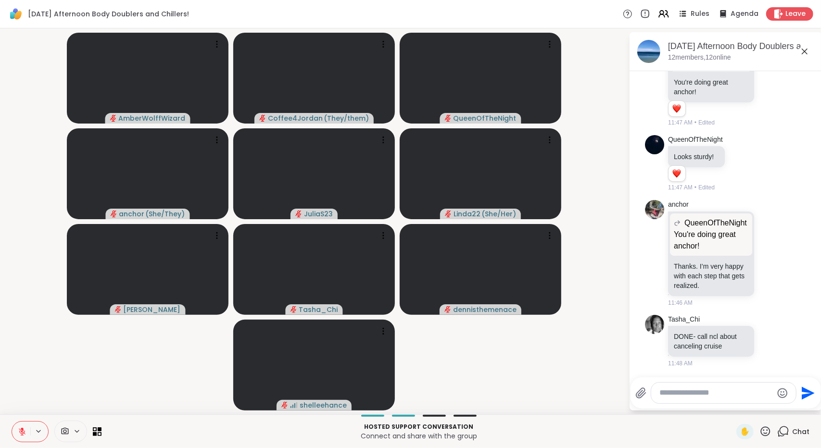
click at [730, 388] on textarea "Type your message" at bounding box center [715, 393] width 112 height 10
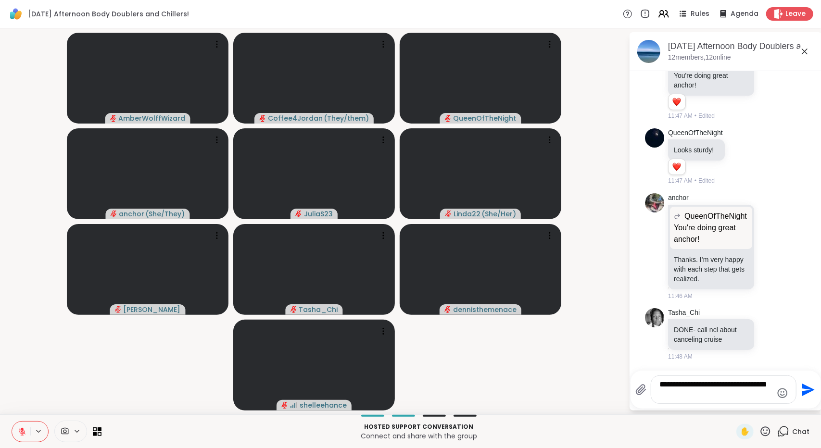
type textarea "**********"
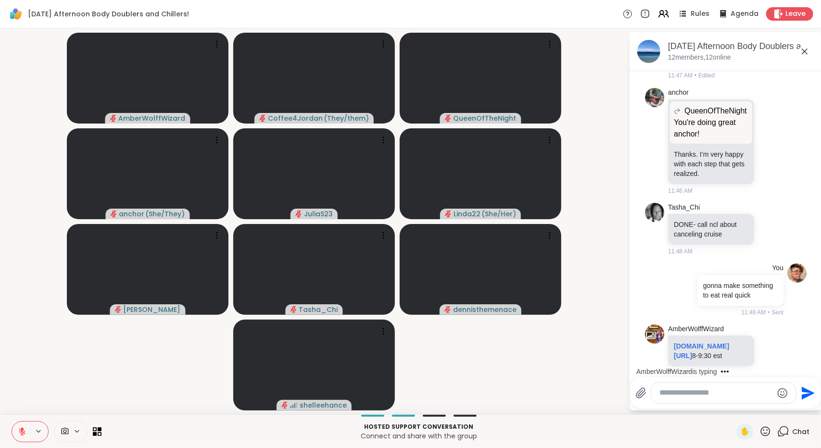
scroll to position [1602, 0]
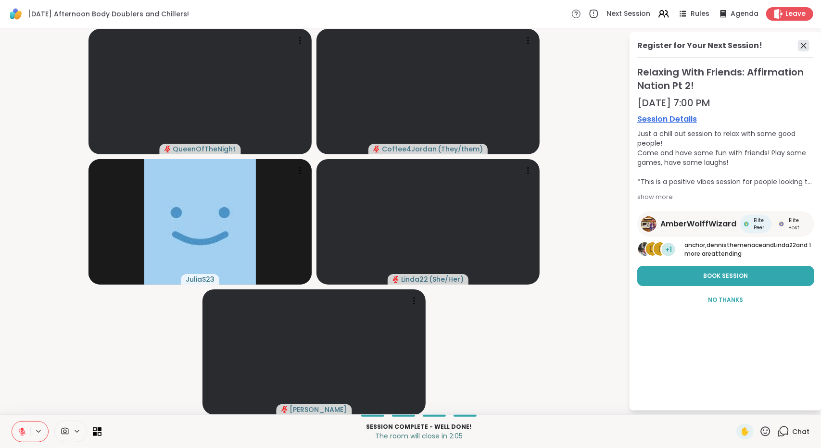
click at [802, 43] on icon at bounding box center [803, 46] width 12 height 12
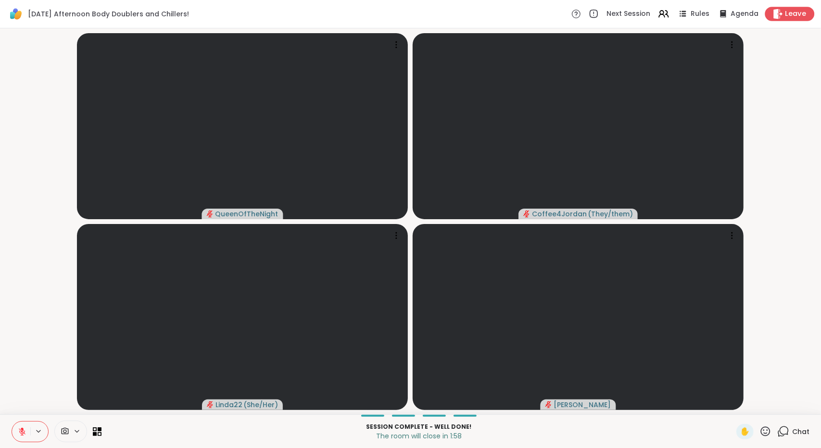
click at [785, 18] on span "Leave" at bounding box center [795, 14] width 21 height 10
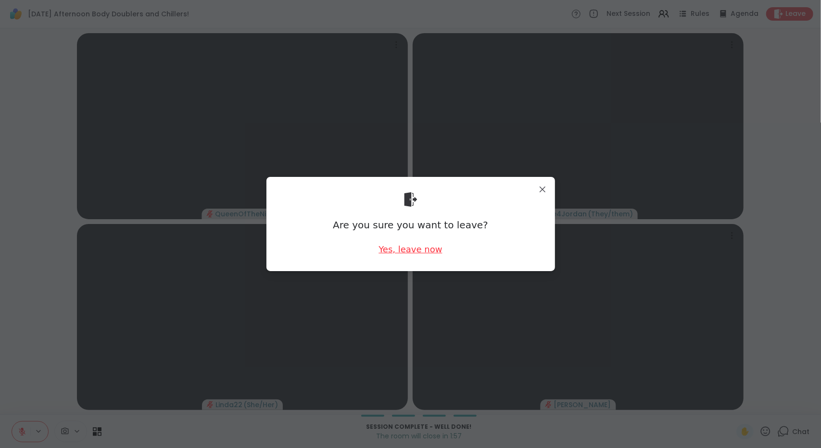
click at [426, 250] on div "Yes, leave now" at bounding box center [409, 249] width 63 height 12
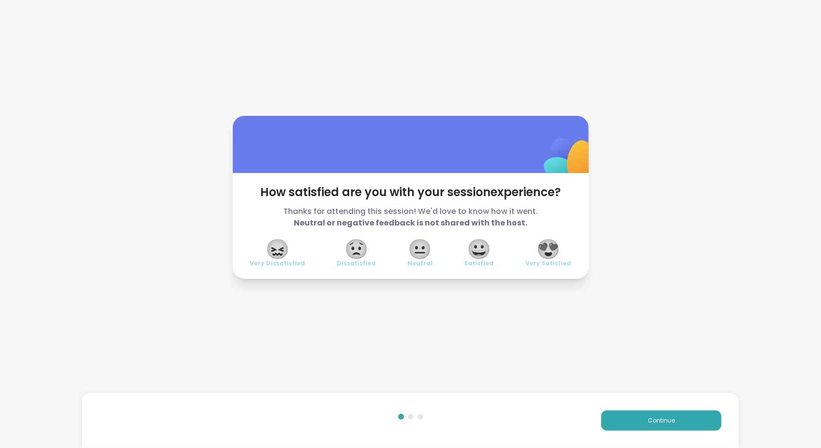
click at [554, 258] on span "😍" at bounding box center [548, 248] width 24 height 17
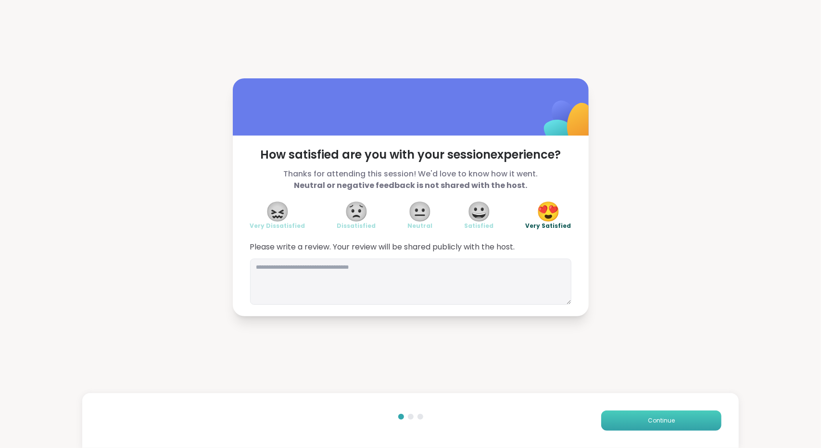
click at [626, 423] on button "Continue" at bounding box center [661, 420] width 120 height 20
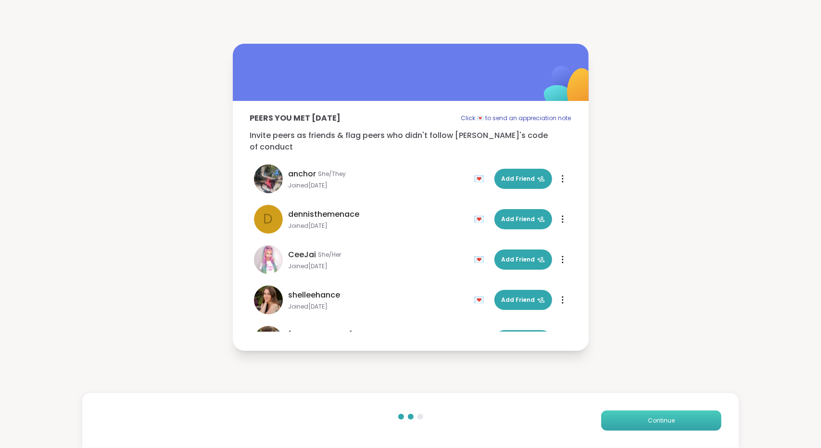
click at [626, 423] on button "Continue" at bounding box center [661, 420] width 120 height 20
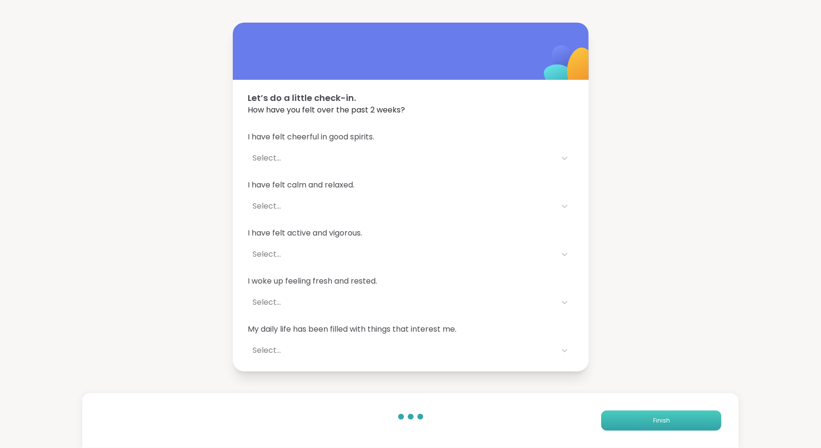
click at [626, 423] on button "Finish" at bounding box center [661, 420] width 120 height 20
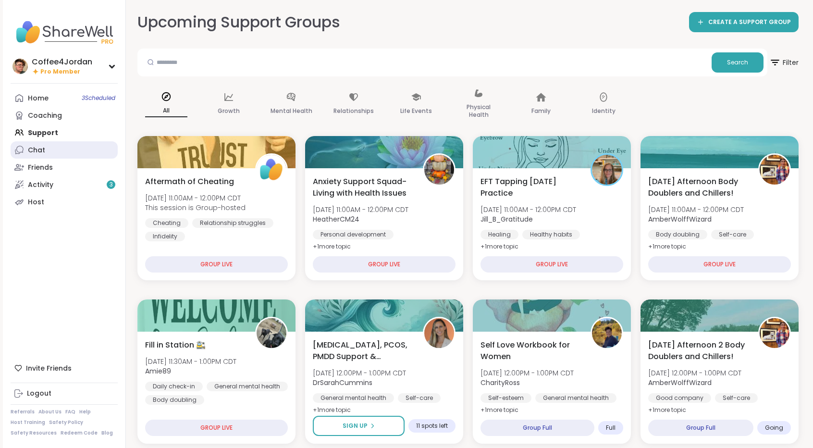
click at [54, 152] on link "Chat" at bounding box center [64, 149] width 107 height 17
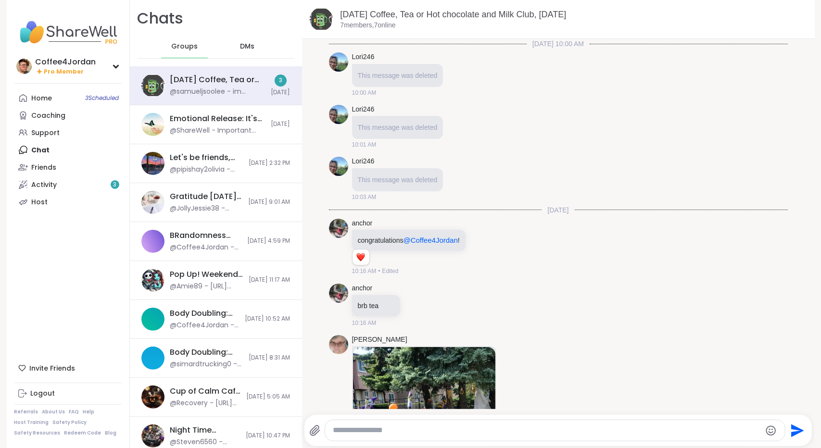
scroll to position [1081, 0]
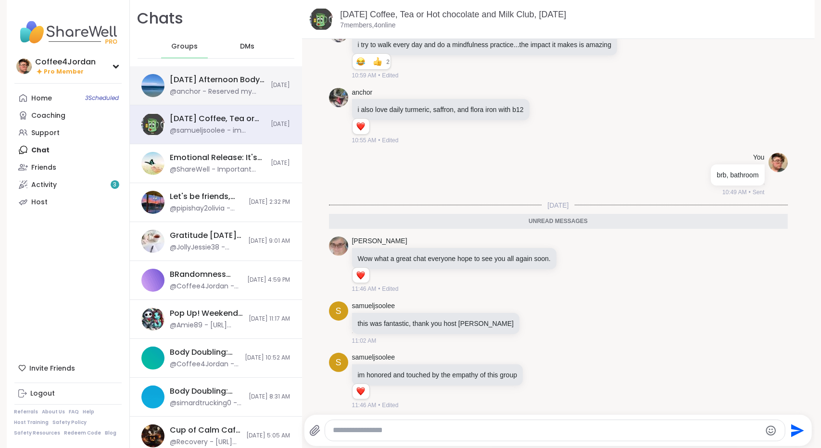
click at [182, 81] on div "Monday Afternoon Body Doublers and Chillers!, Oct 06" at bounding box center [217, 80] width 95 height 11
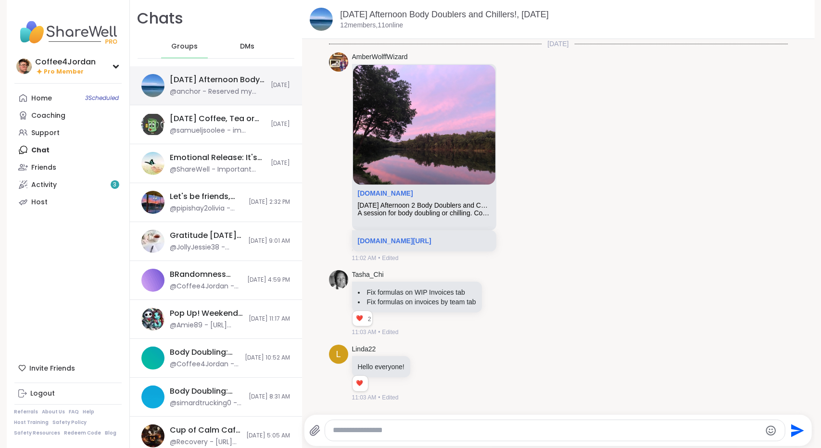
scroll to position [1427, 0]
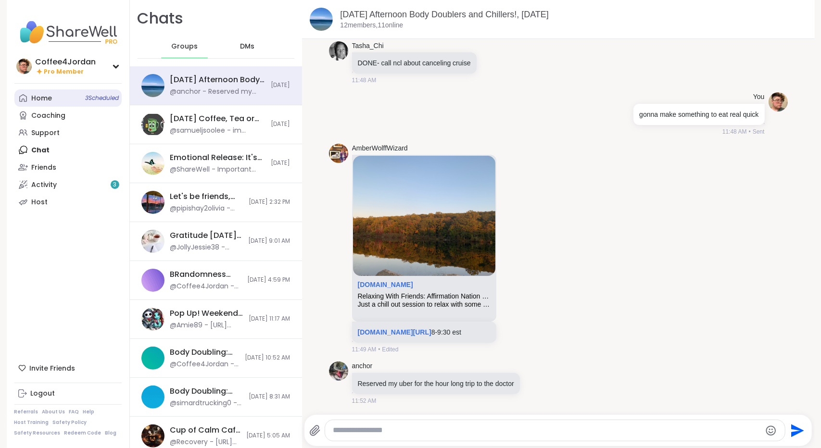
click at [23, 98] on icon at bounding box center [23, 99] width 8 height 8
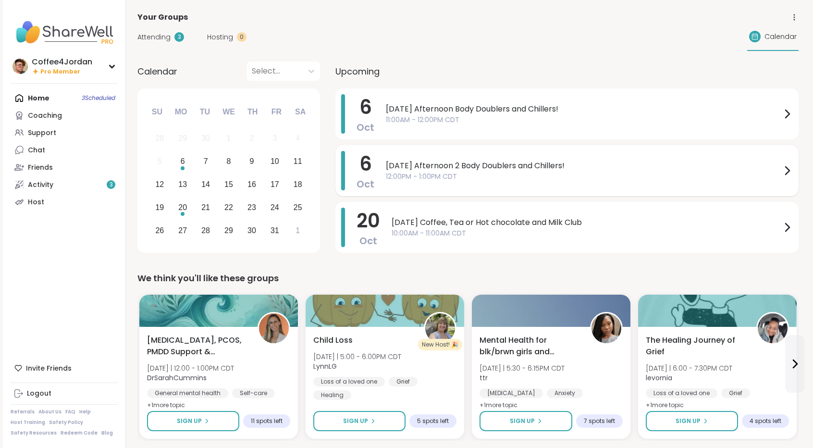
click at [462, 156] on div "Monday Afternoon 2 Body Doublers and Chillers! 12:00PM - 1:00PM CDT" at bounding box center [589, 170] width 407 height 39
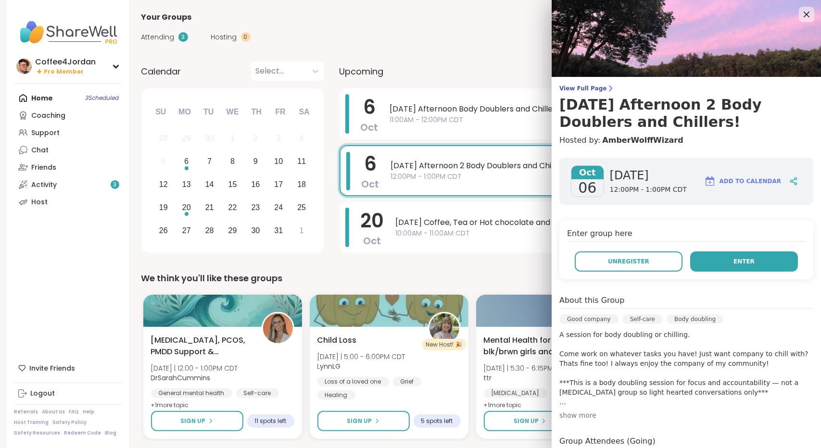
click at [733, 264] on span "Enter" at bounding box center [743, 261] width 21 height 9
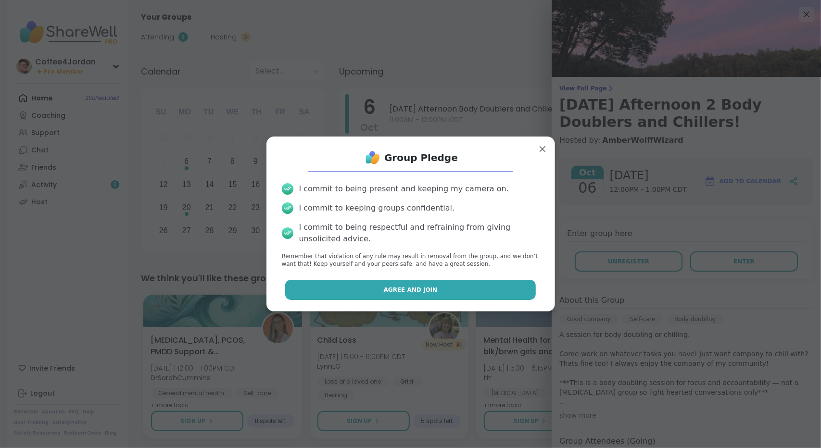
click at [456, 285] on button "Agree and Join" at bounding box center [410, 290] width 250 height 20
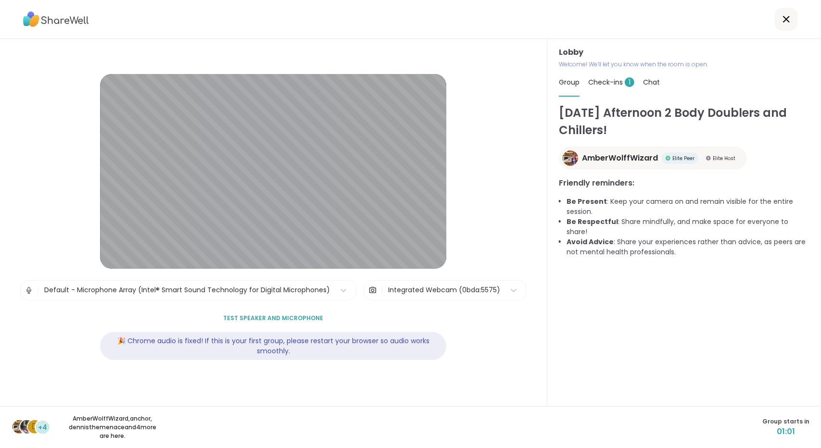
click at [612, 81] on span "Check-ins 1" at bounding box center [611, 82] width 46 height 10
type textarea "*"
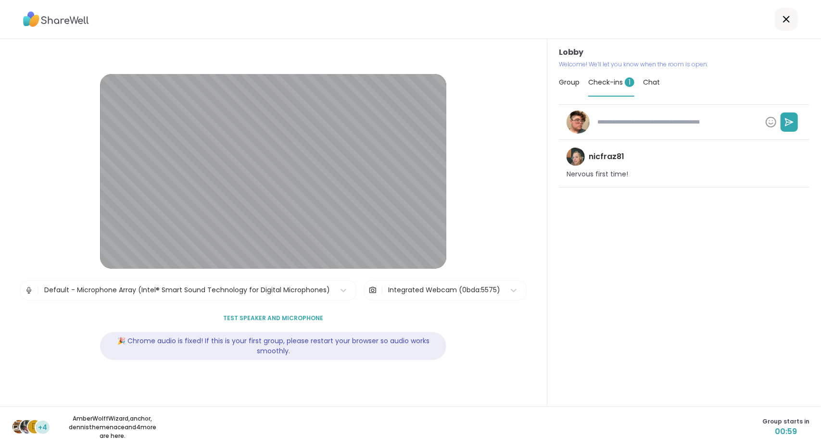
click at [569, 79] on span "Group" at bounding box center [569, 82] width 21 height 10
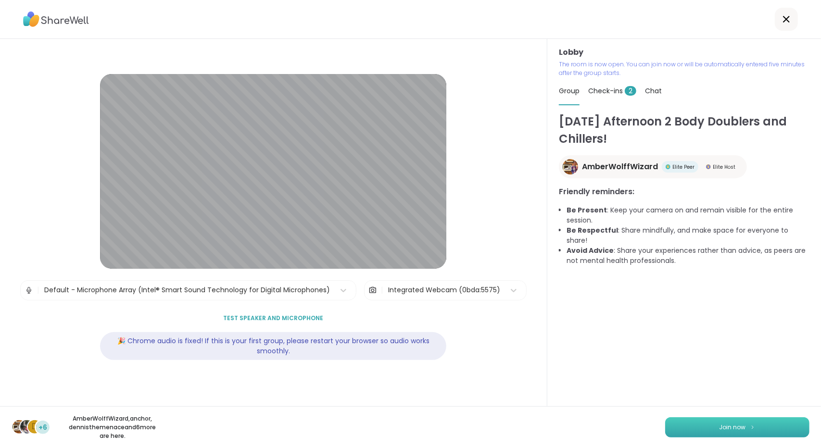
click at [756, 432] on button "Join now" at bounding box center [737, 427] width 144 height 20
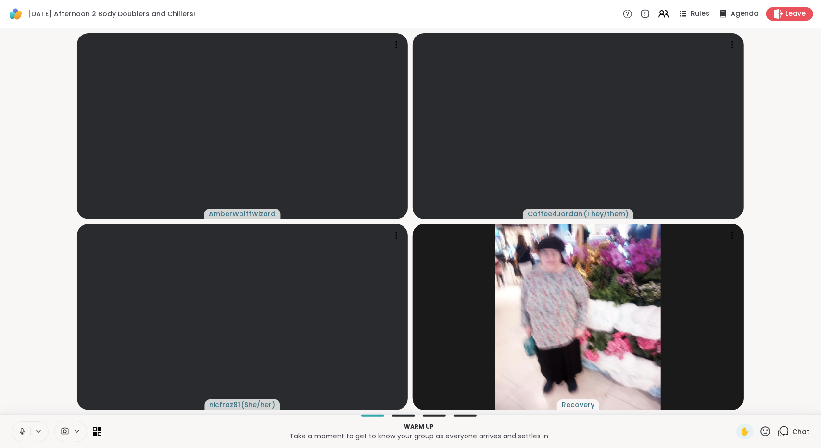
click at [18, 431] on icon at bounding box center [22, 431] width 9 height 9
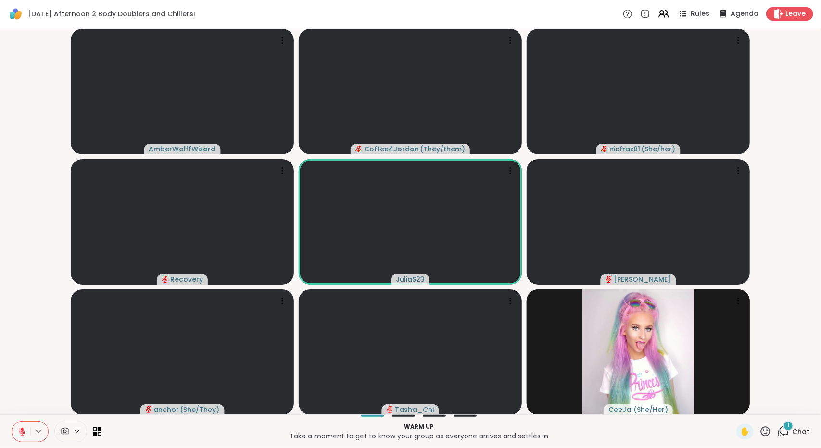
click at [799, 427] on span "Chat" at bounding box center [800, 432] width 17 height 10
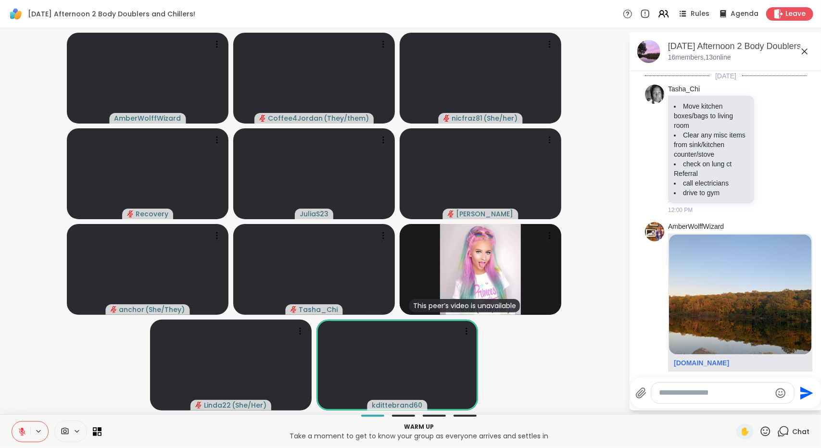
scroll to position [162, 0]
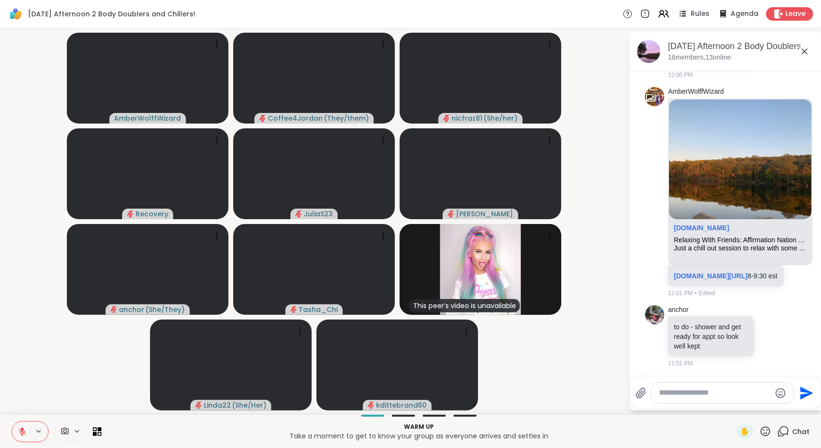
click at [715, 393] on textarea "Type your message" at bounding box center [715, 393] width 112 height 10
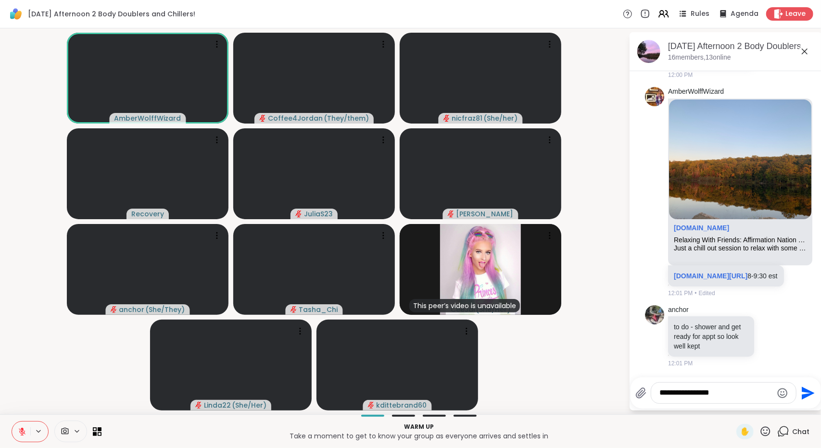
type textarea "**********"
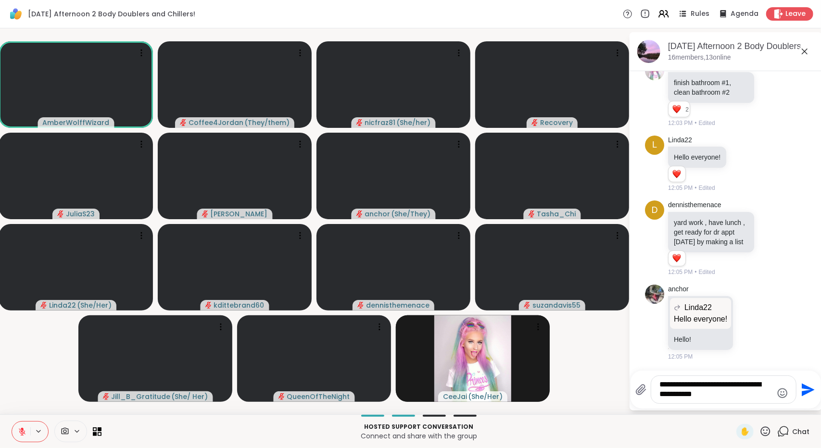
scroll to position [590, 0]
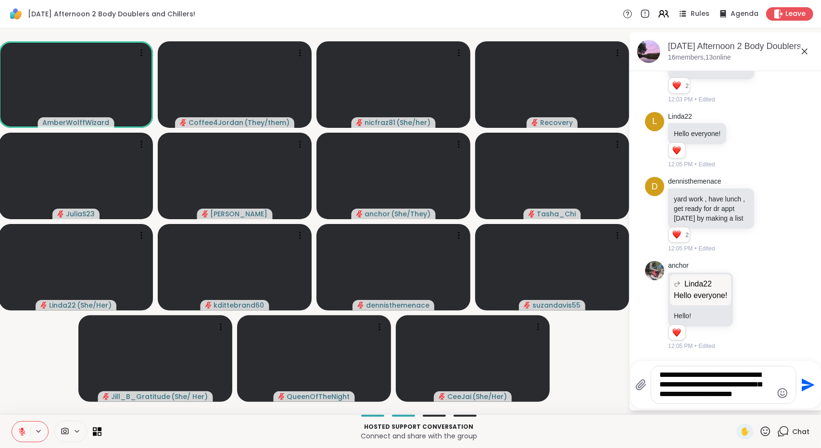
type textarea "**********"
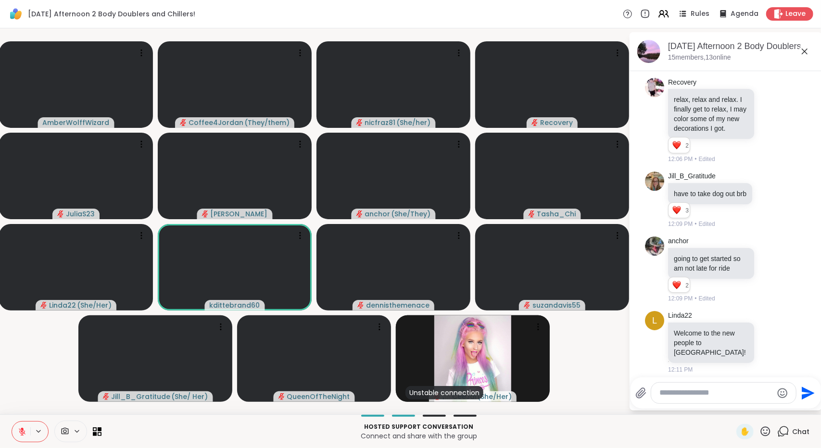
scroll to position [1083, 0]
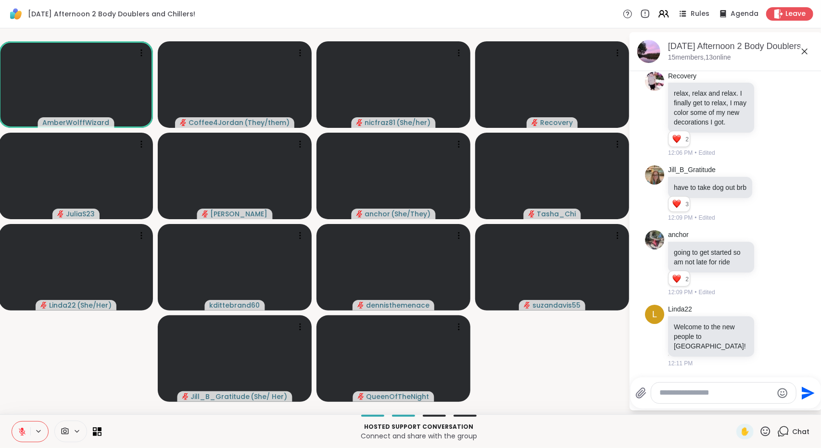
click at [756, 393] on textarea "Type your message" at bounding box center [715, 393] width 112 height 10
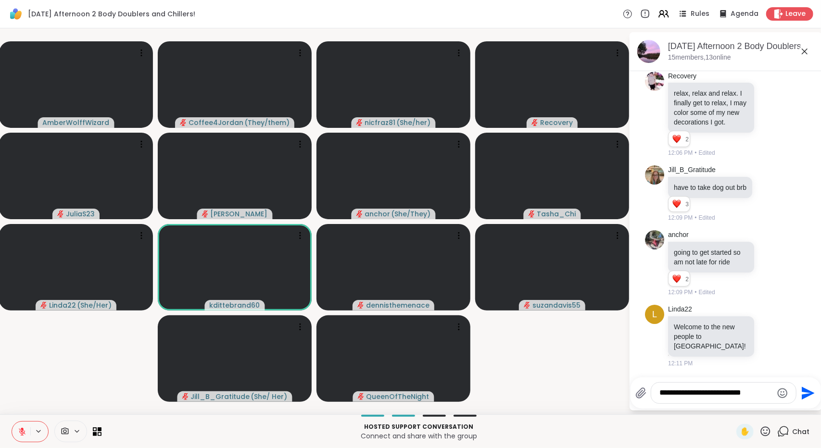
type textarea "**********"
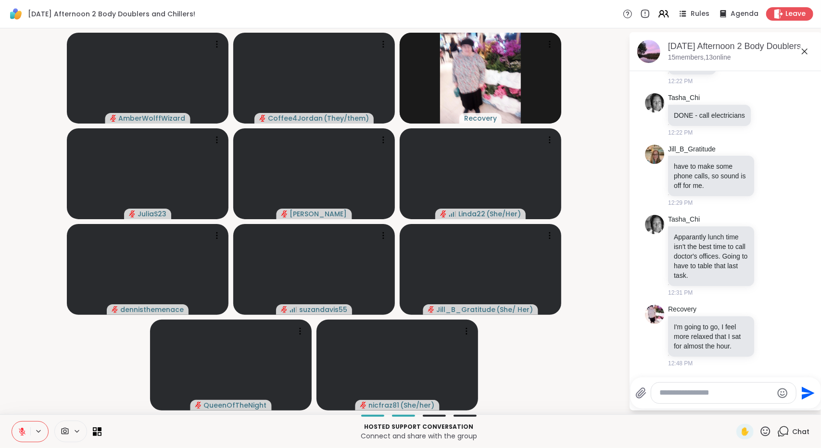
scroll to position [1658, 0]
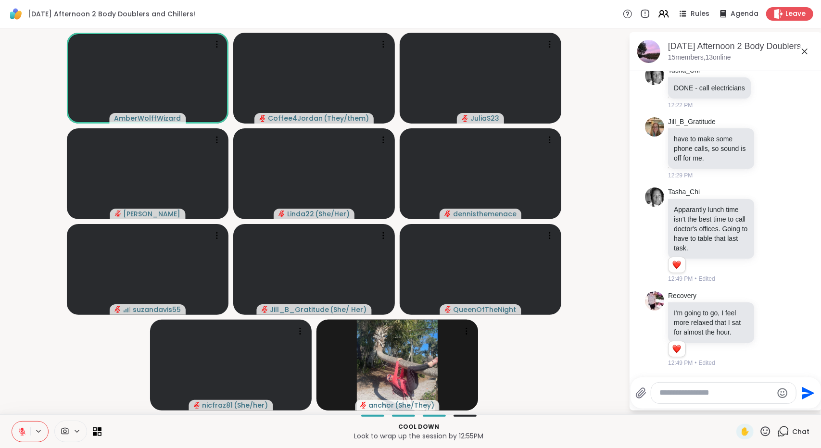
click at [701, 393] on textarea "Type your message" at bounding box center [715, 393] width 112 height 10
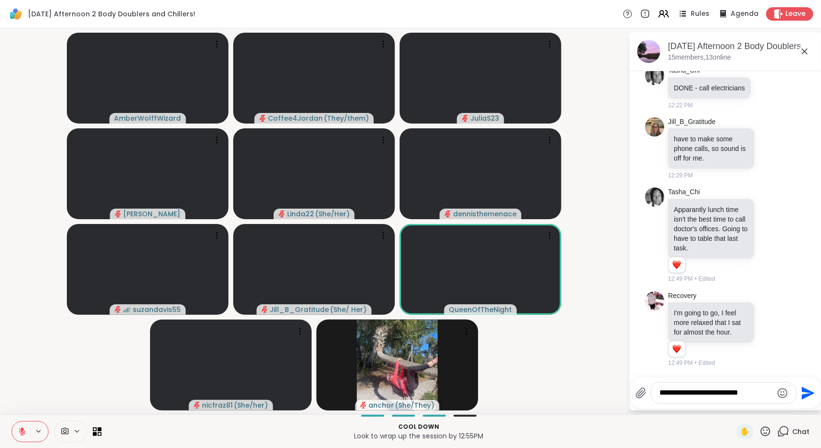
type textarea "**********"
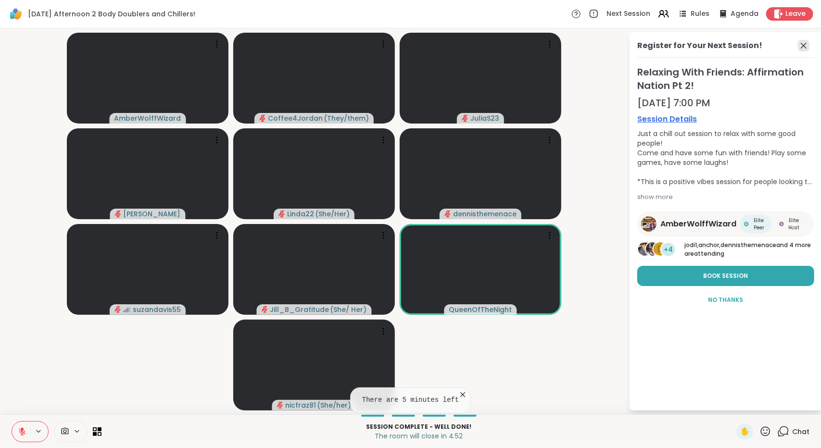
click at [803, 43] on icon at bounding box center [803, 46] width 12 height 12
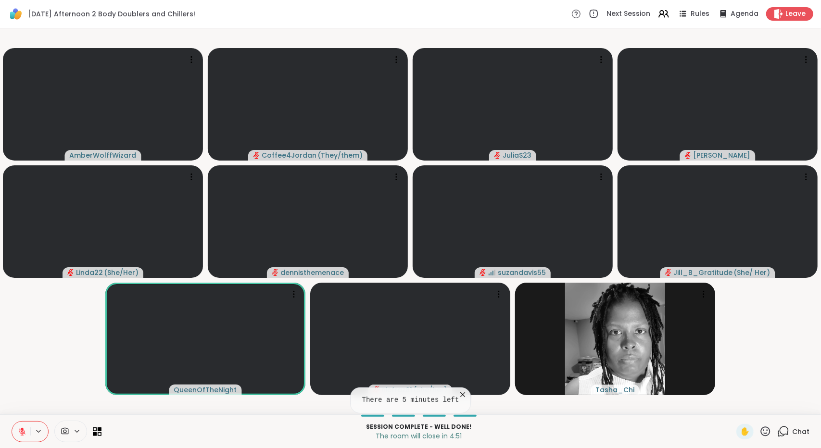
click at [792, 435] on span "Chat" at bounding box center [800, 432] width 17 height 10
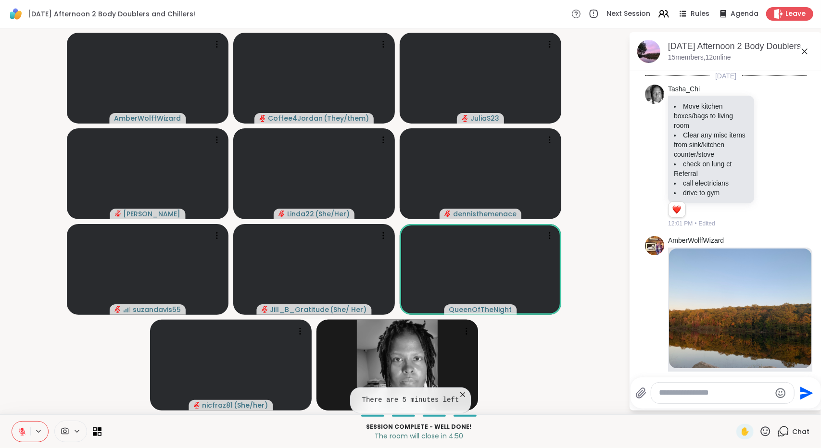
scroll to position [1672, 0]
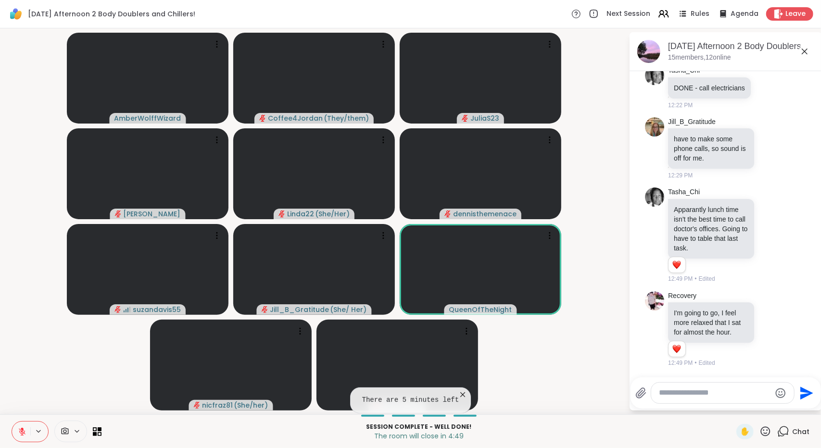
click at [704, 392] on textarea "Type your message" at bounding box center [715, 393] width 112 height 10
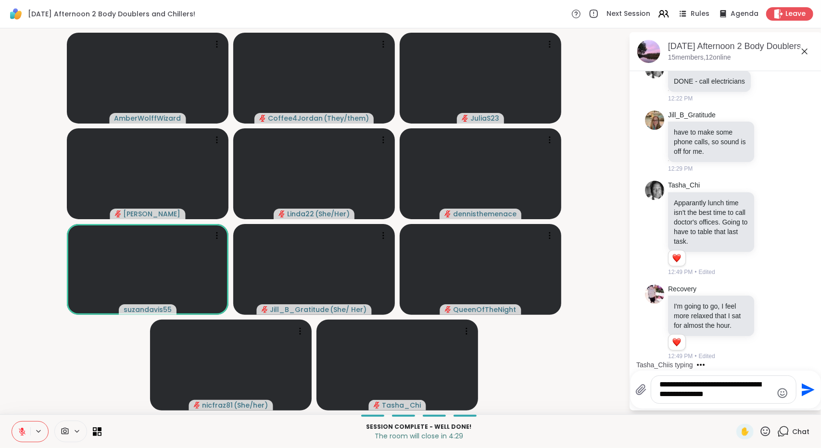
scroll to position [1739, 0]
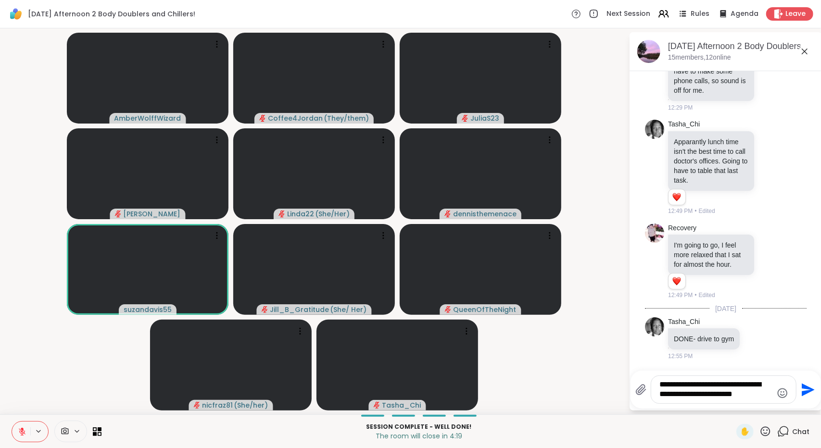
type textarea "**********"
click at [804, 389] on icon "Send" at bounding box center [807, 389] width 13 height 13
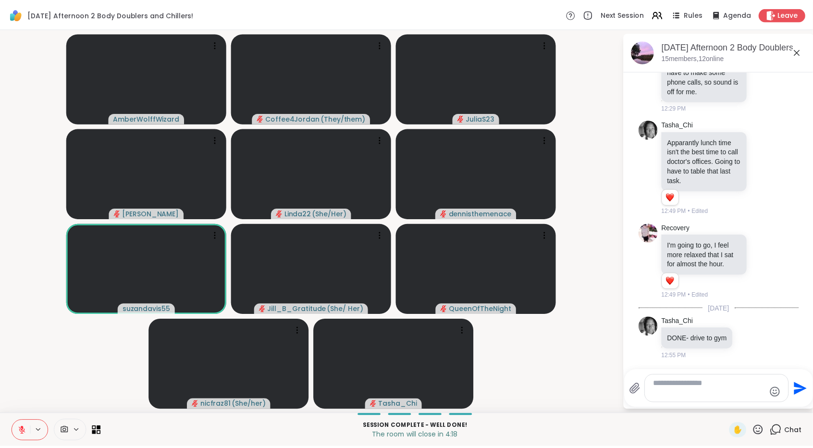
scroll to position [1812, 0]
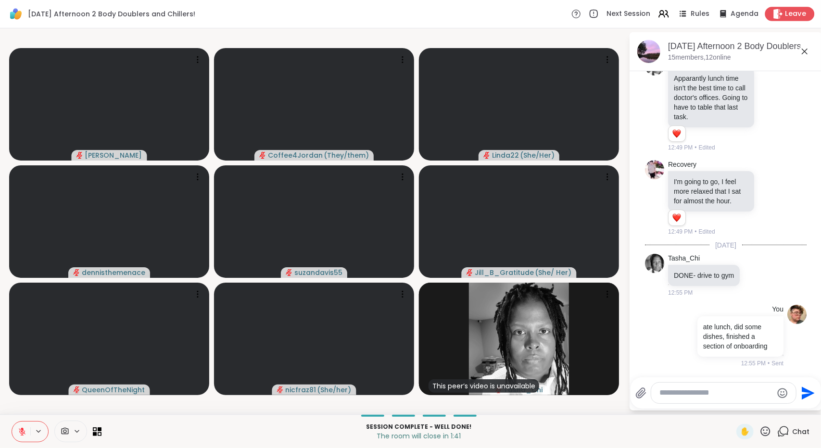
click at [783, 20] on div "Leave" at bounding box center [790, 14] width 50 height 14
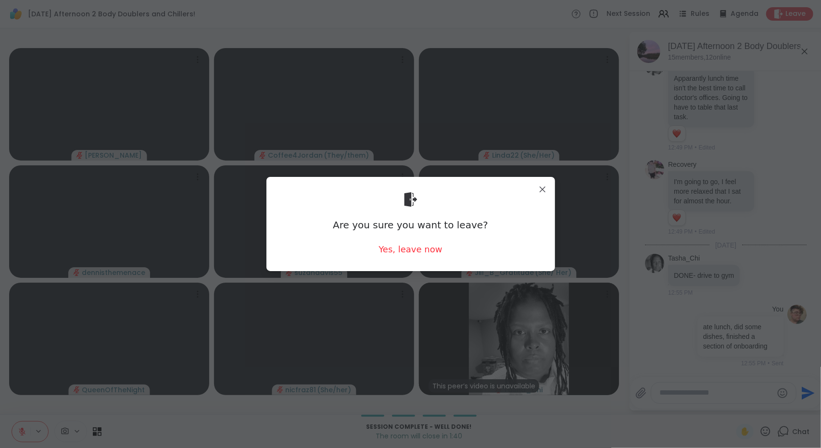
click at [408, 259] on div "Are you sure you want to leave? Yes, leave now" at bounding box center [410, 224] width 273 height 78
click at [410, 255] on div "Yes, leave now" at bounding box center [409, 249] width 63 height 12
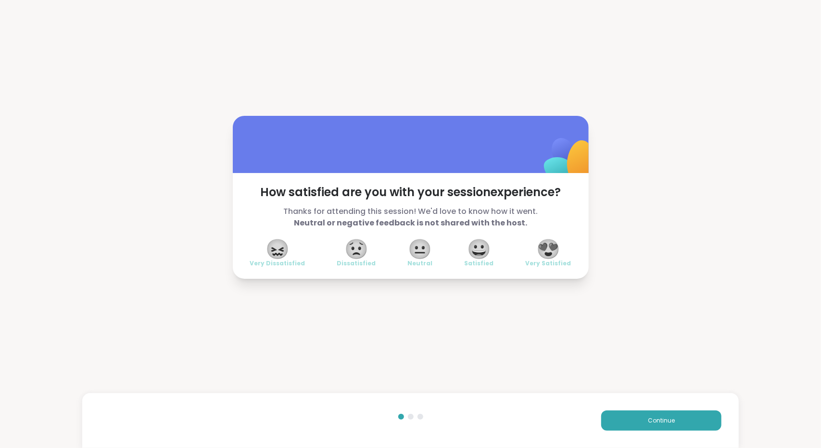
click at [542, 252] on span "😍" at bounding box center [548, 248] width 24 height 17
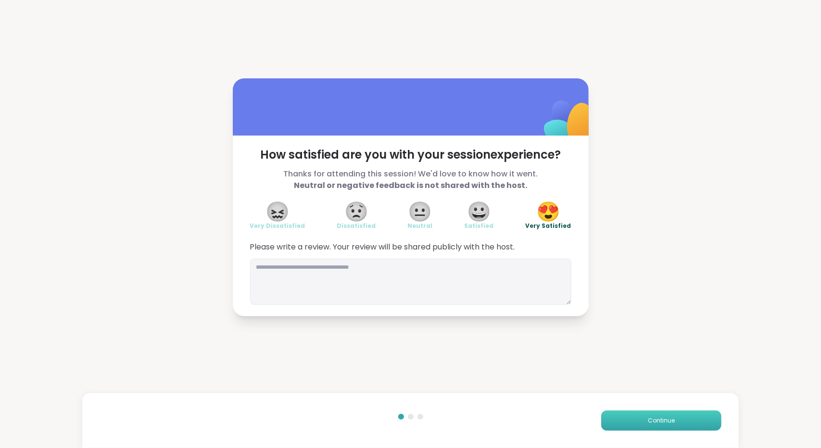
click at [629, 427] on button "Continue" at bounding box center [661, 420] width 120 height 20
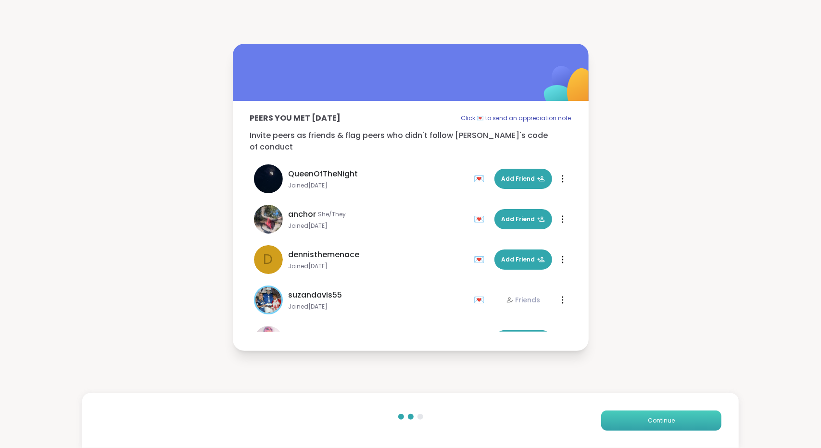
click at [629, 427] on button "Continue" at bounding box center [661, 420] width 120 height 20
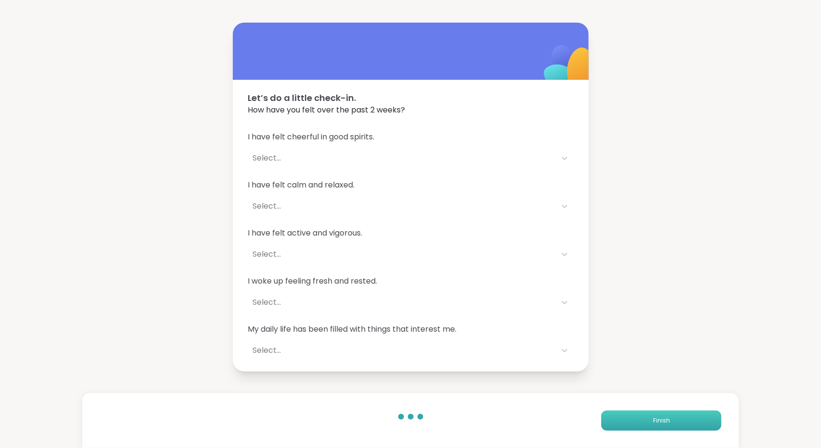
click at [629, 427] on button "Finish" at bounding box center [661, 420] width 120 height 20
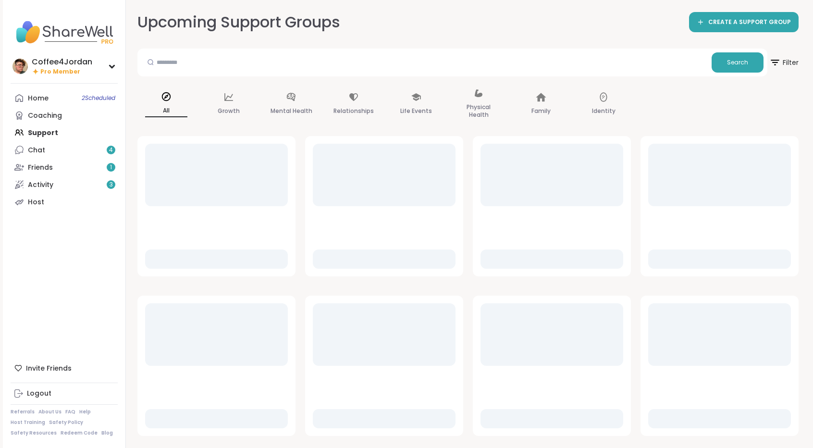
click at [69, 91] on link "Home 2 Scheduled" at bounding box center [64, 97] width 107 height 17
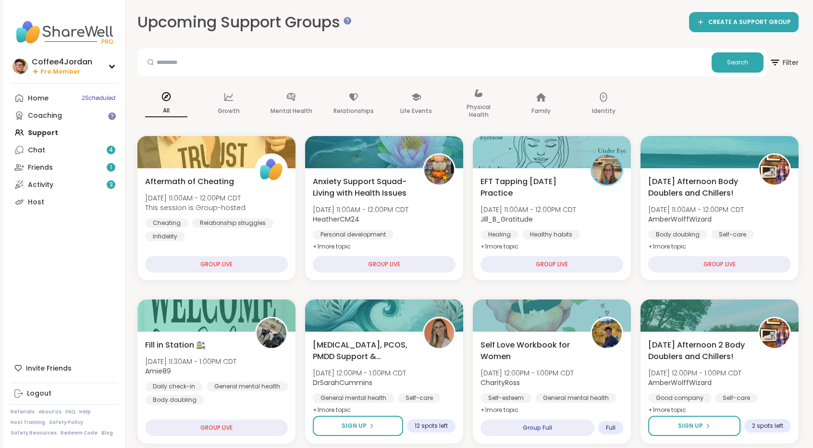
click at [67, 130] on div "Home 2 Scheduled Coaching Support Chat 4 Friends 1 Activity 3 Host" at bounding box center [64, 149] width 107 height 121
click at [52, 131] on div "Home 2 Scheduled Coaching Support Chat 4 Friends 1 Activity 3 Host" at bounding box center [64, 149] width 107 height 121
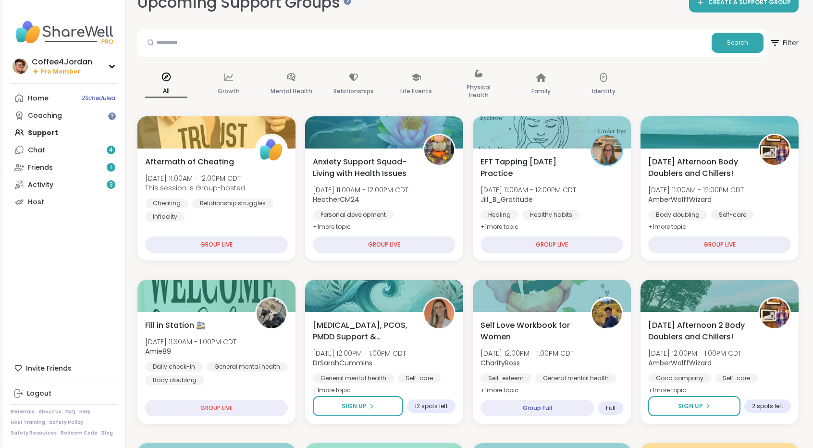
scroll to position [27, 0]
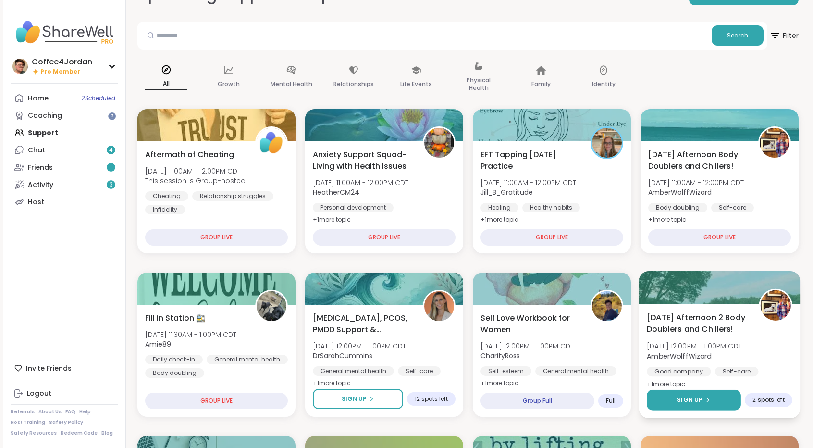
click at [730, 402] on button "Sign Up" at bounding box center [694, 400] width 94 height 21
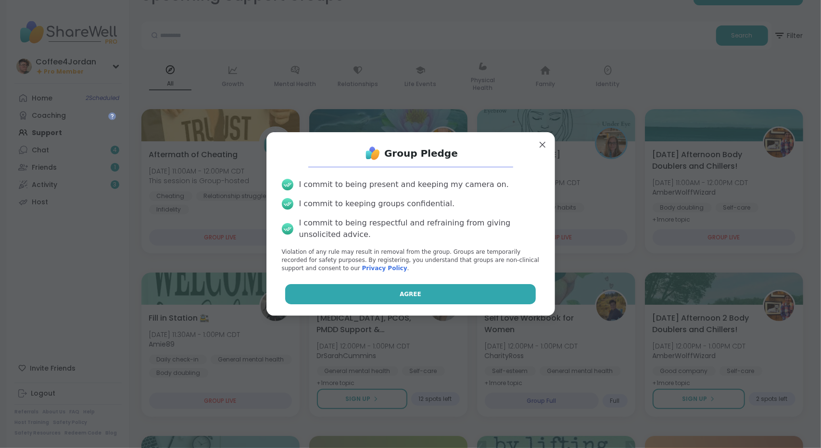
click at [487, 299] on button "Agree" at bounding box center [410, 294] width 250 height 20
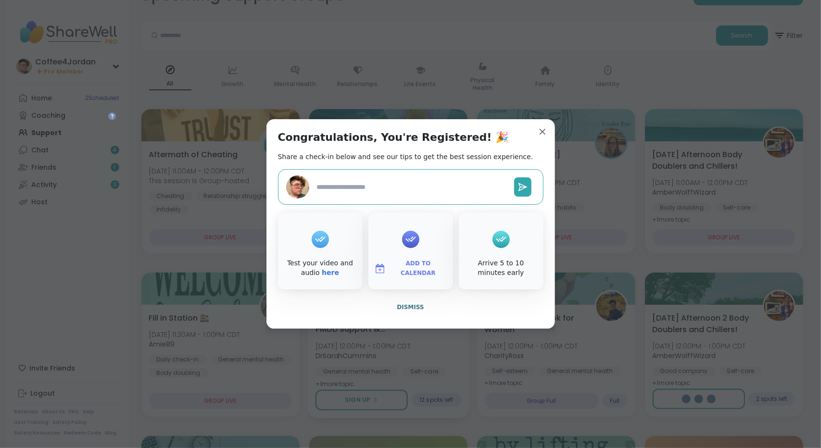
type textarea "*"
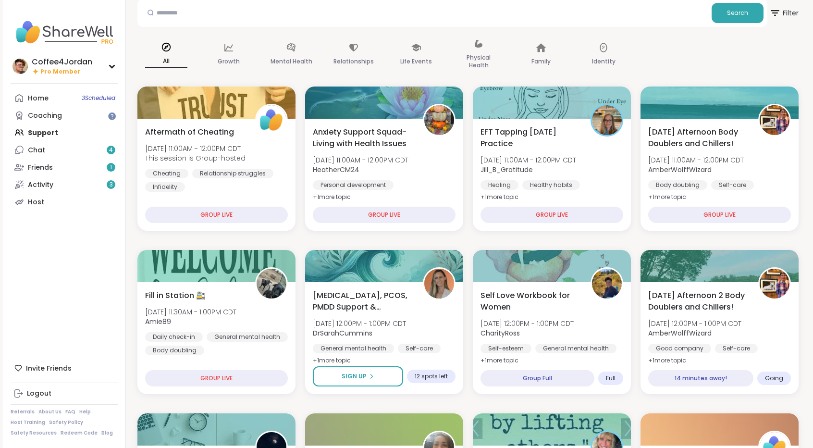
scroll to position [0, 0]
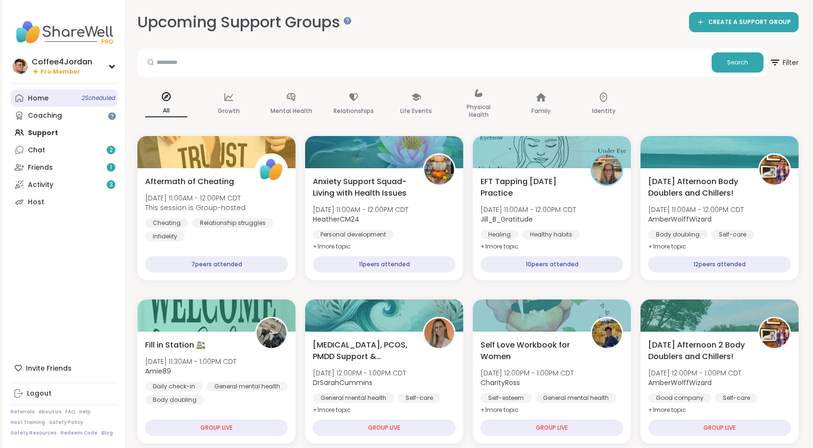
click at [40, 98] on div "Home 2 Scheduled" at bounding box center [38, 99] width 21 height 10
